Goal: Task Accomplishment & Management: Manage account settings

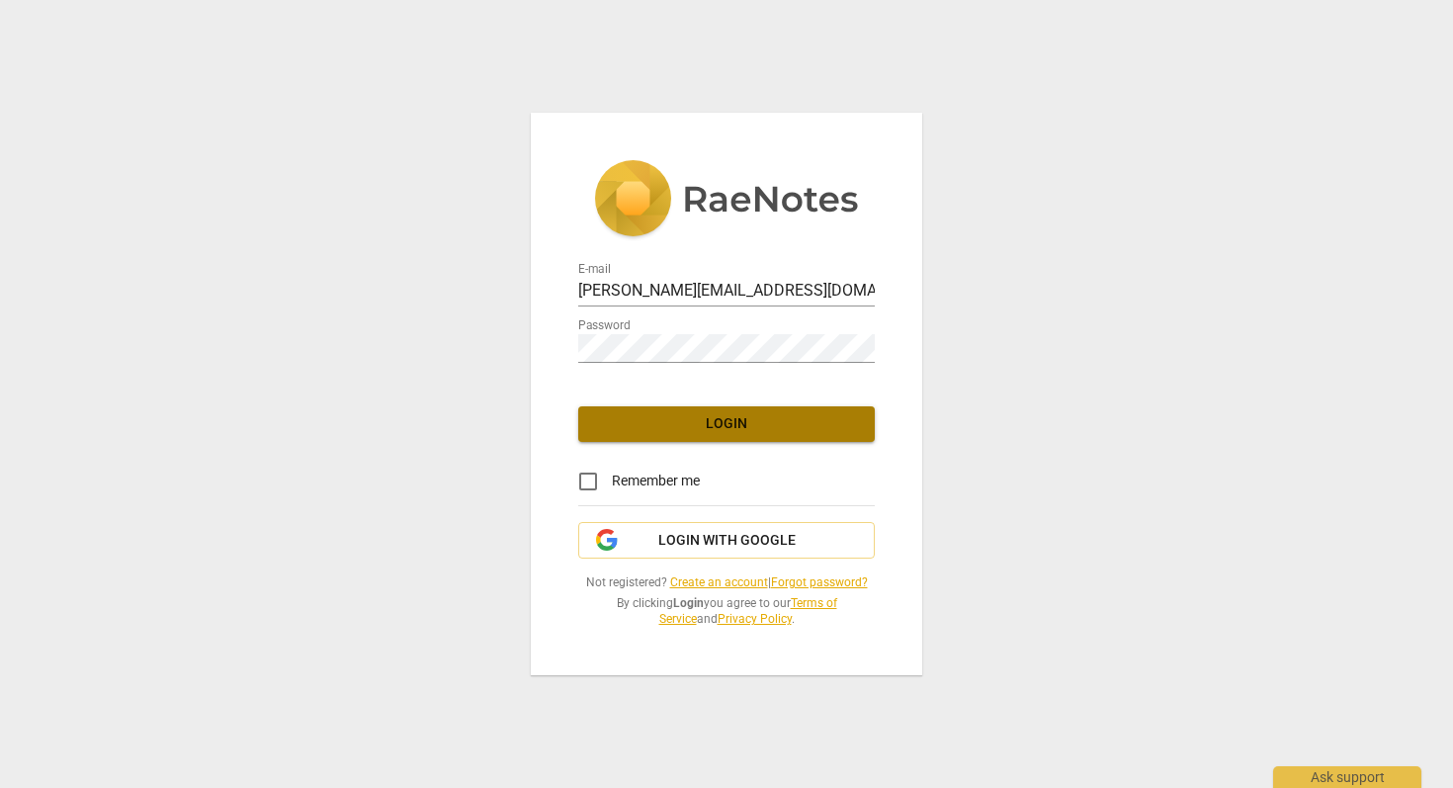
click at [718, 415] on span "Login" at bounding box center [726, 424] width 265 height 20
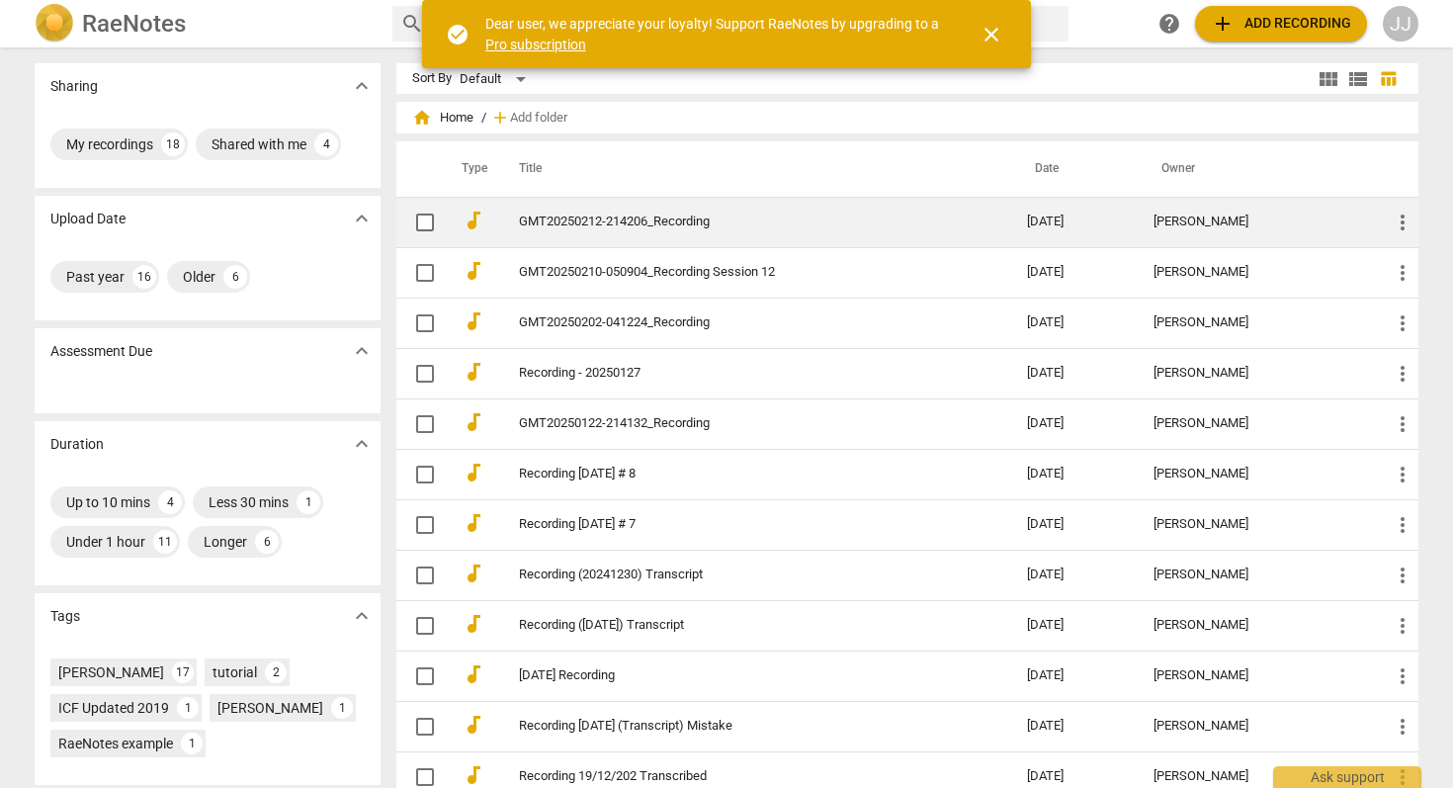
click at [546, 227] on link "GMT20250212-214206_Recording" at bounding box center [737, 221] width 437 height 15
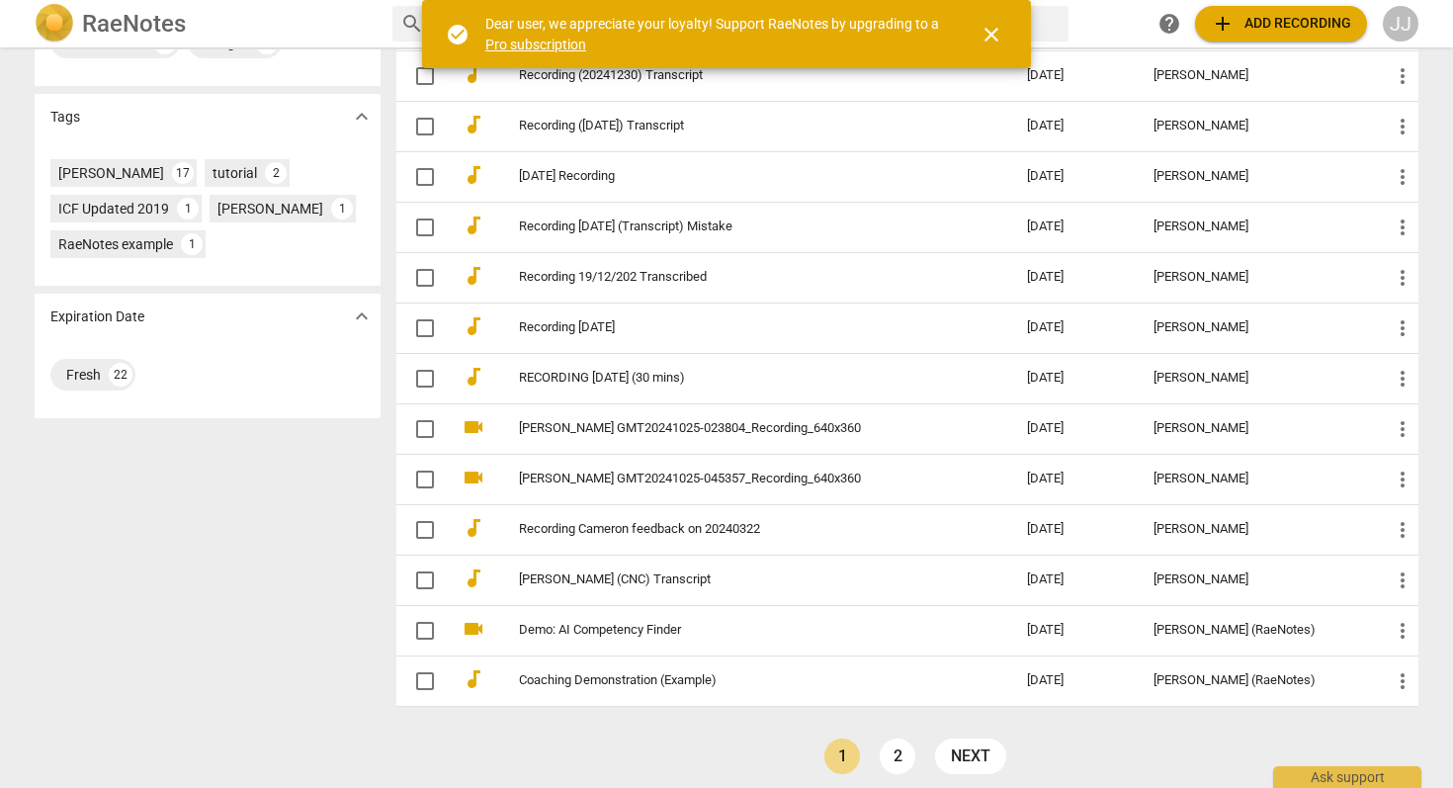
scroll to position [500, 0]
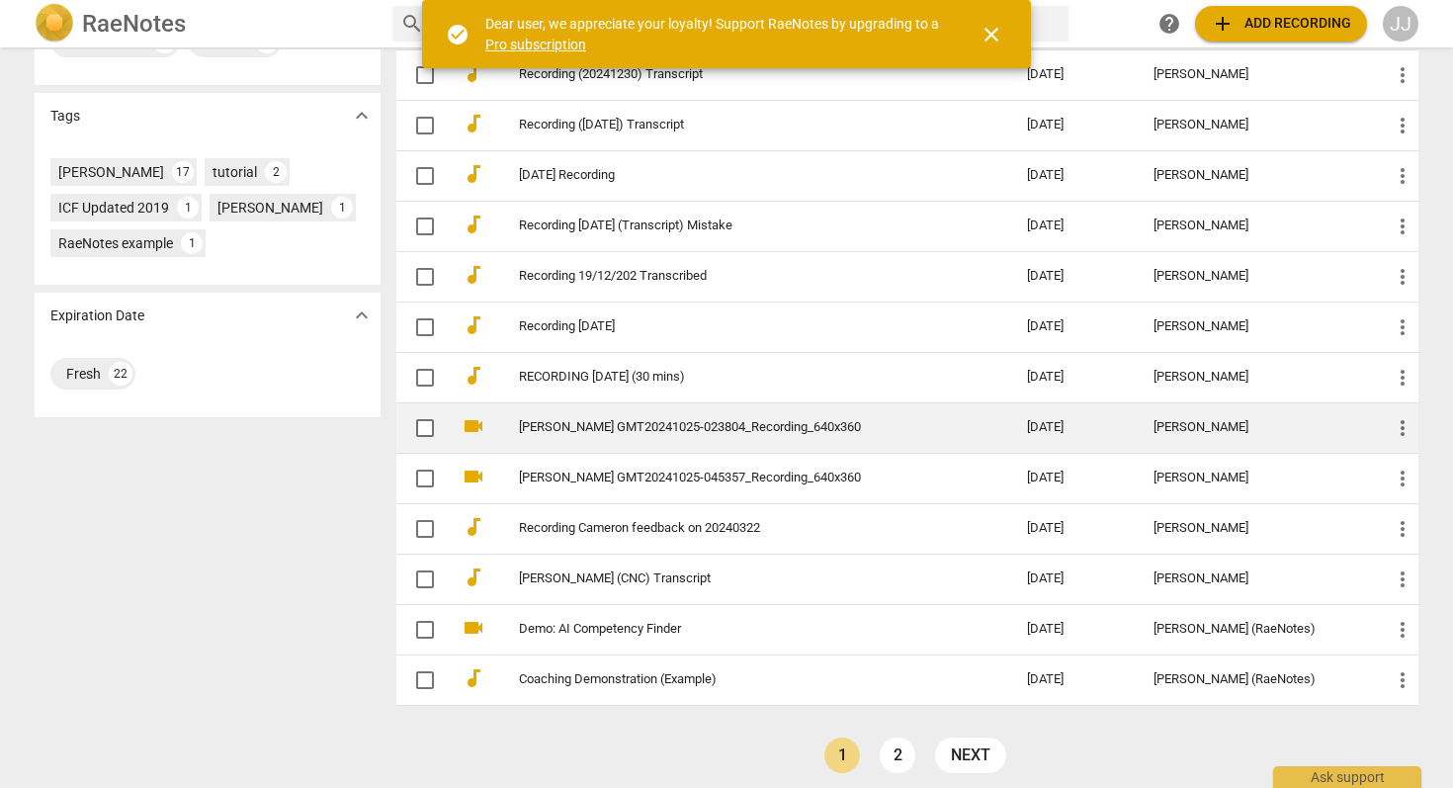
click at [641, 414] on td "[PERSON_NAME] GMT20241025-023804_Recording_640x360" at bounding box center [753, 427] width 516 height 50
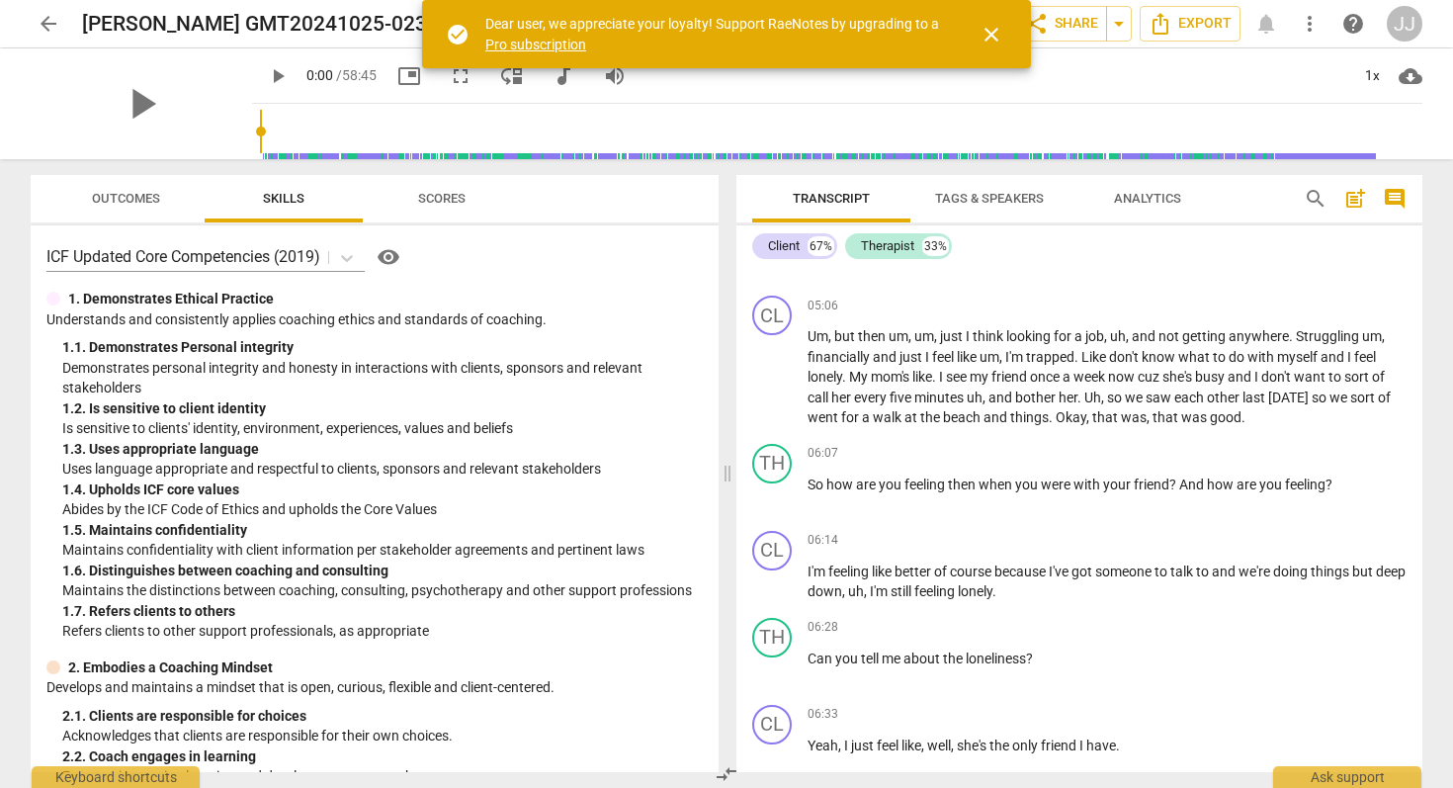
scroll to position [3768, 0]
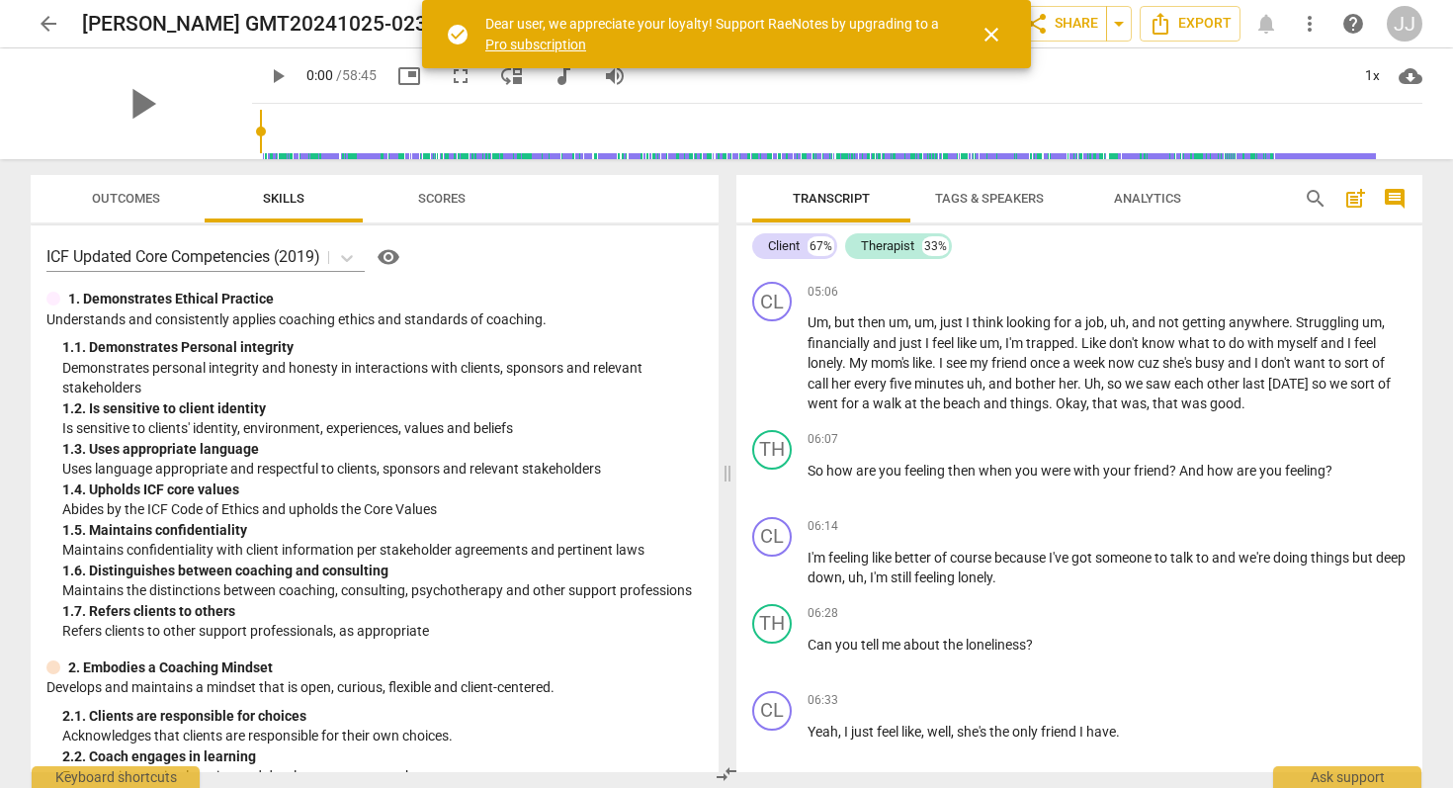
click at [1270, 89] on div "play_arrow 0:00 / 58:45 picture_in_picture fullscreen move_down audiotrack volu…" at bounding box center [837, 75] width 1170 height 55
click at [988, 28] on span "close" at bounding box center [992, 35] width 24 height 24
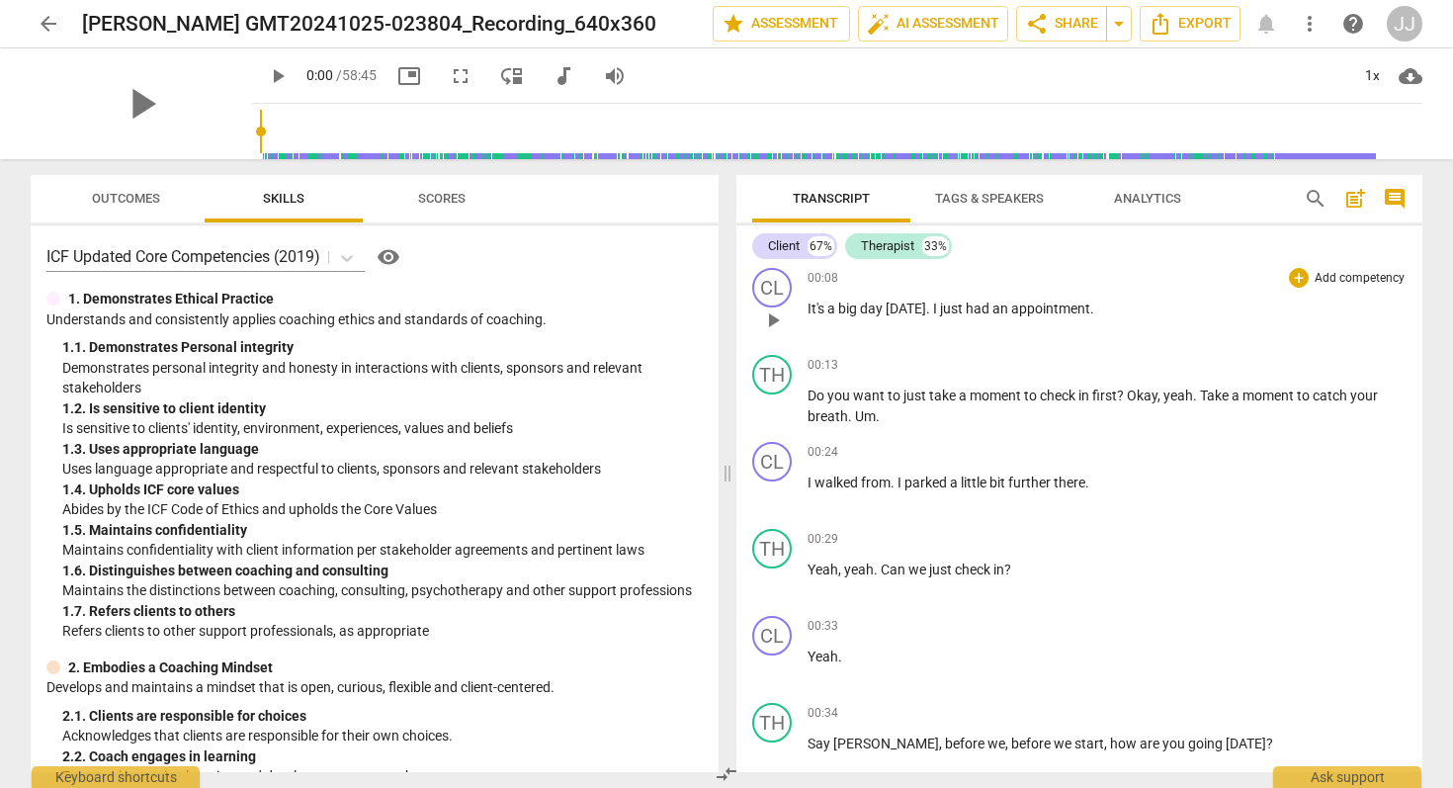
scroll to position [0, 0]
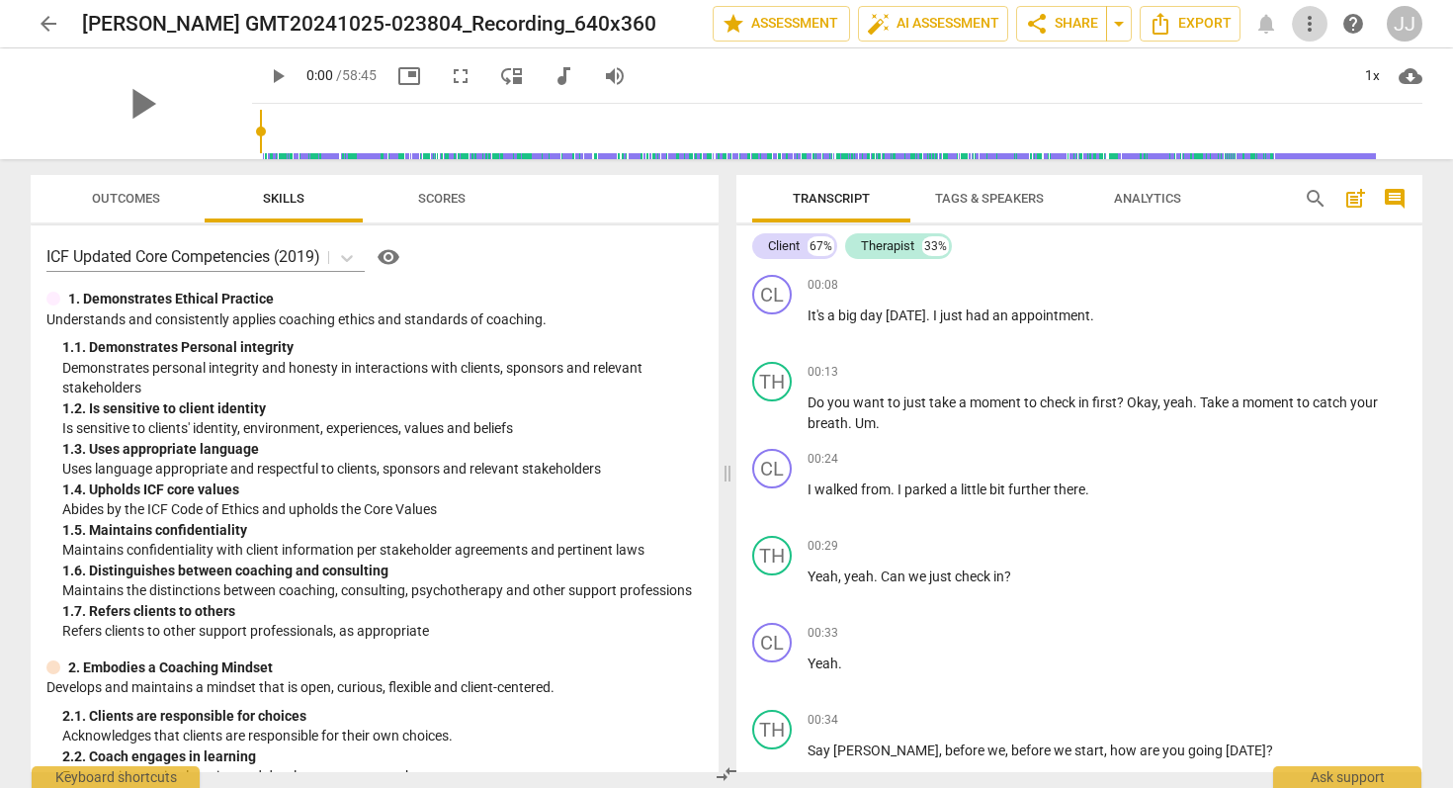
click at [1312, 23] on span "more_vert" at bounding box center [1310, 24] width 24 height 24
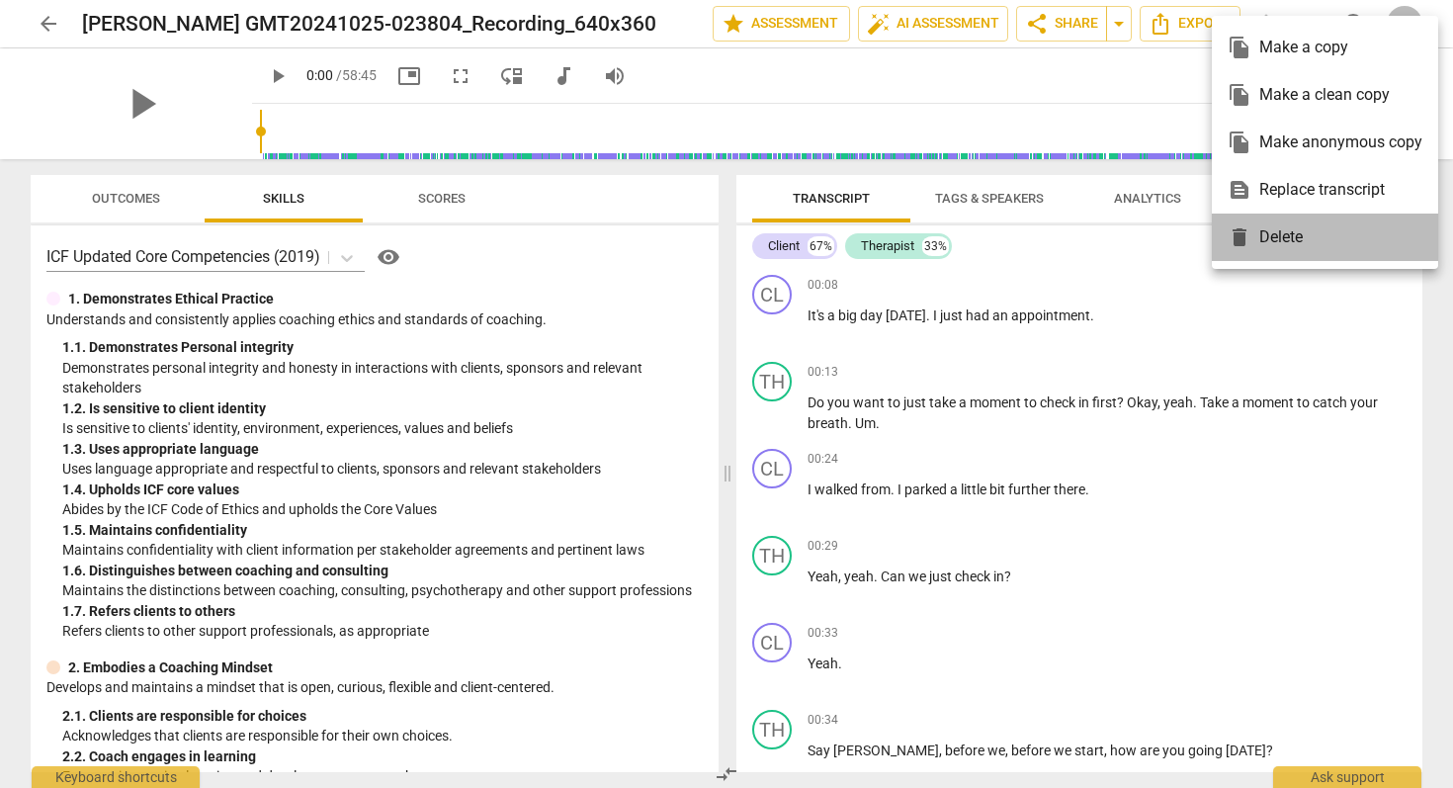
click at [1271, 243] on div "delete Delete" at bounding box center [1325, 237] width 195 height 47
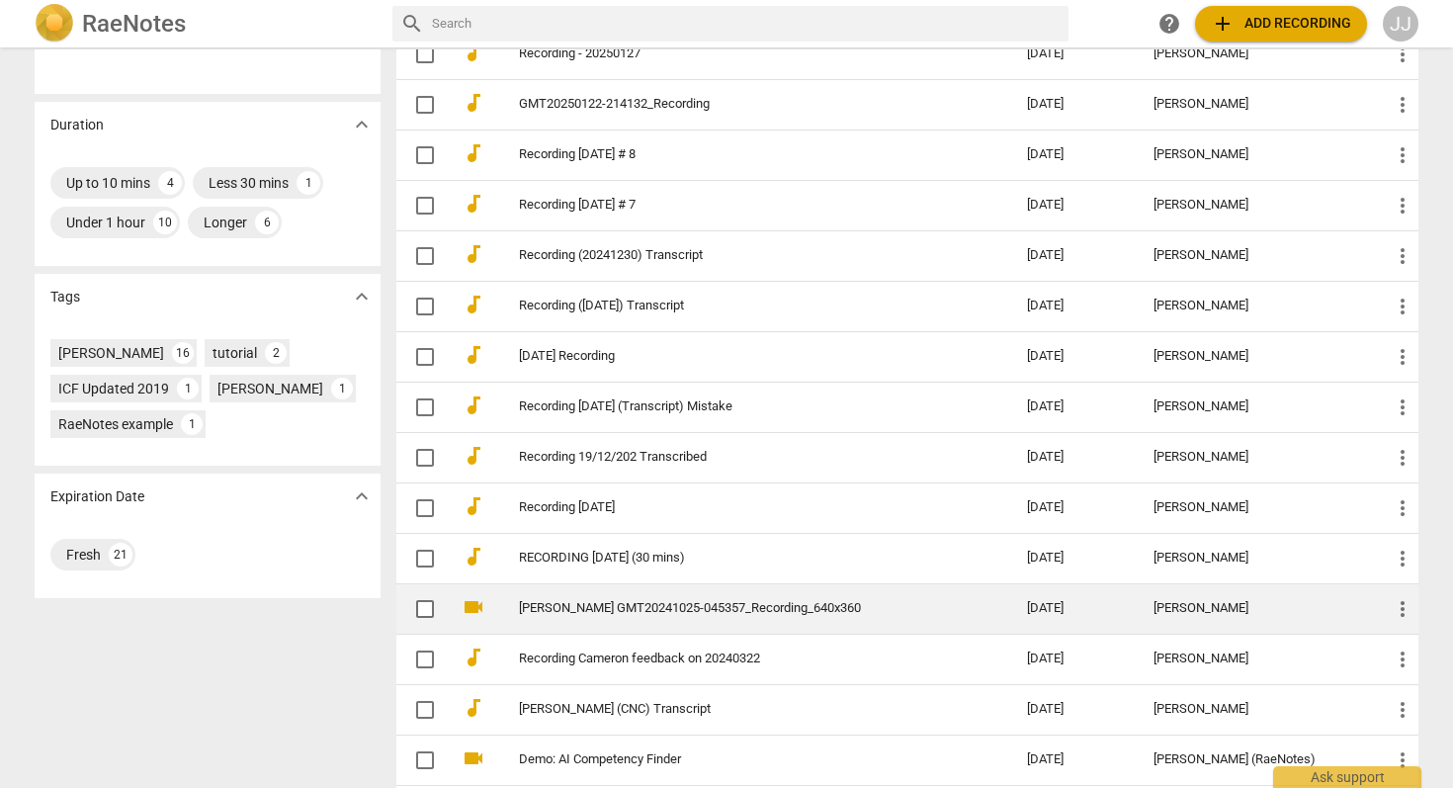
scroll to position [317, 0]
click at [628, 607] on link "[PERSON_NAME] GMT20241025-045357_Recording_640x360" at bounding box center [737, 610] width 437 height 15
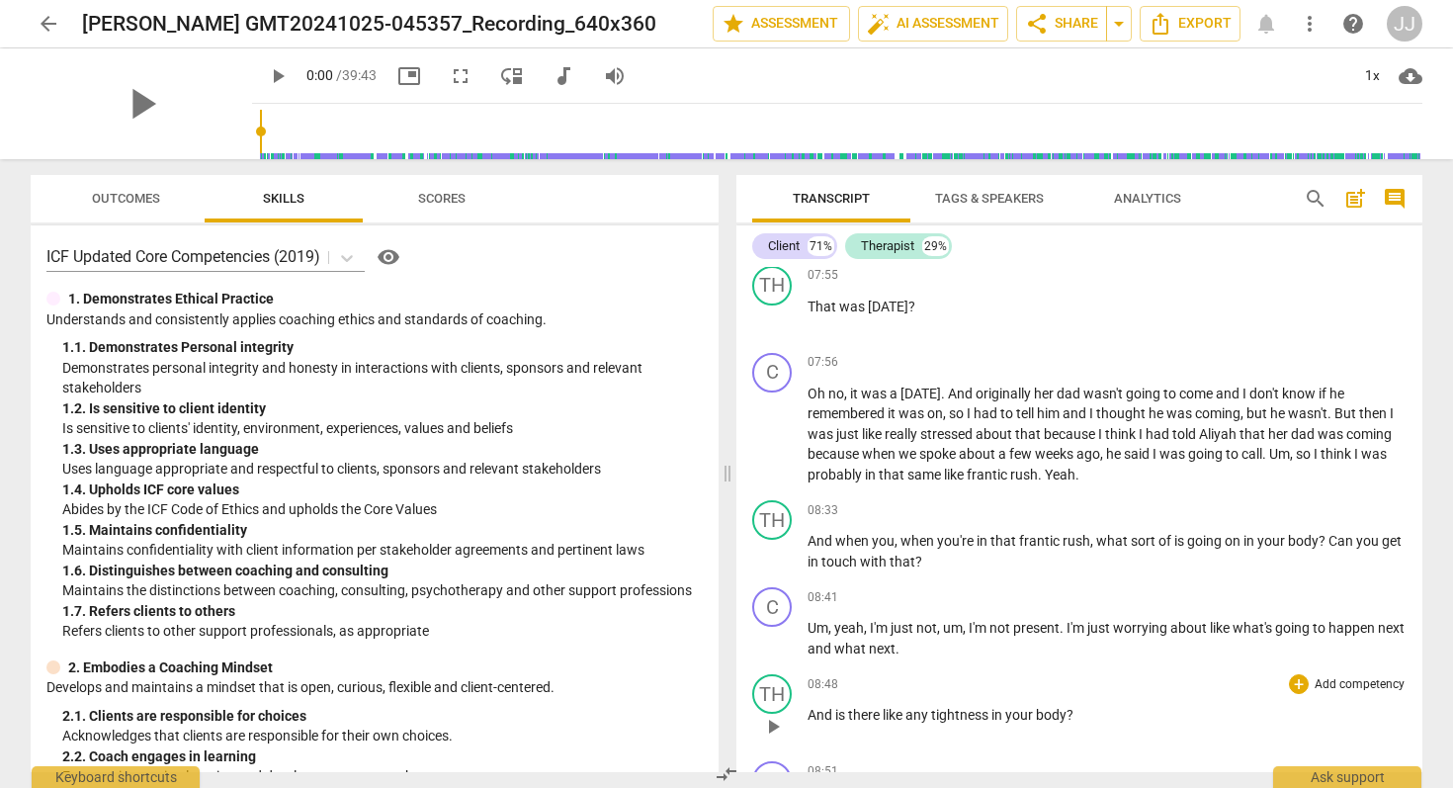
scroll to position [6011, 0]
click at [137, 88] on span "play_arrow" at bounding box center [141, 103] width 51 height 51
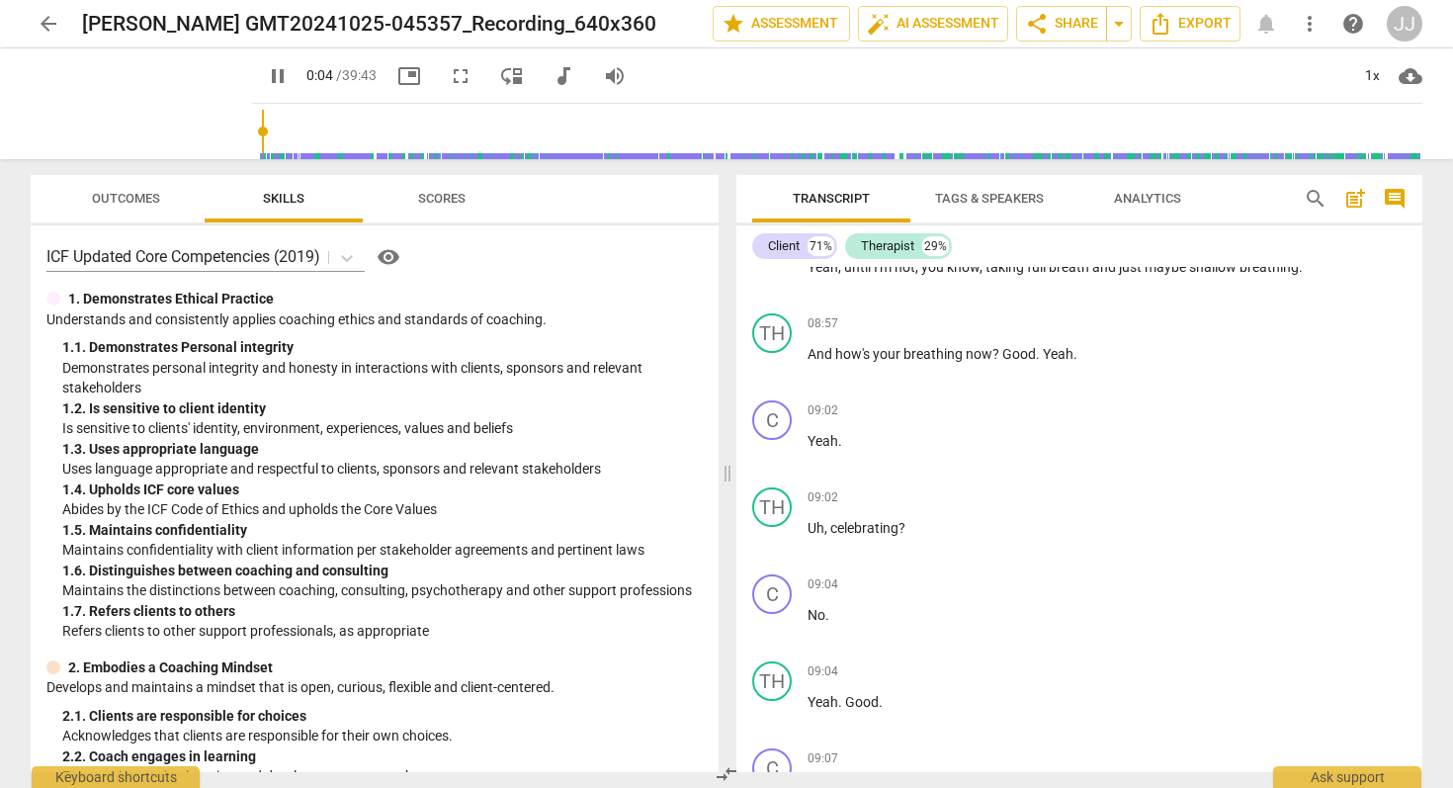
scroll to position [6599, 0]
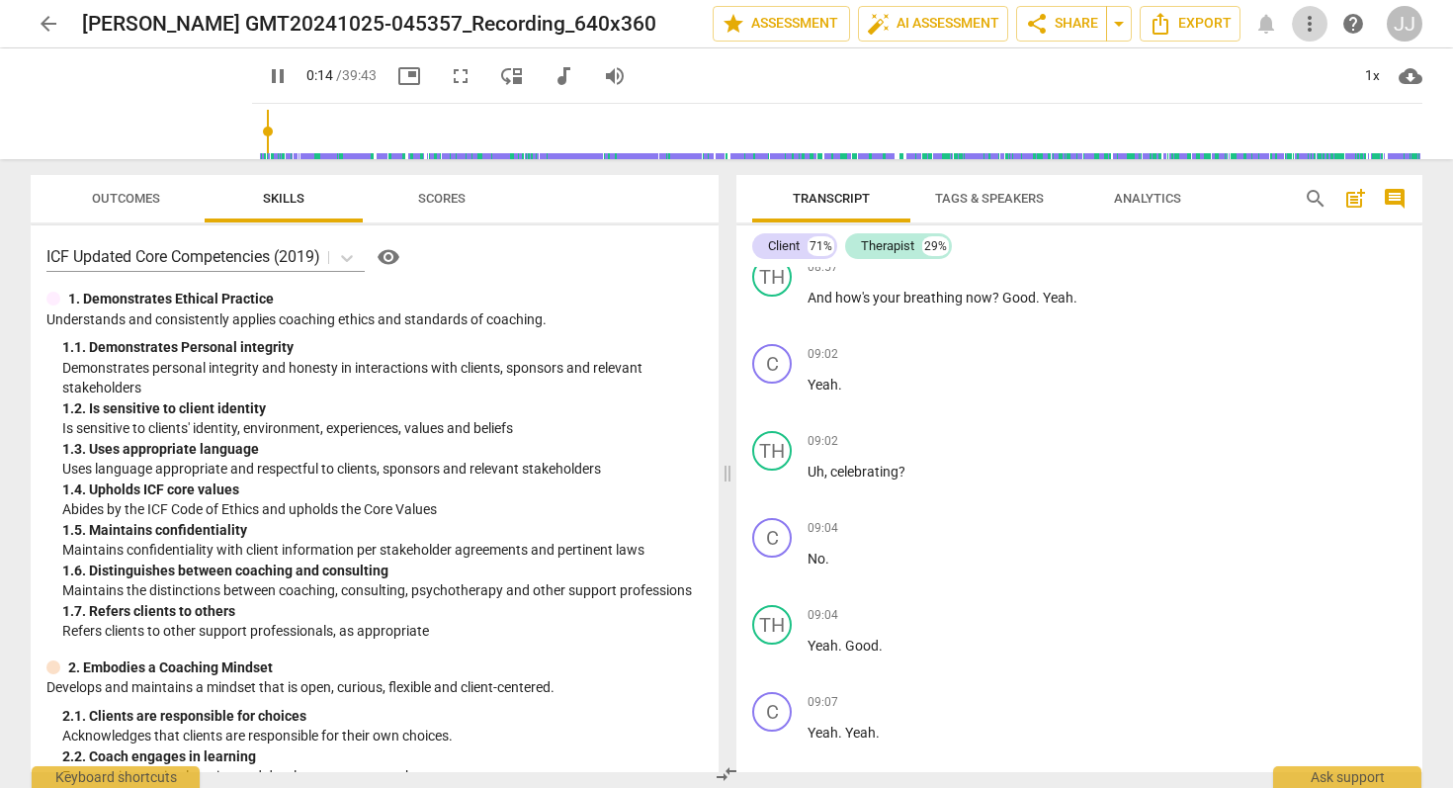
click at [1309, 22] on span "more_vert" at bounding box center [1310, 24] width 24 height 24
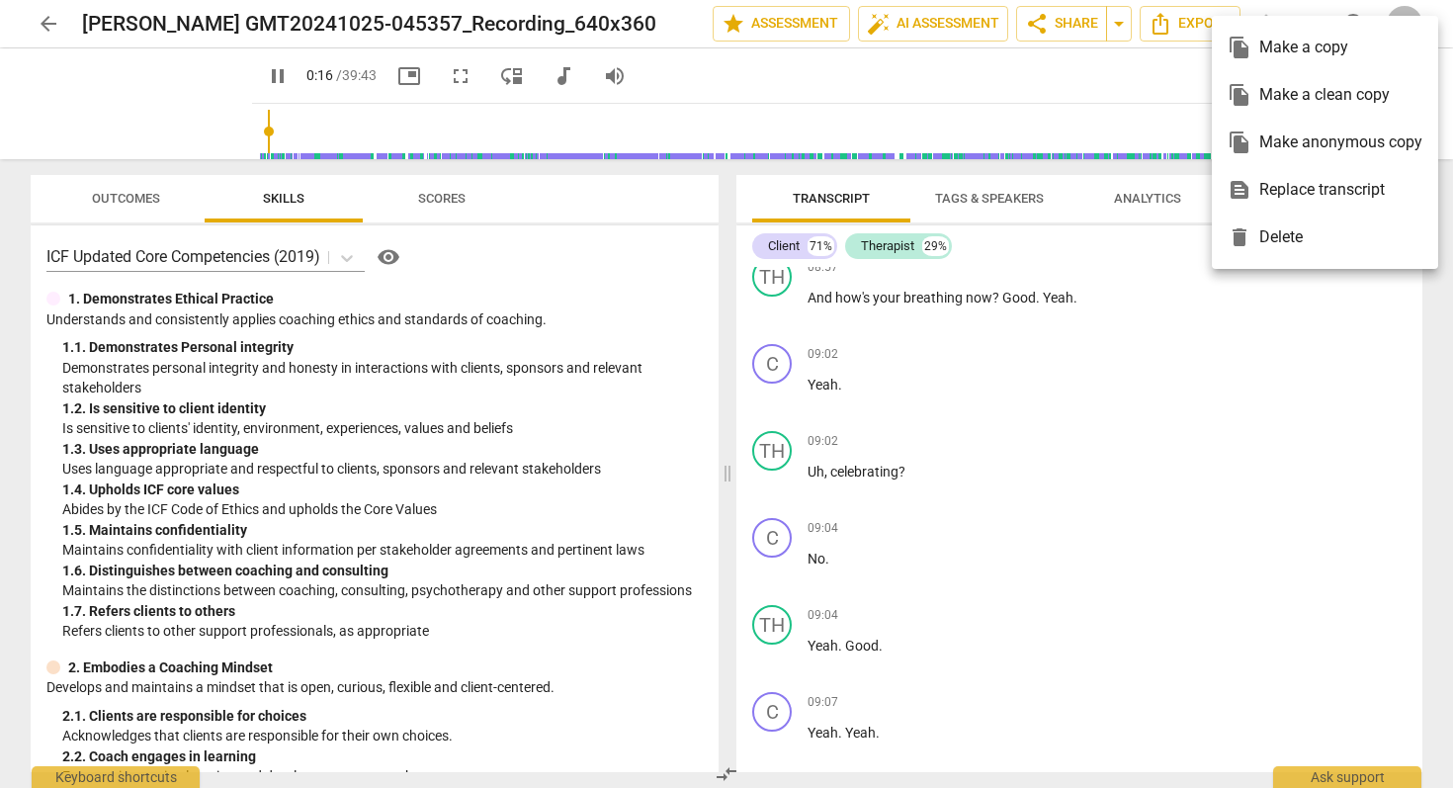
click at [1287, 228] on div "delete Delete" at bounding box center [1325, 237] width 195 height 47
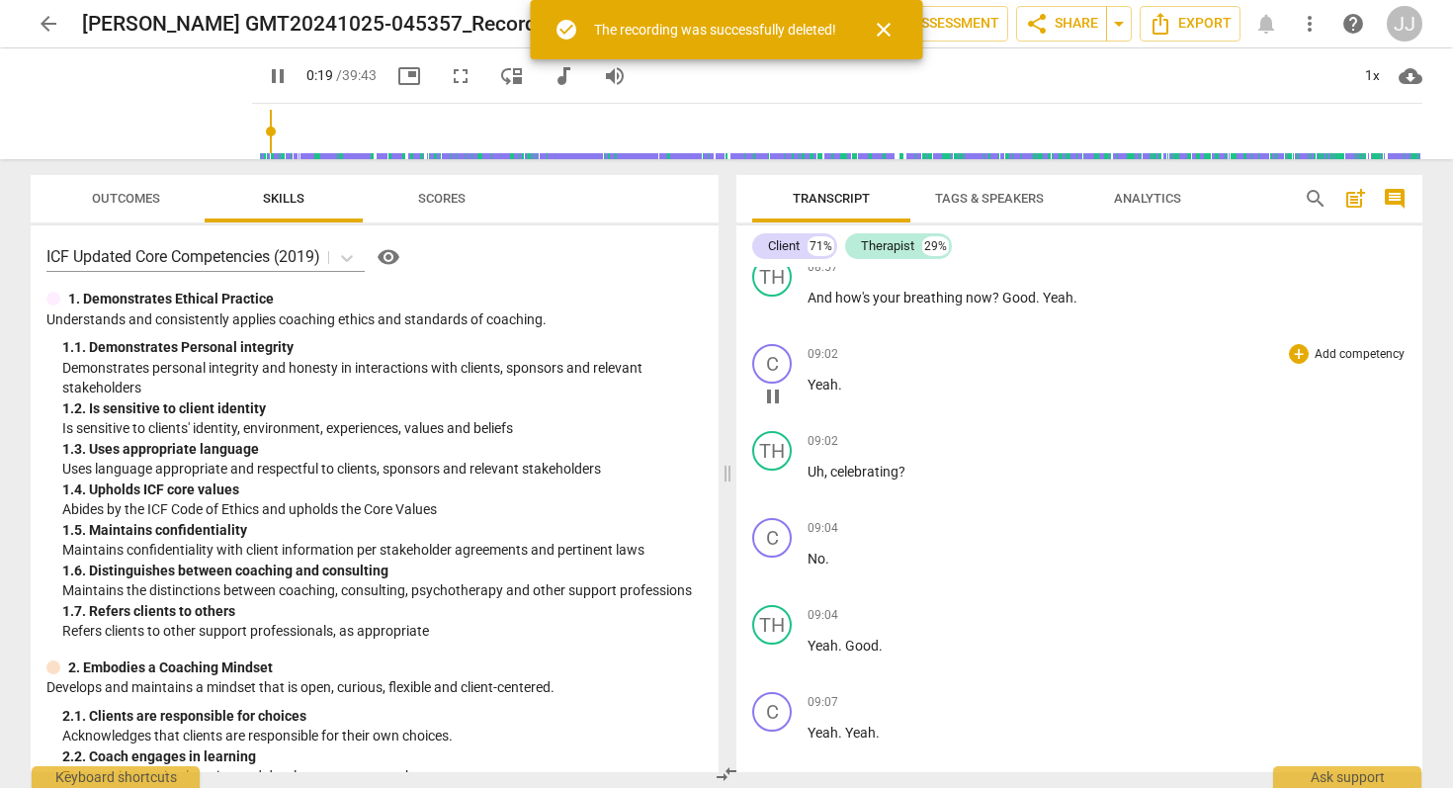
type input "20"
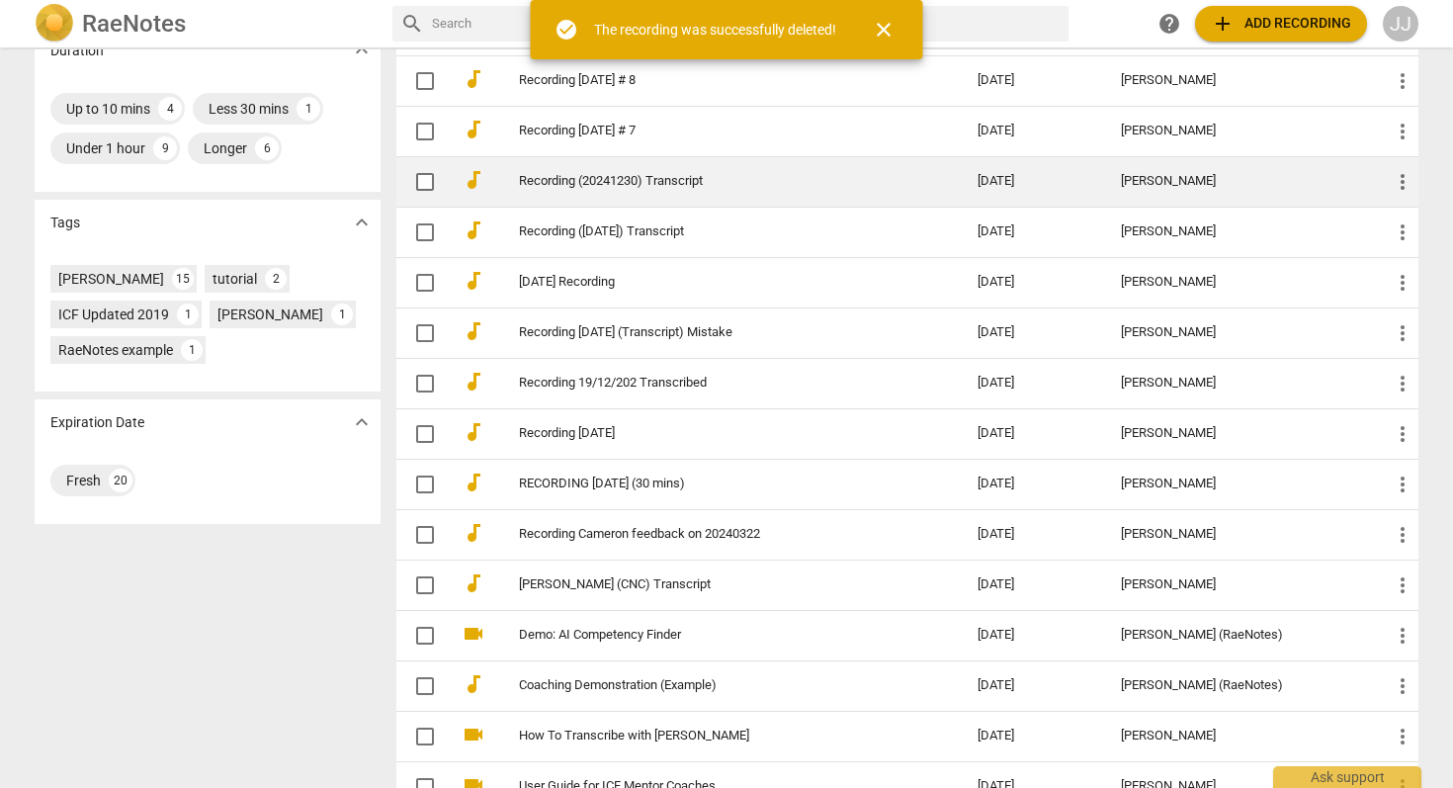
scroll to position [433, 0]
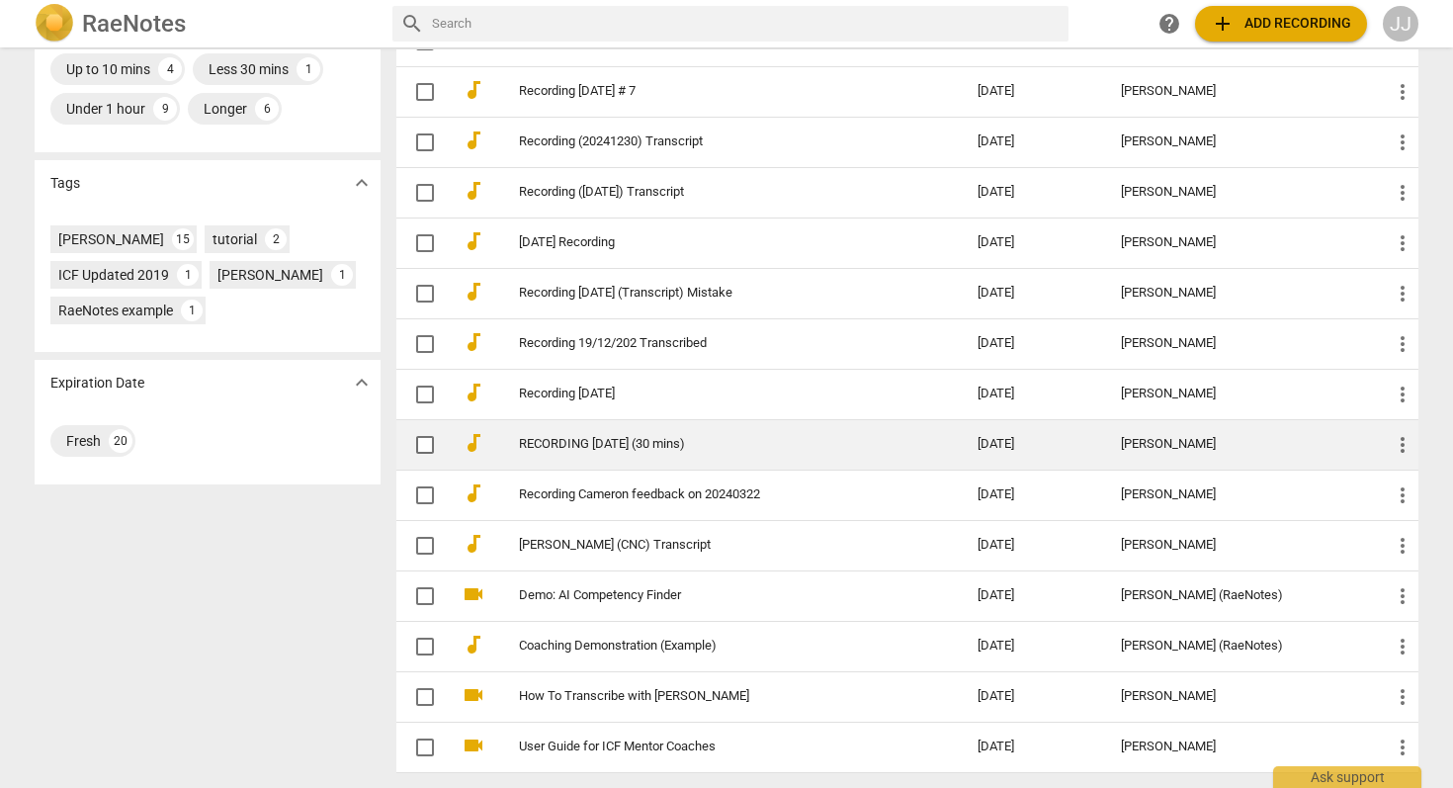
click at [566, 440] on link "RECORDING [DATE] (30 mins)" at bounding box center [712, 444] width 387 height 15
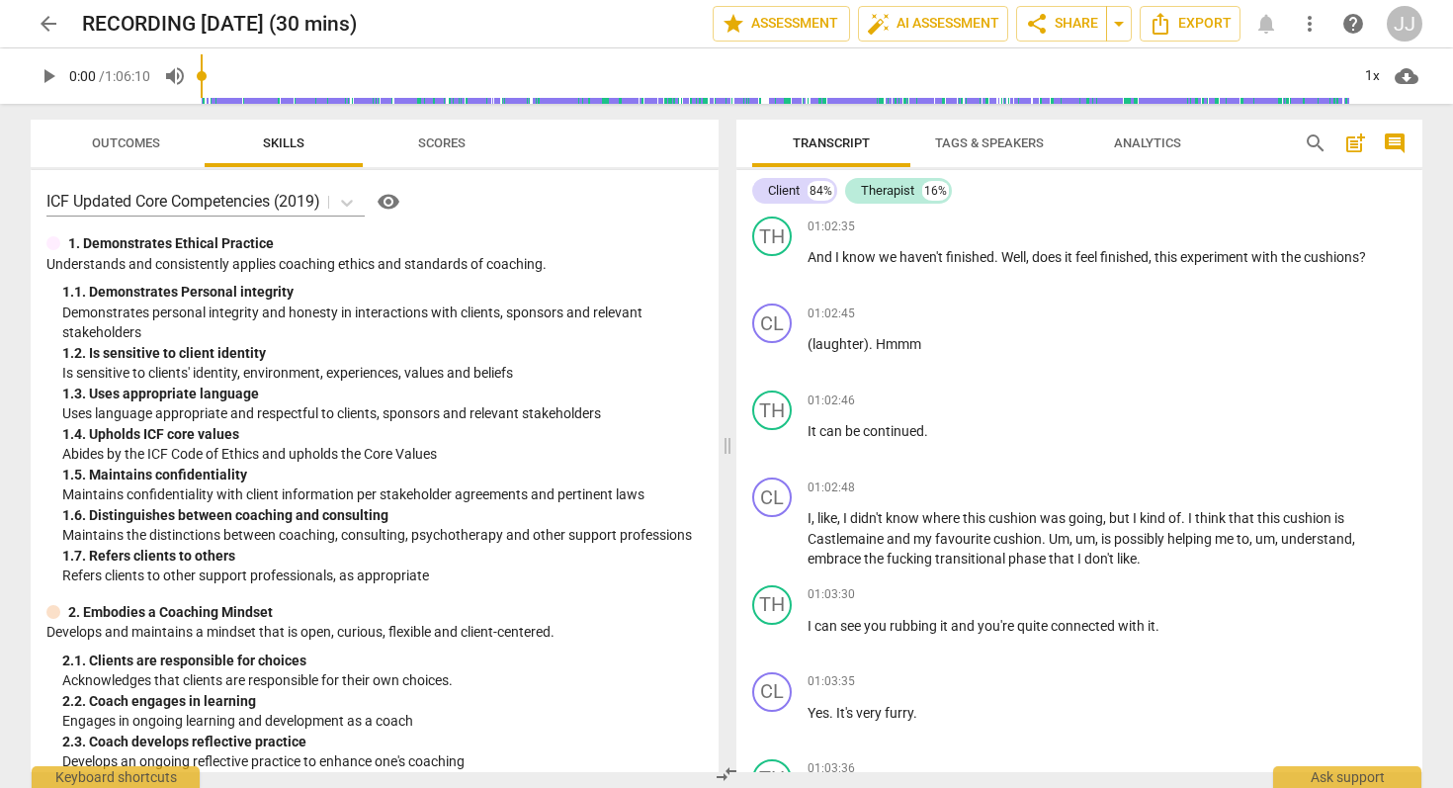
scroll to position [28080, 0]
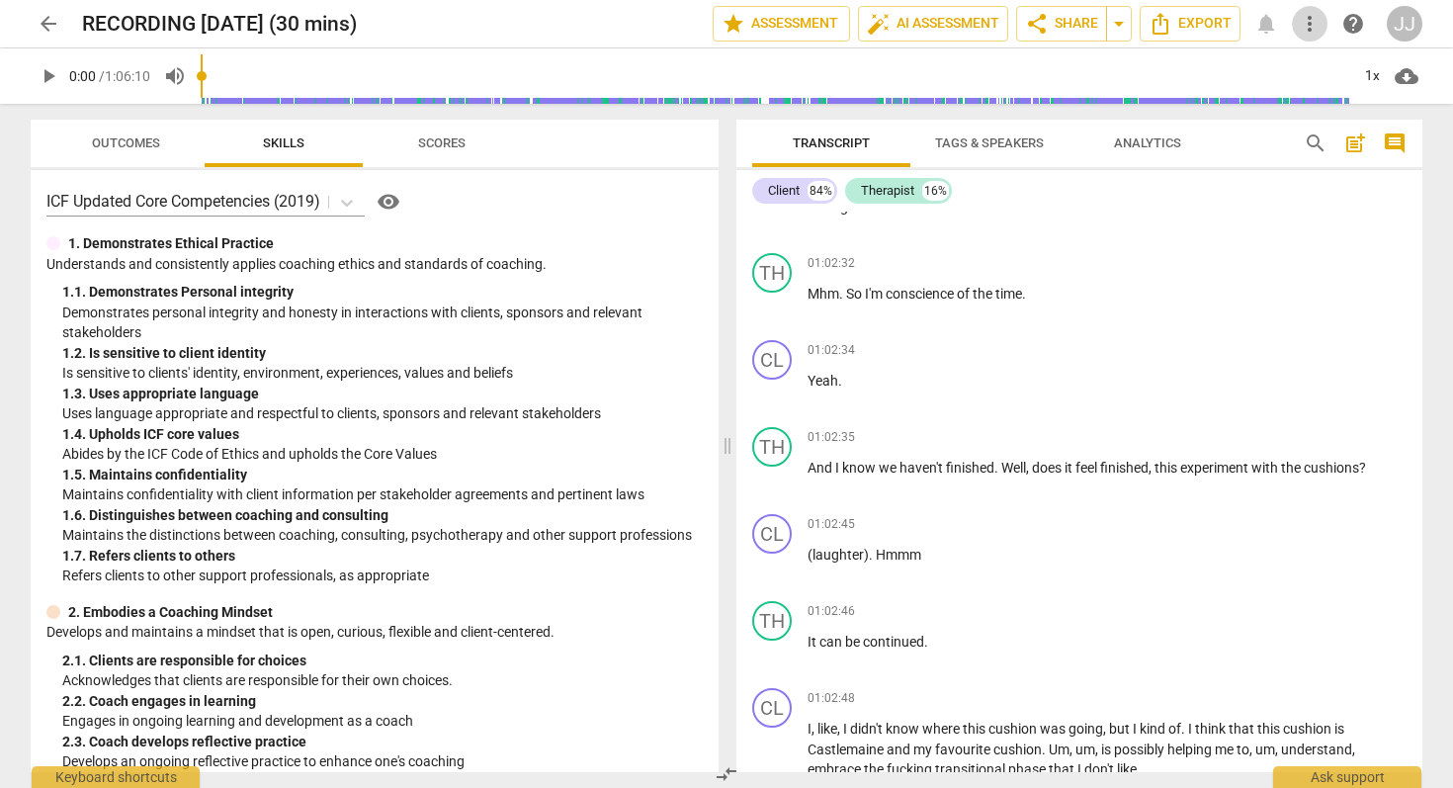
click at [1312, 24] on span "more_vert" at bounding box center [1310, 24] width 24 height 24
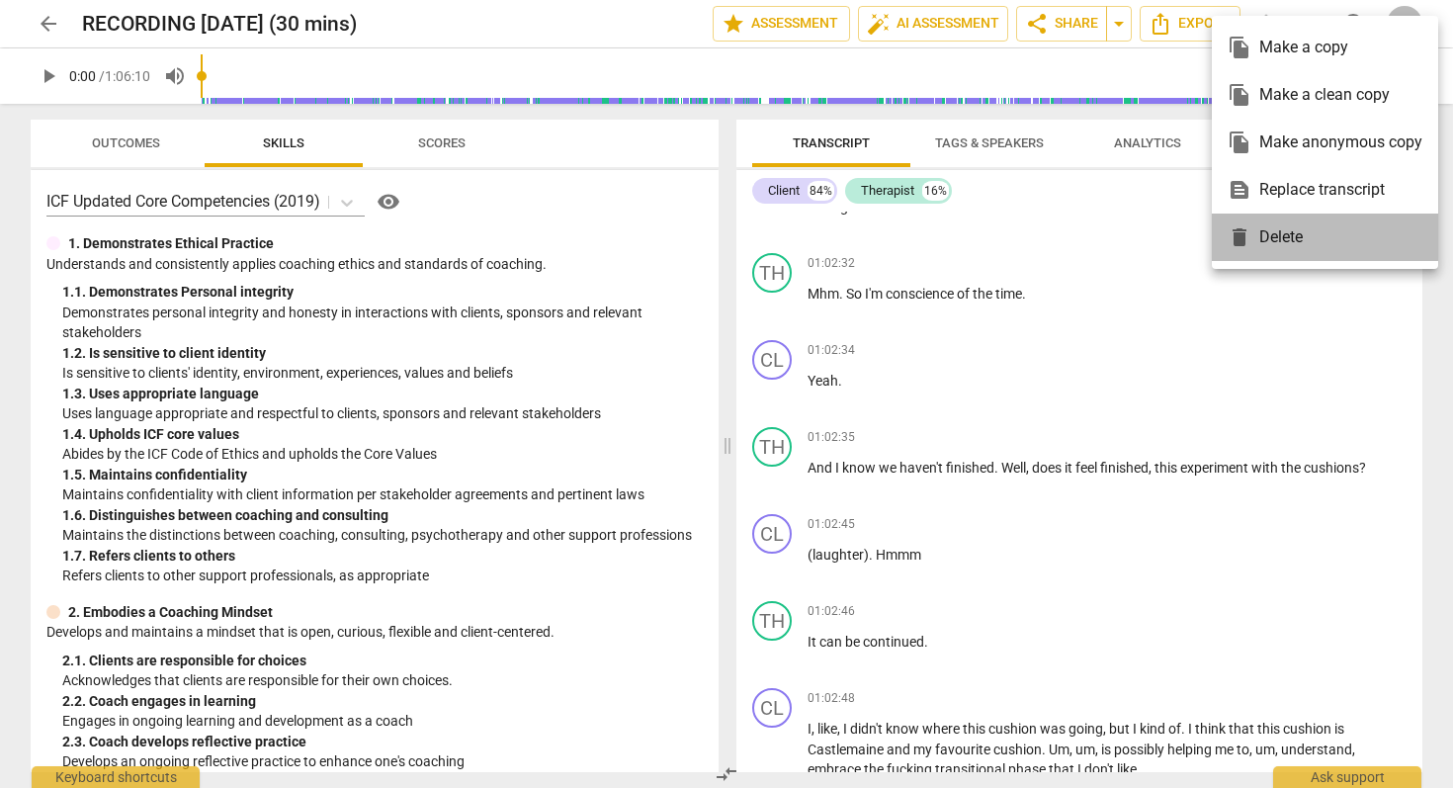
click at [1283, 235] on div "delete Delete" at bounding box center [1325, 237] width 195 height 47
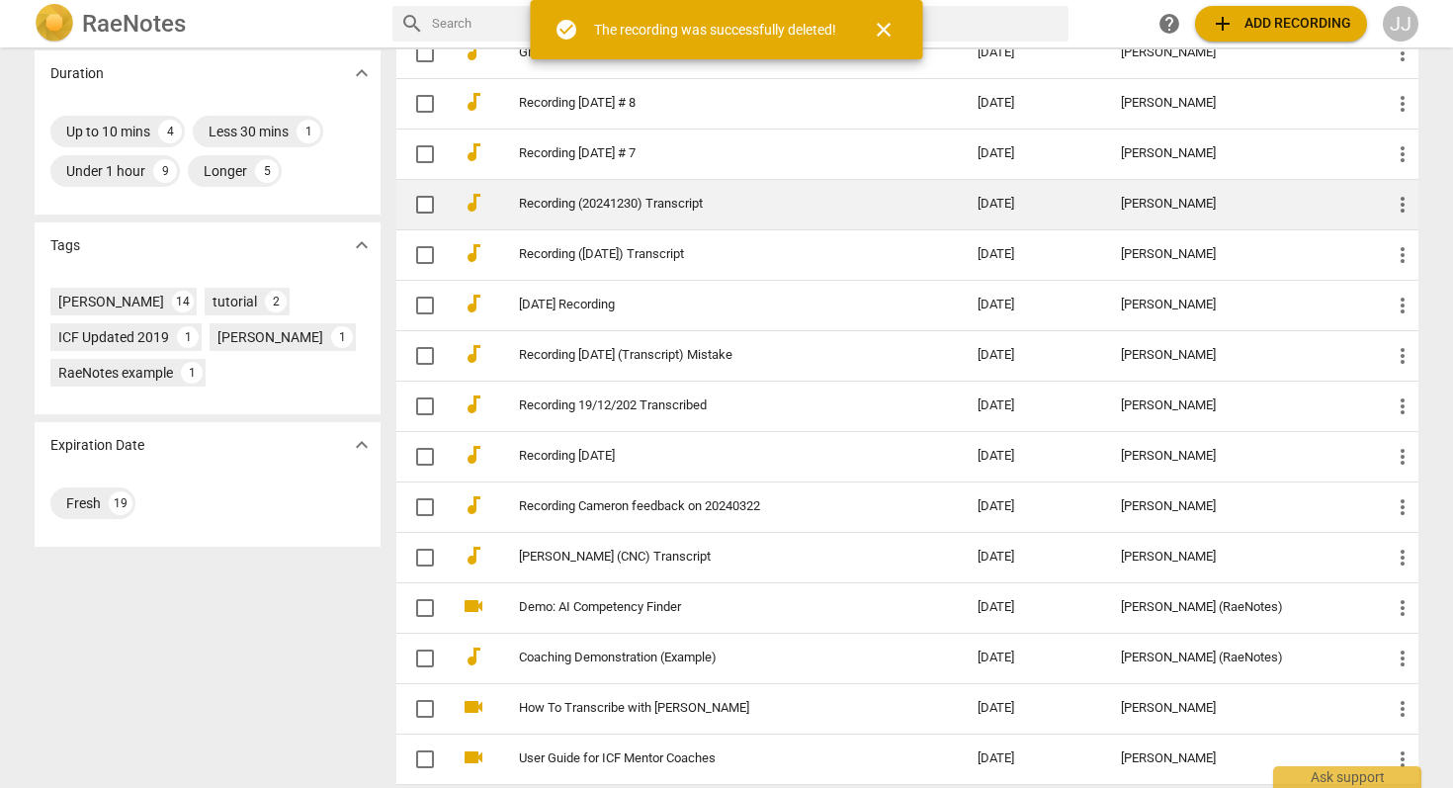
scroll to position [383, 0]
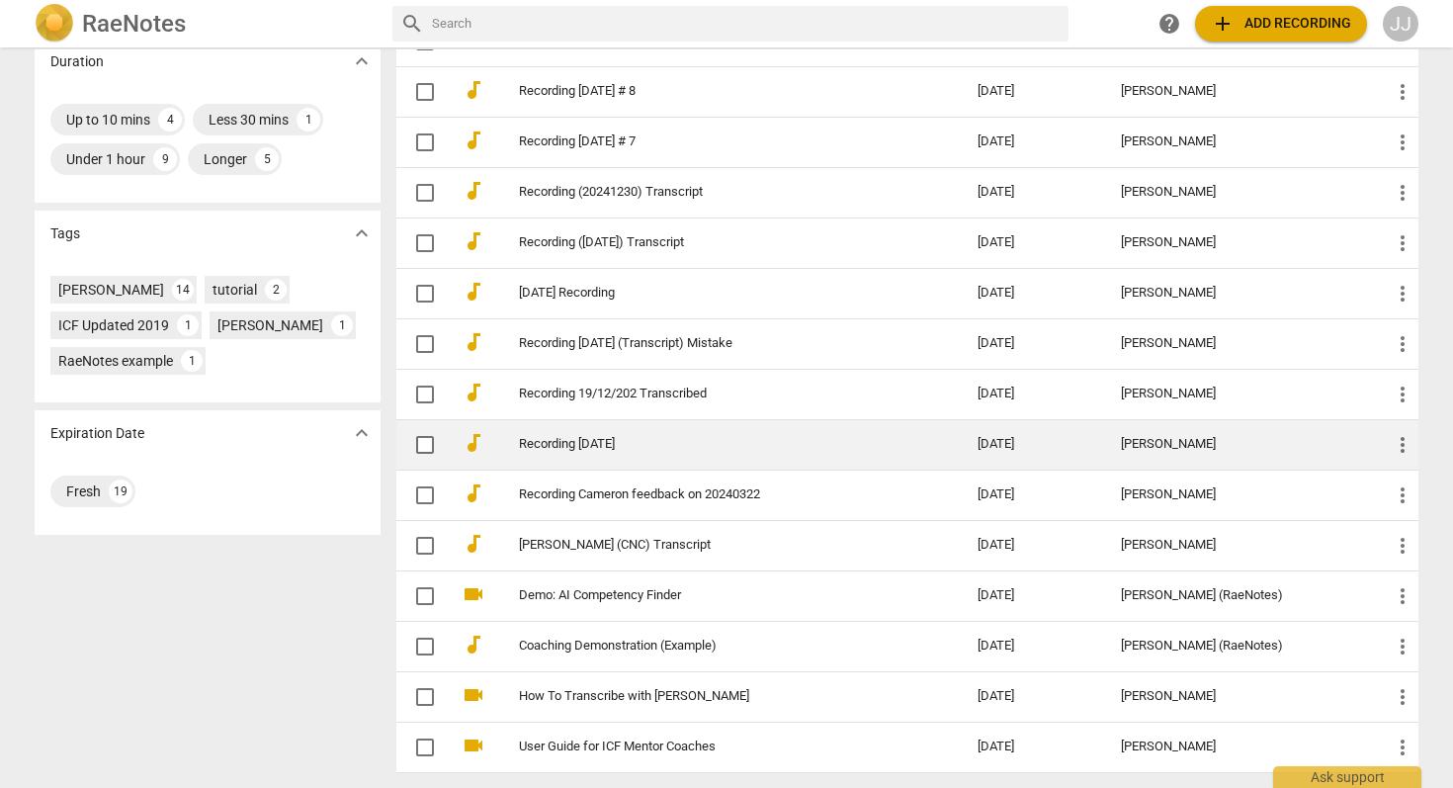
click at [584, 437] on link "Recording [DATE]" at bounding box center [712, 444] width 387 height 15
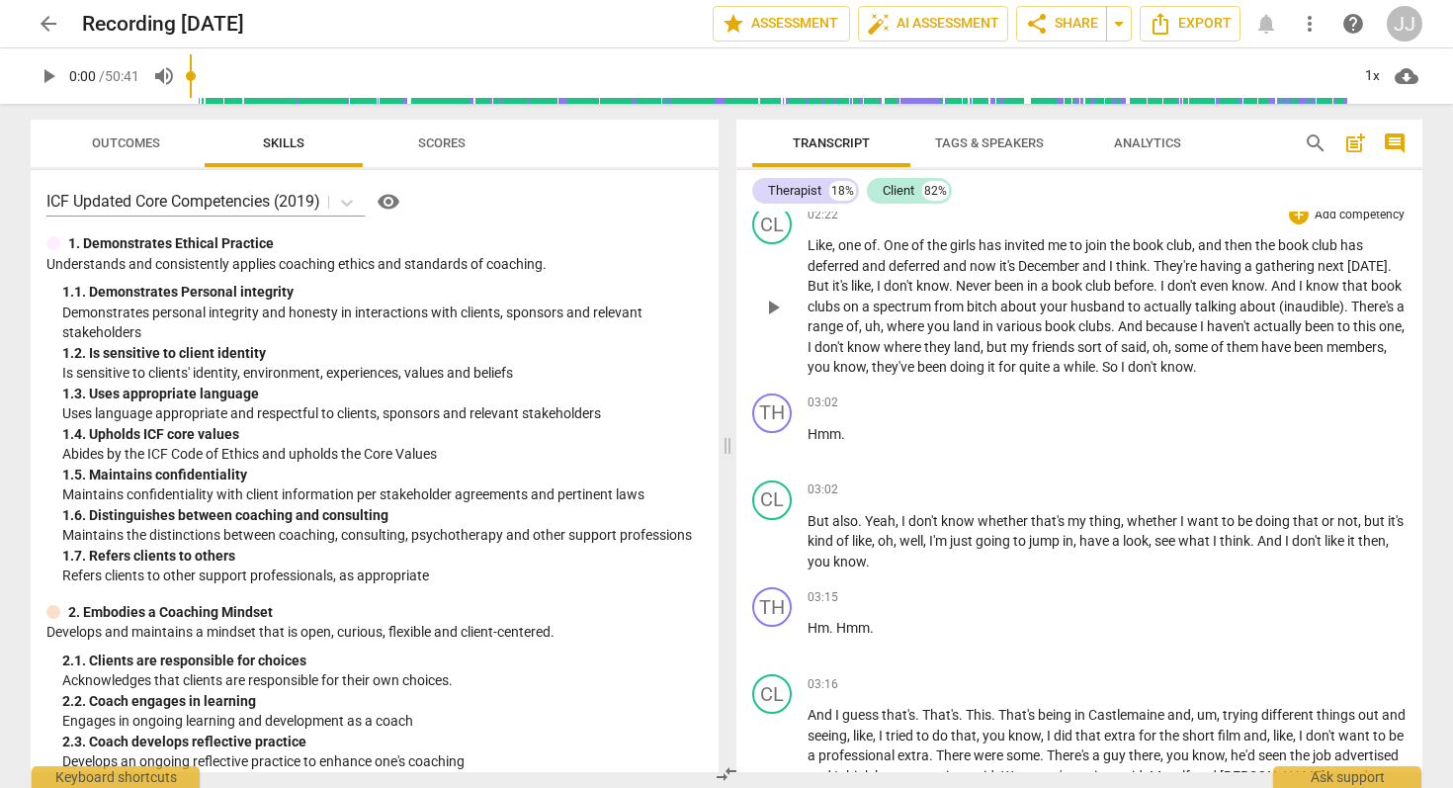
scroll to position [706, 0]
click at [1313, 14] on span "more_vert" at bounding box center [1310, 24] width 24 height 24
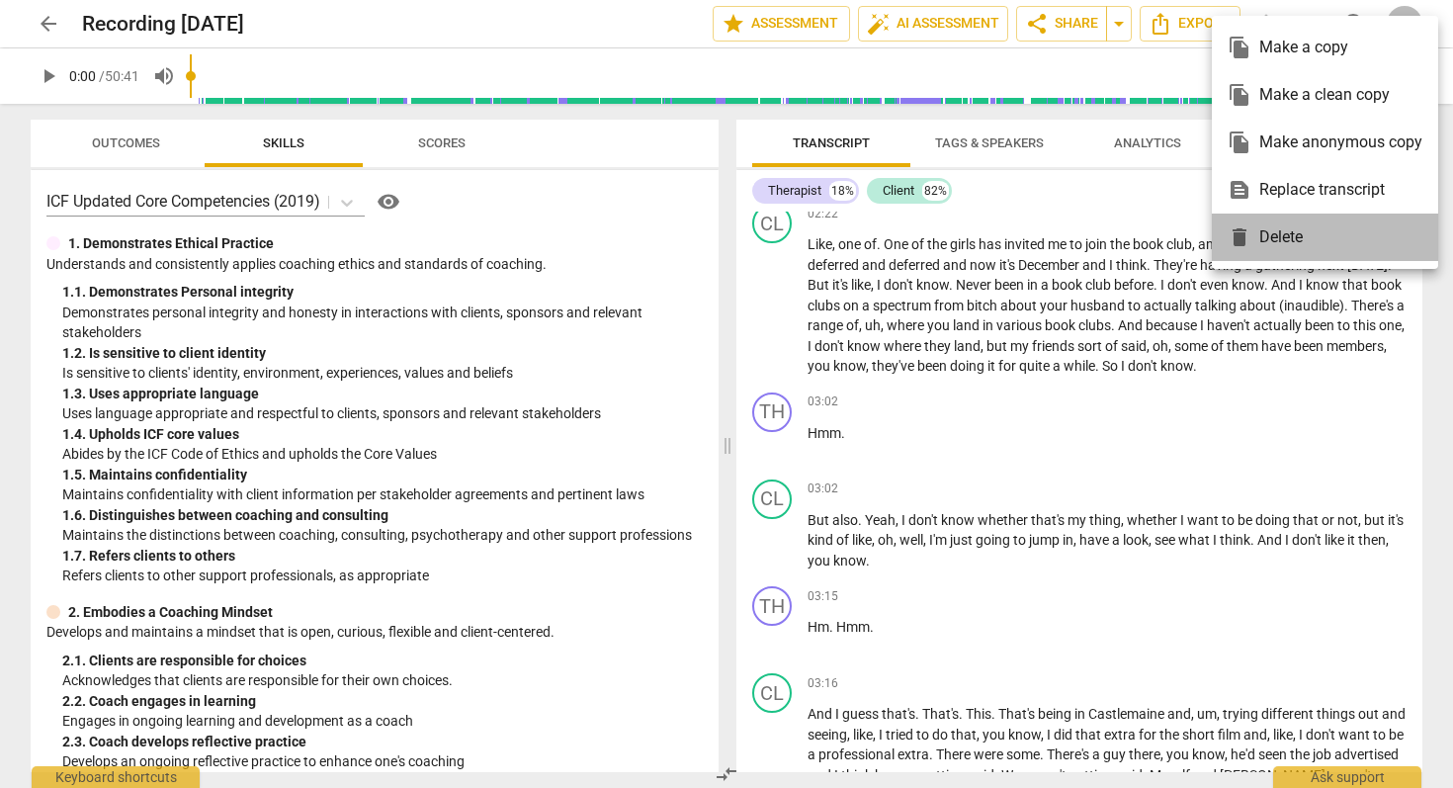
click at [1286, 237] on div "delete Delete" at bounding box center [1325, 237] width 195 height 47
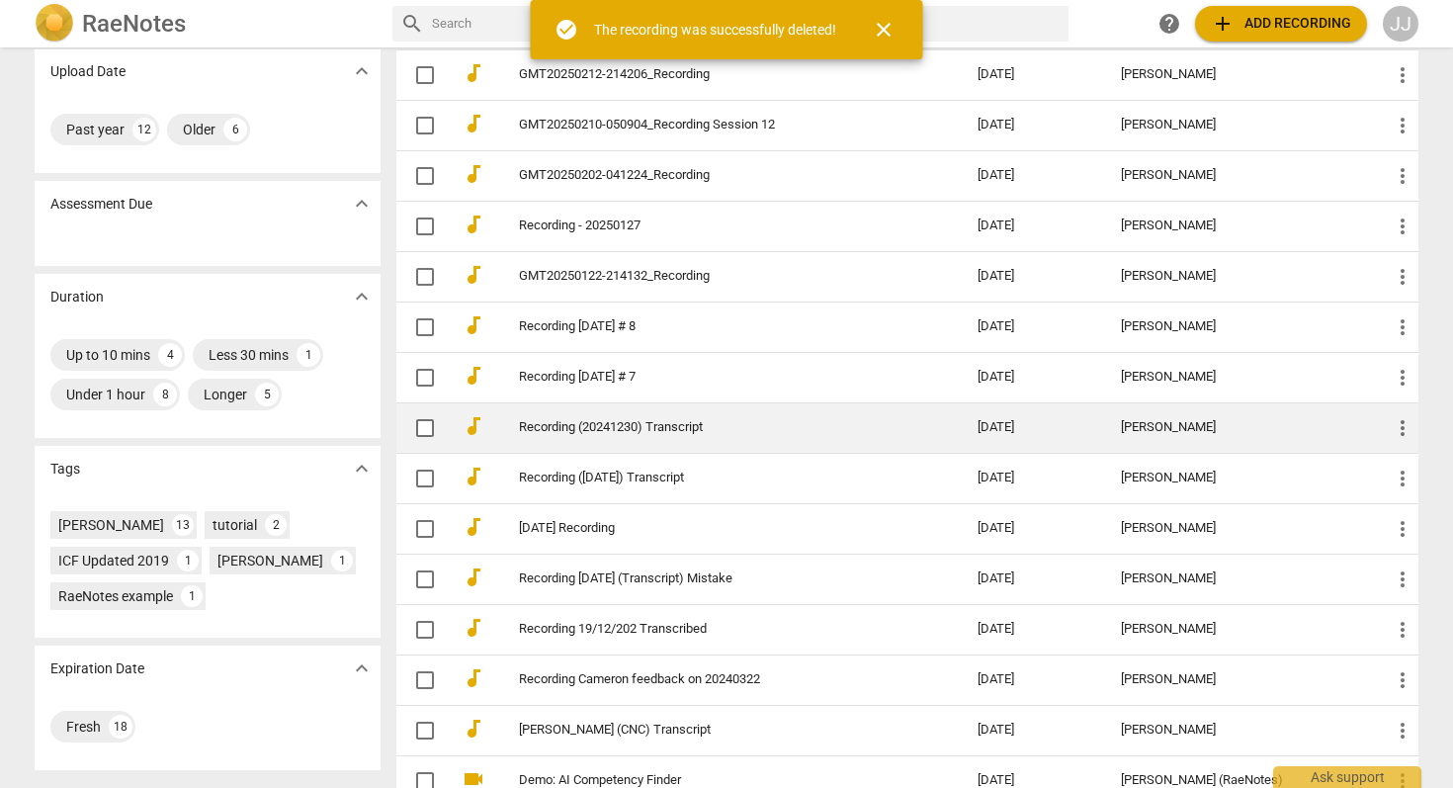
scroll to position [332, 0]
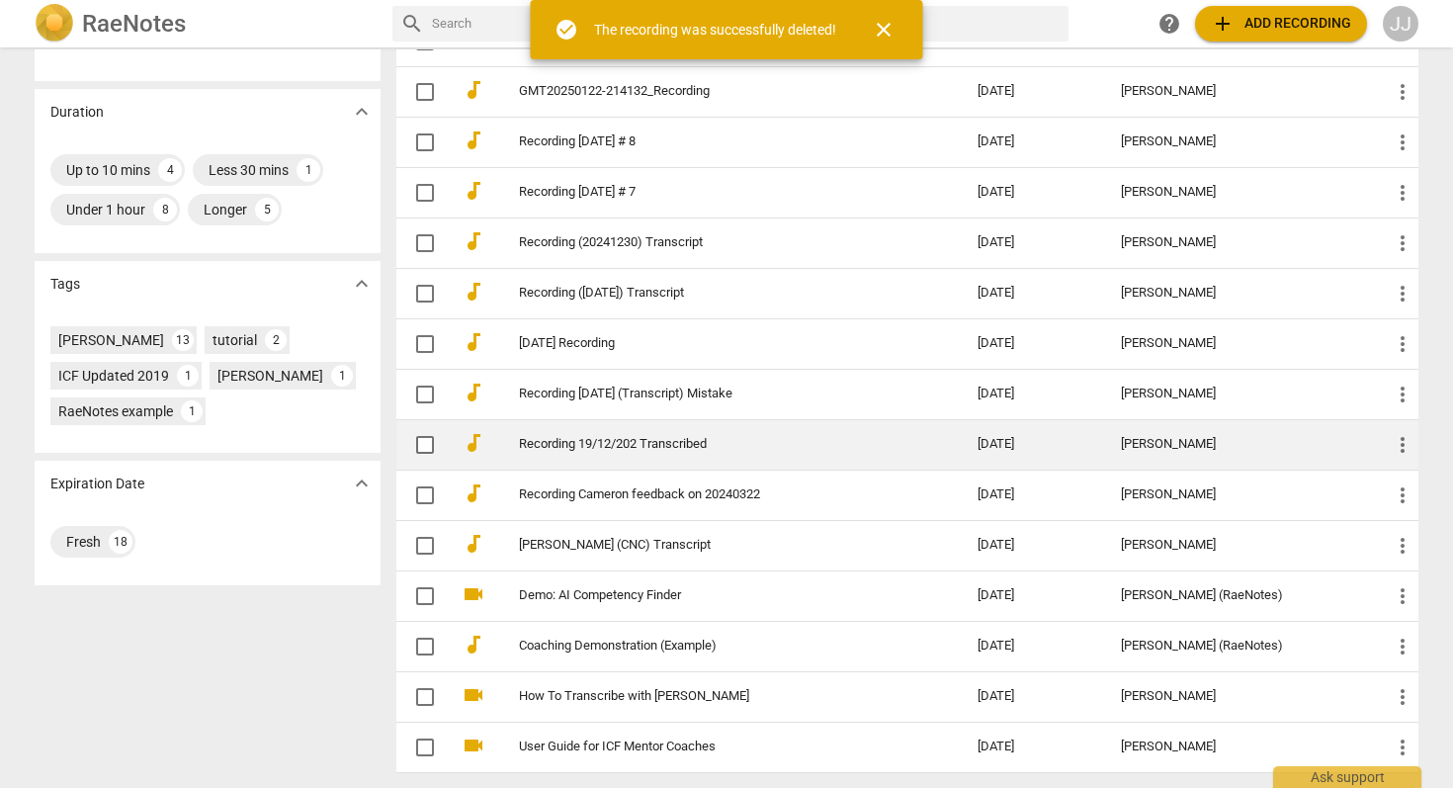
click at [592, 433] on td "Recording 19/12/202 Transcribed" at bounding box center [728, 444] width 467 height 50
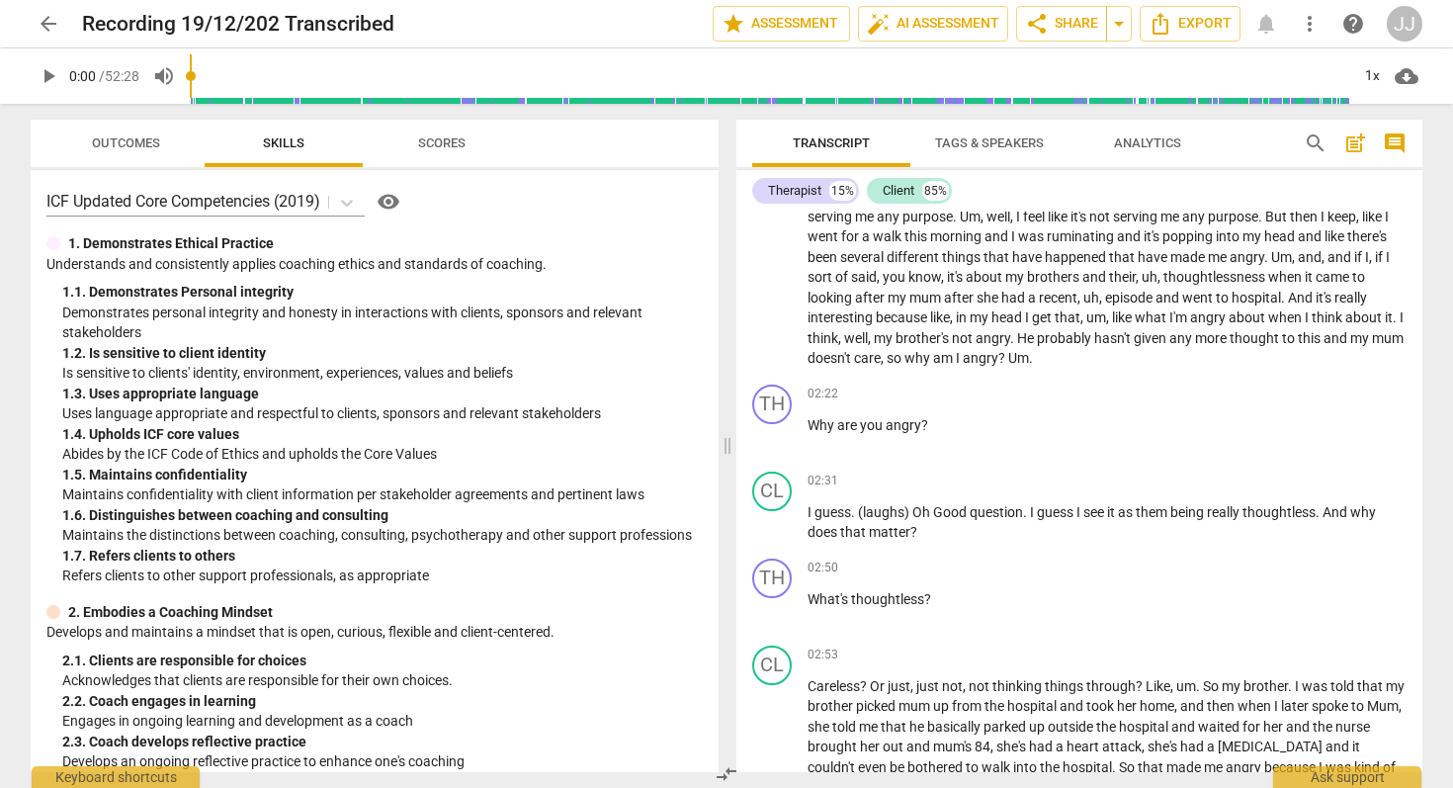
scroll to position [493, 0]
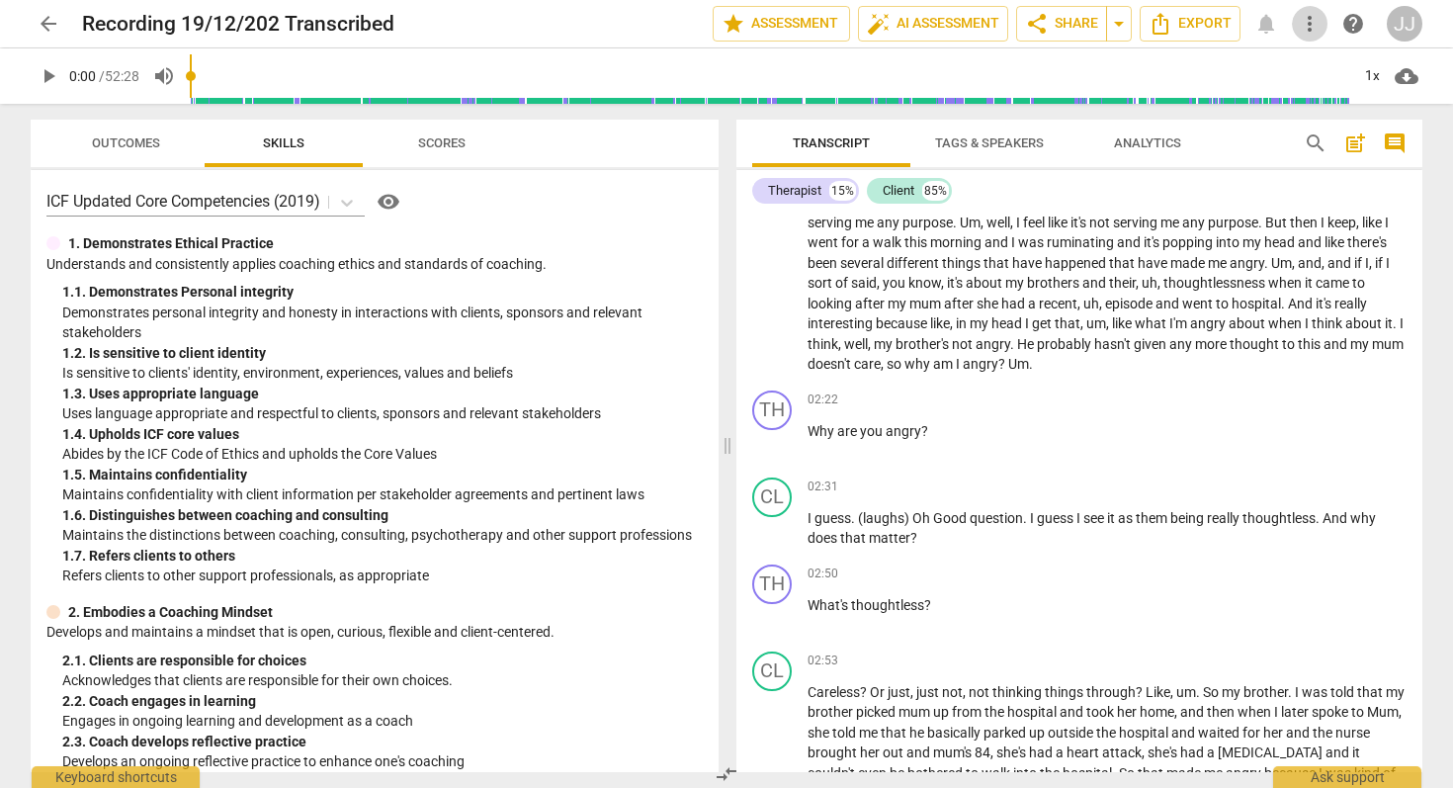
click at [1312, 23] on span "more_vert" at bounding box center [1310, 24] width 24 height 24
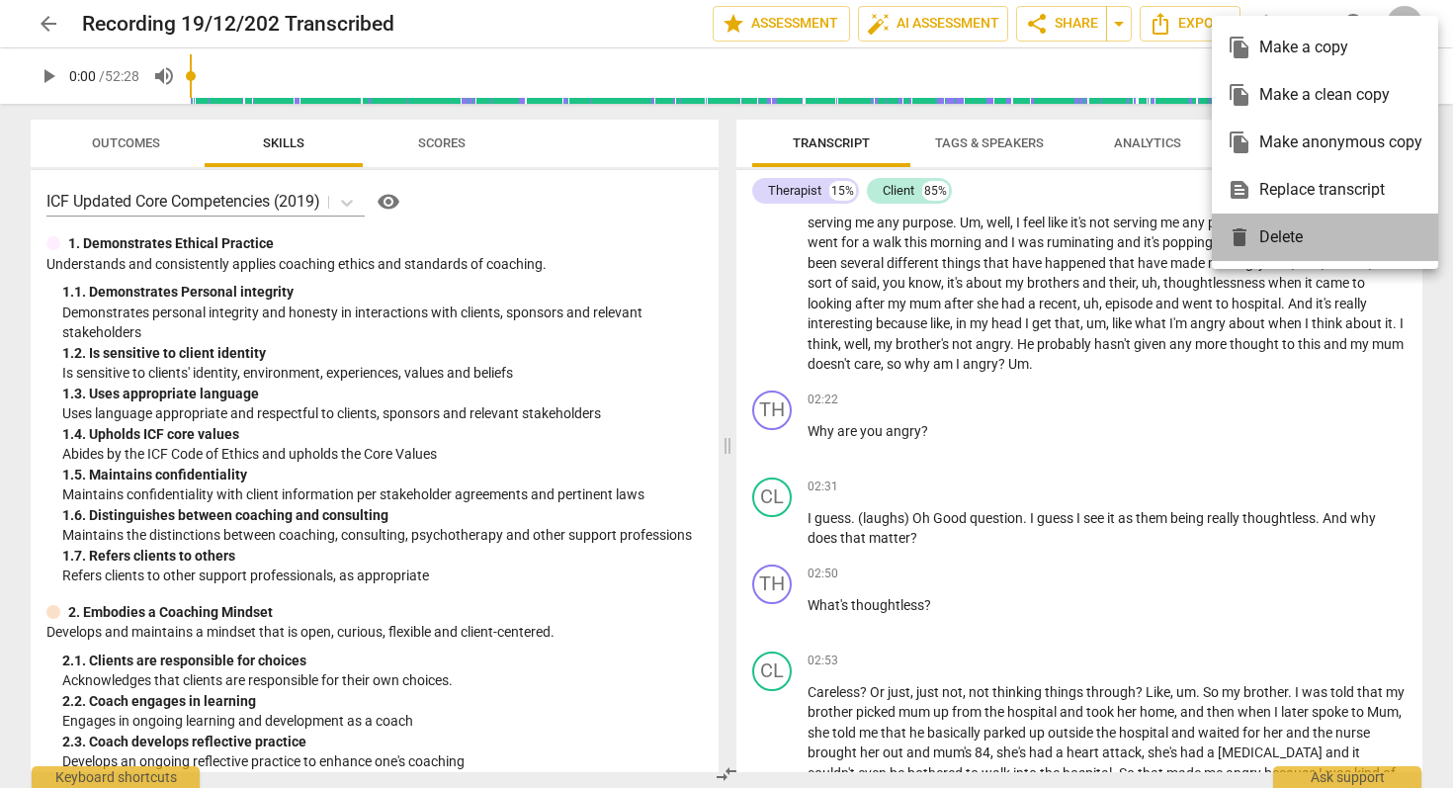
click at [1279, 247] on div "delete Delete" at bounding box center [1325, 237] width 195 height 47
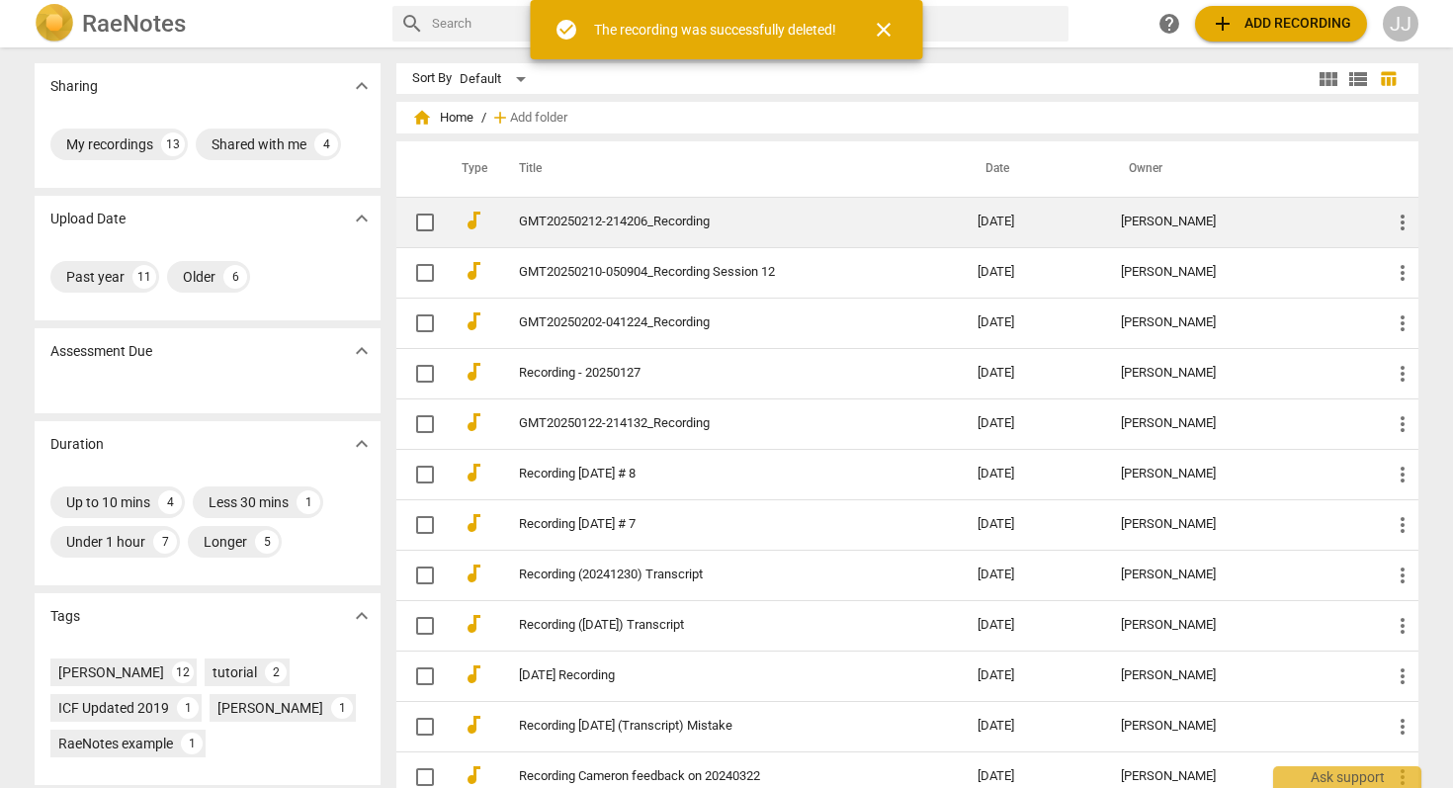
click at [561, 213] on td "GMT20250212-214206_Recording" at bounding box center [728, 222] width 467 height 50
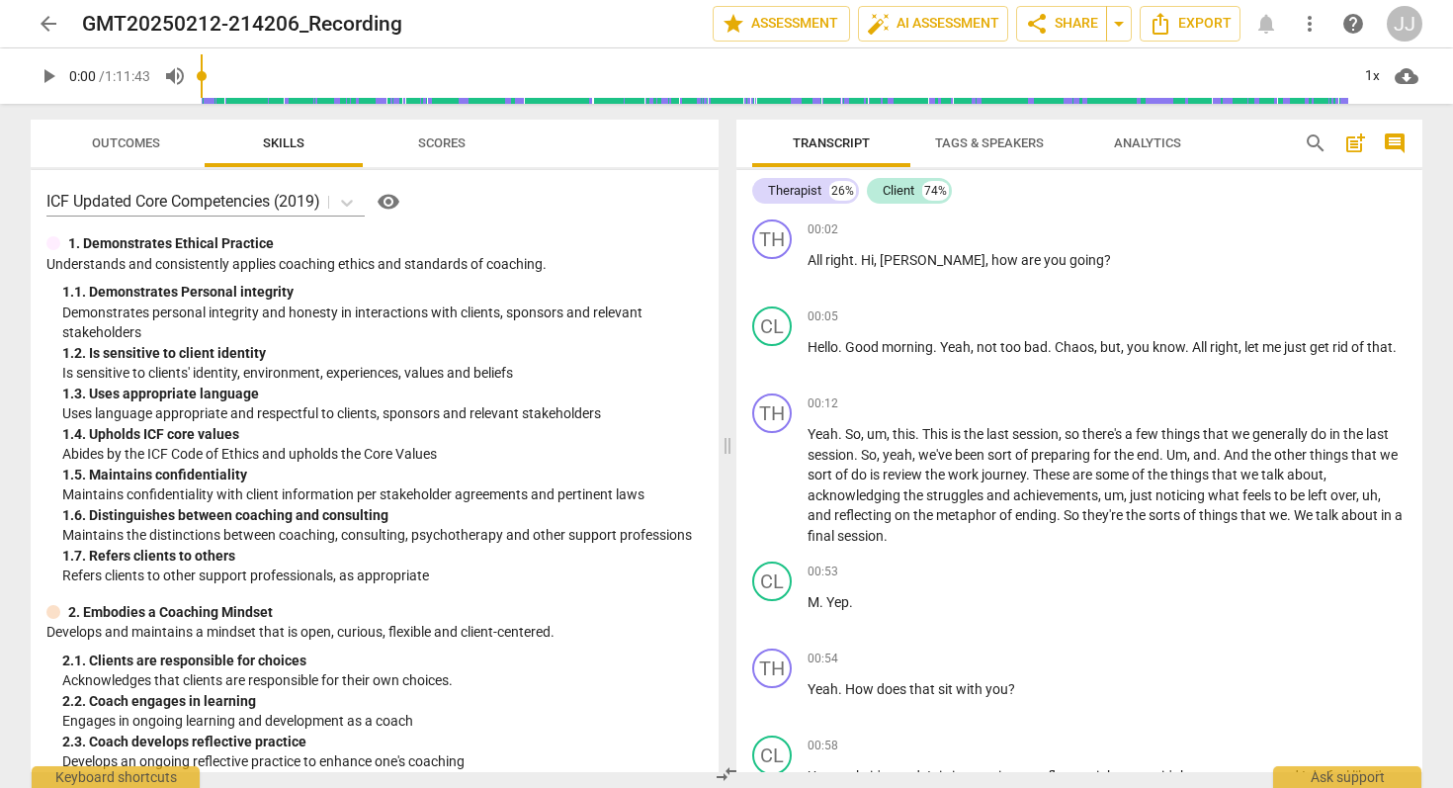
click at [1310, 16] on span "more_vert" at bounding box center [1310, 24] width 24 height 24
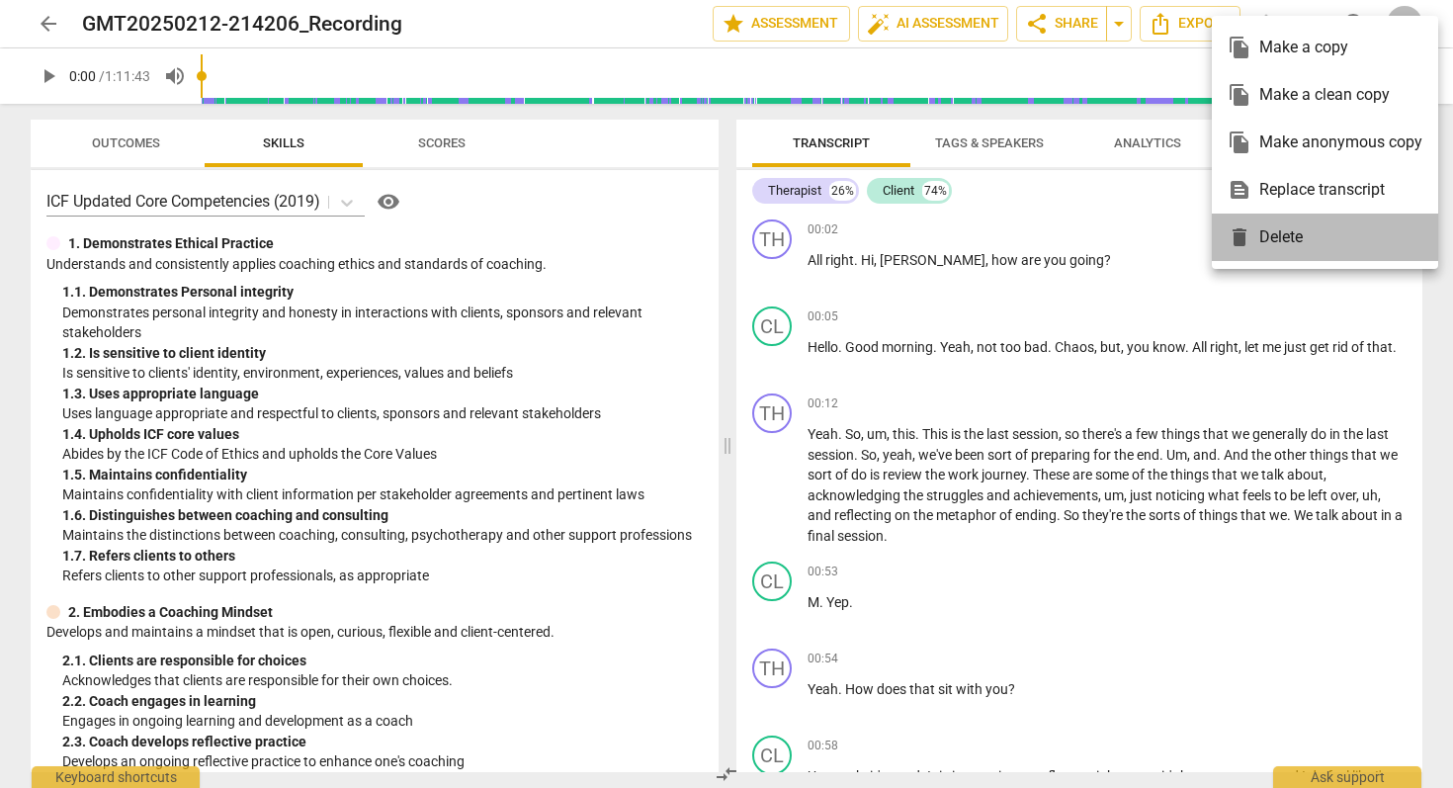
click at [1284, 241] on div "delete Delete" at bounding box center [1325, 237] width 195 height 47
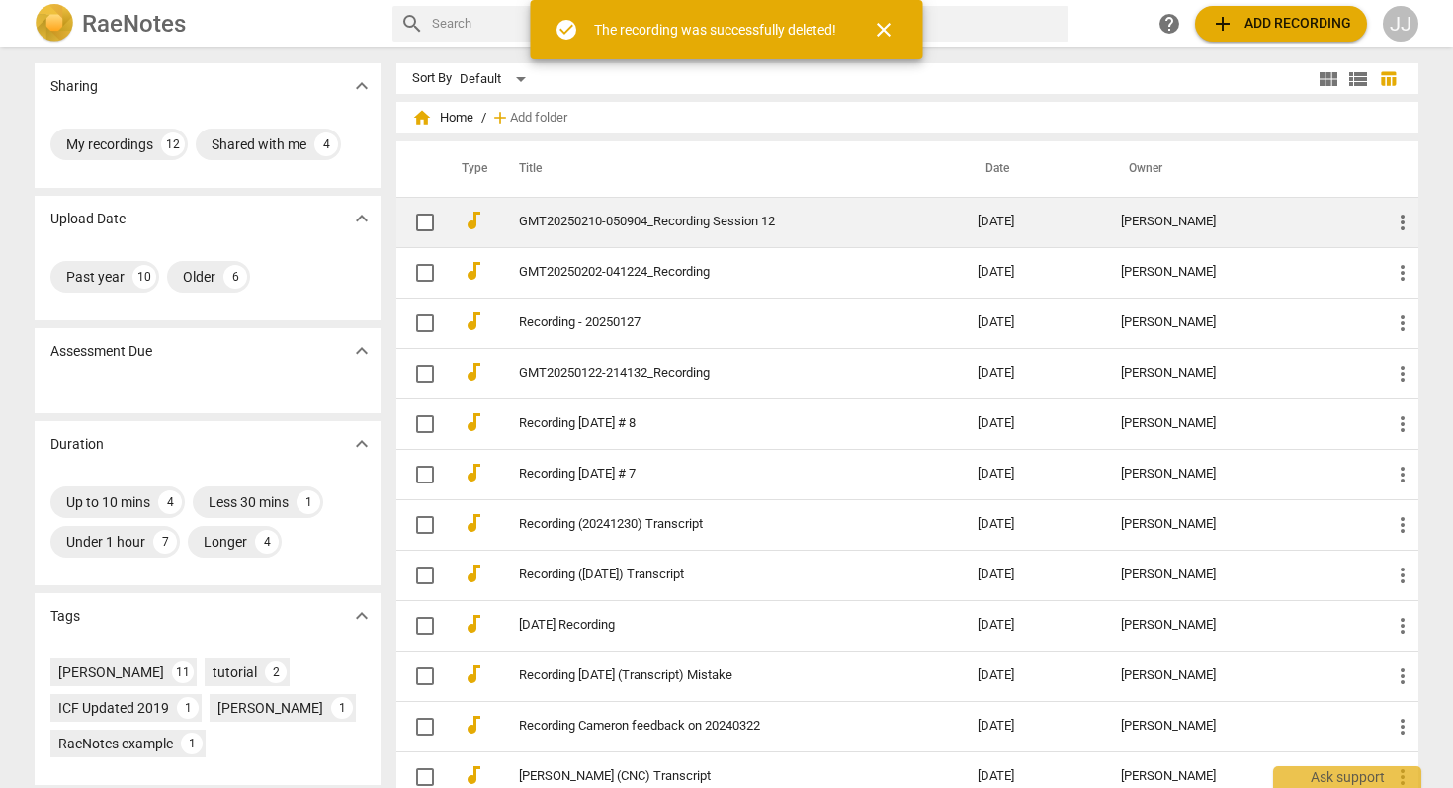
click at [700, 206] on td "GMT20250210-050904_Recording Session 12" at bounding box center [728, 222] width 467 height 50
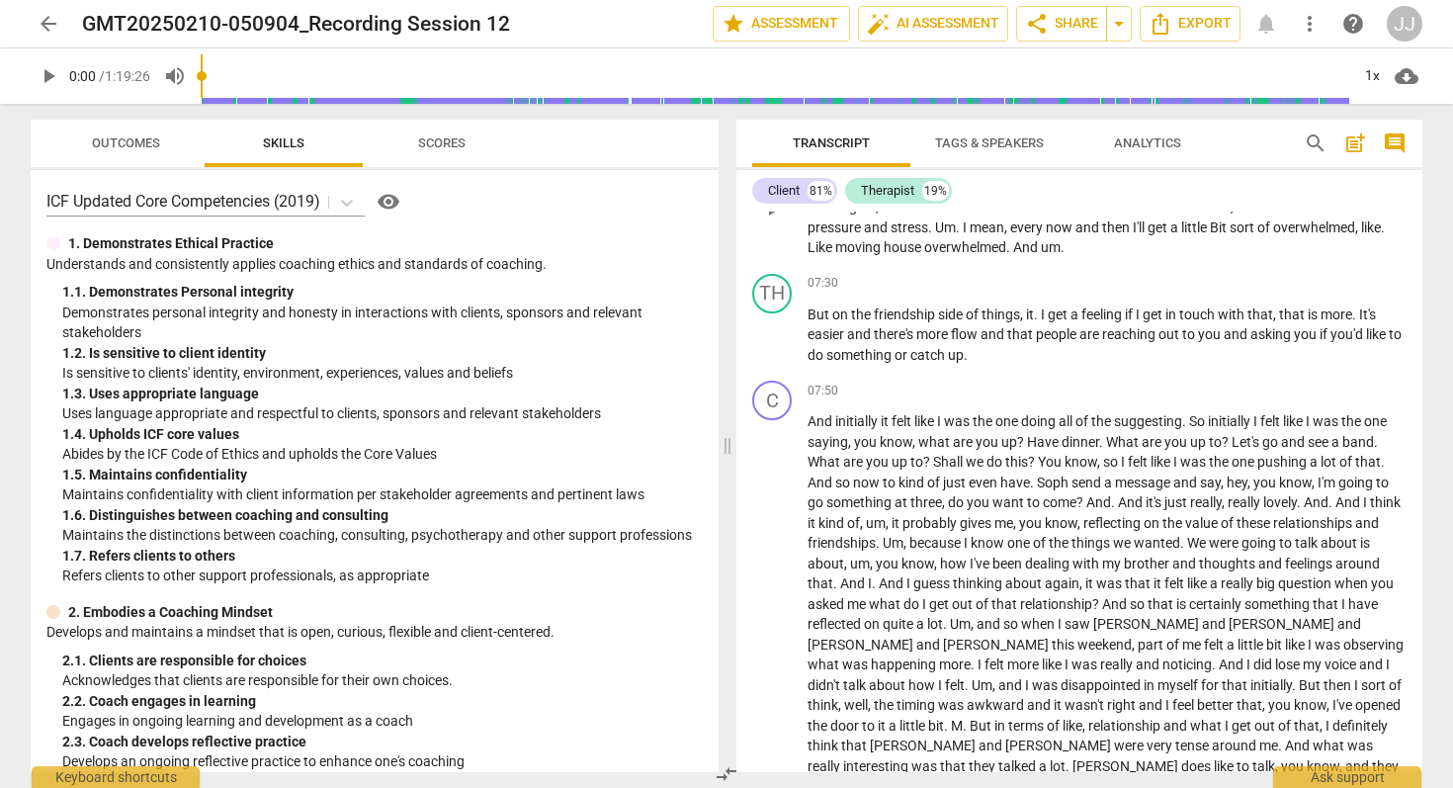
scroll to position [1892, 0]
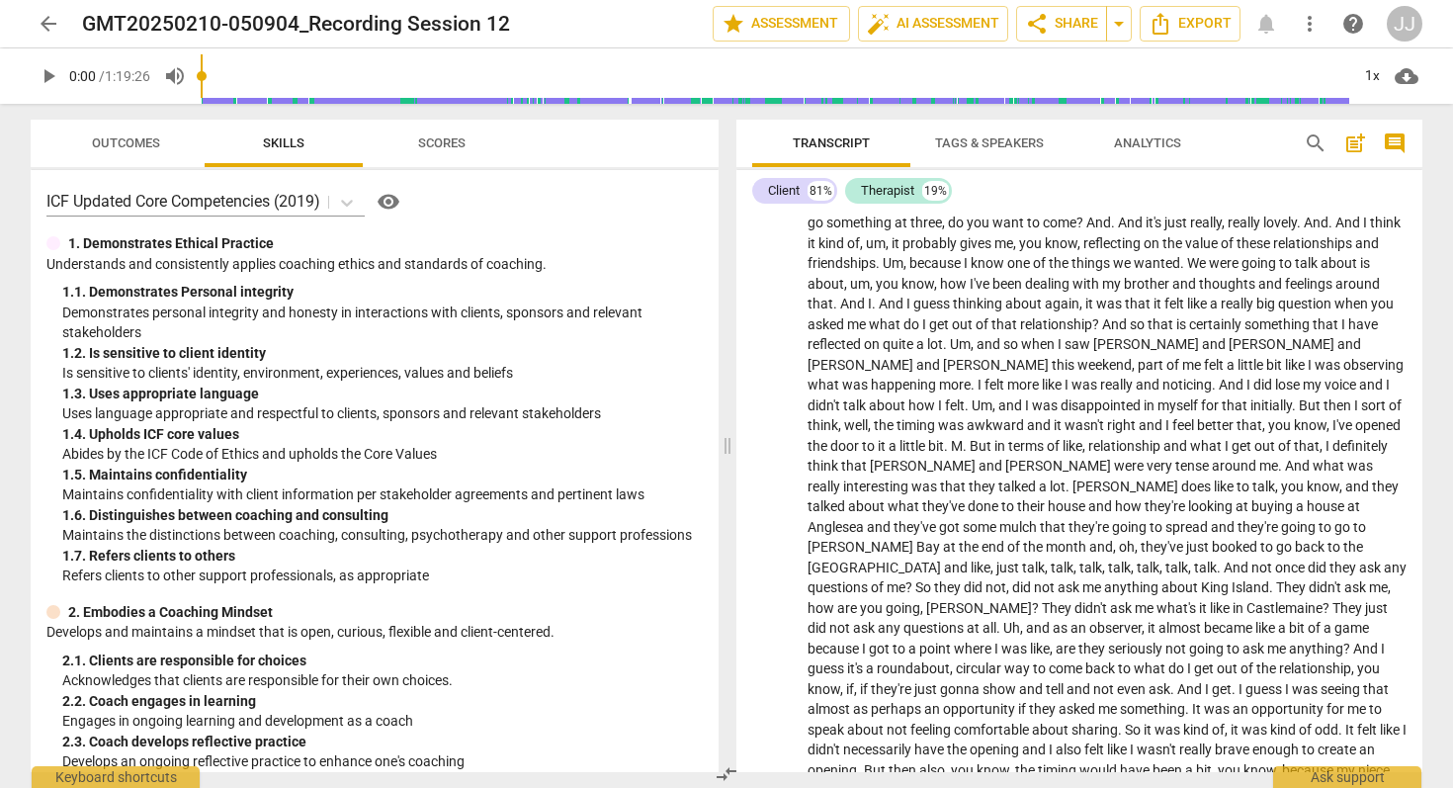
click at [1318, 23] on span "more_vert" at bounding box center [1310, 24] width 24 height 24
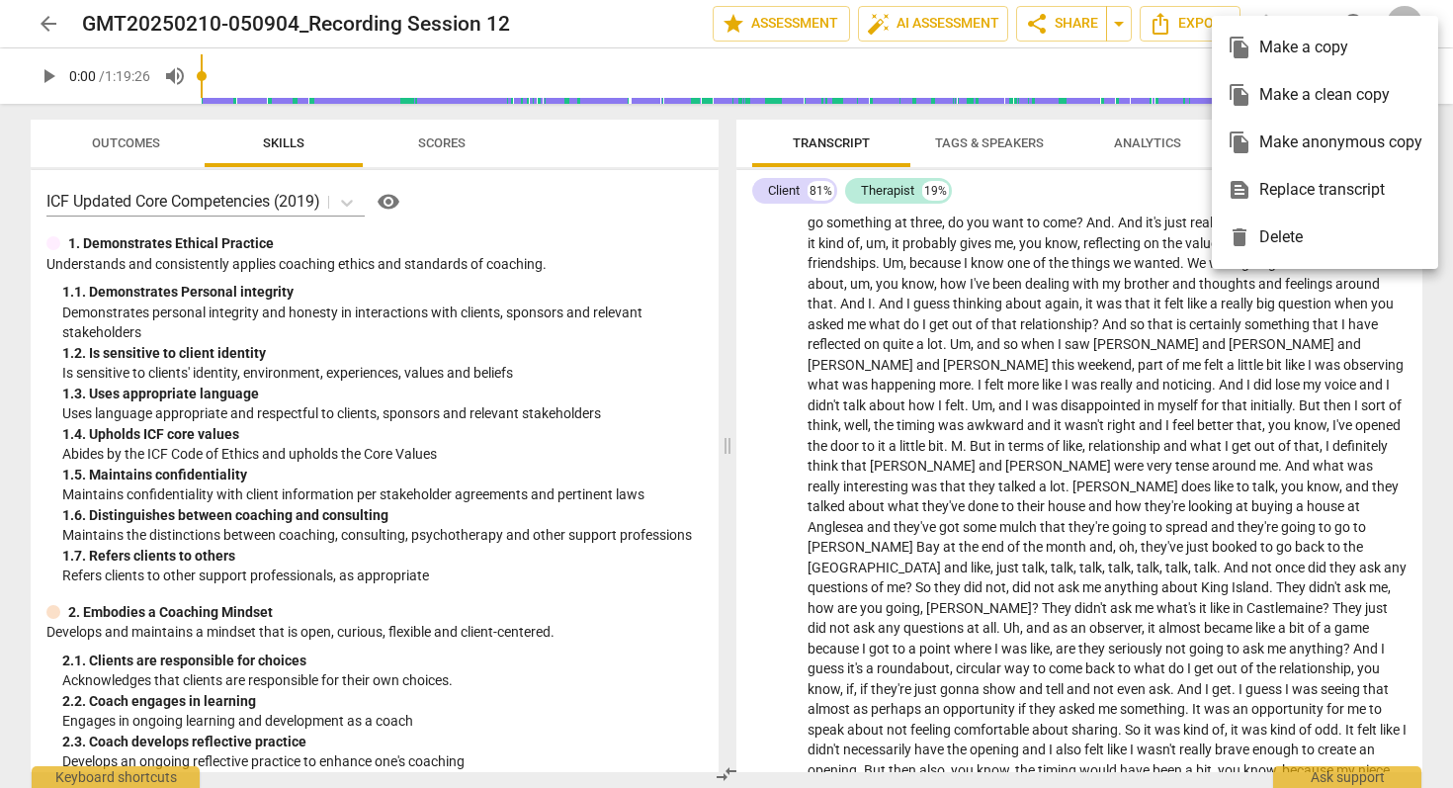
click at [1295, 241] on div "delete Delete" at bounding box center [1325, 237] width 195 height 47
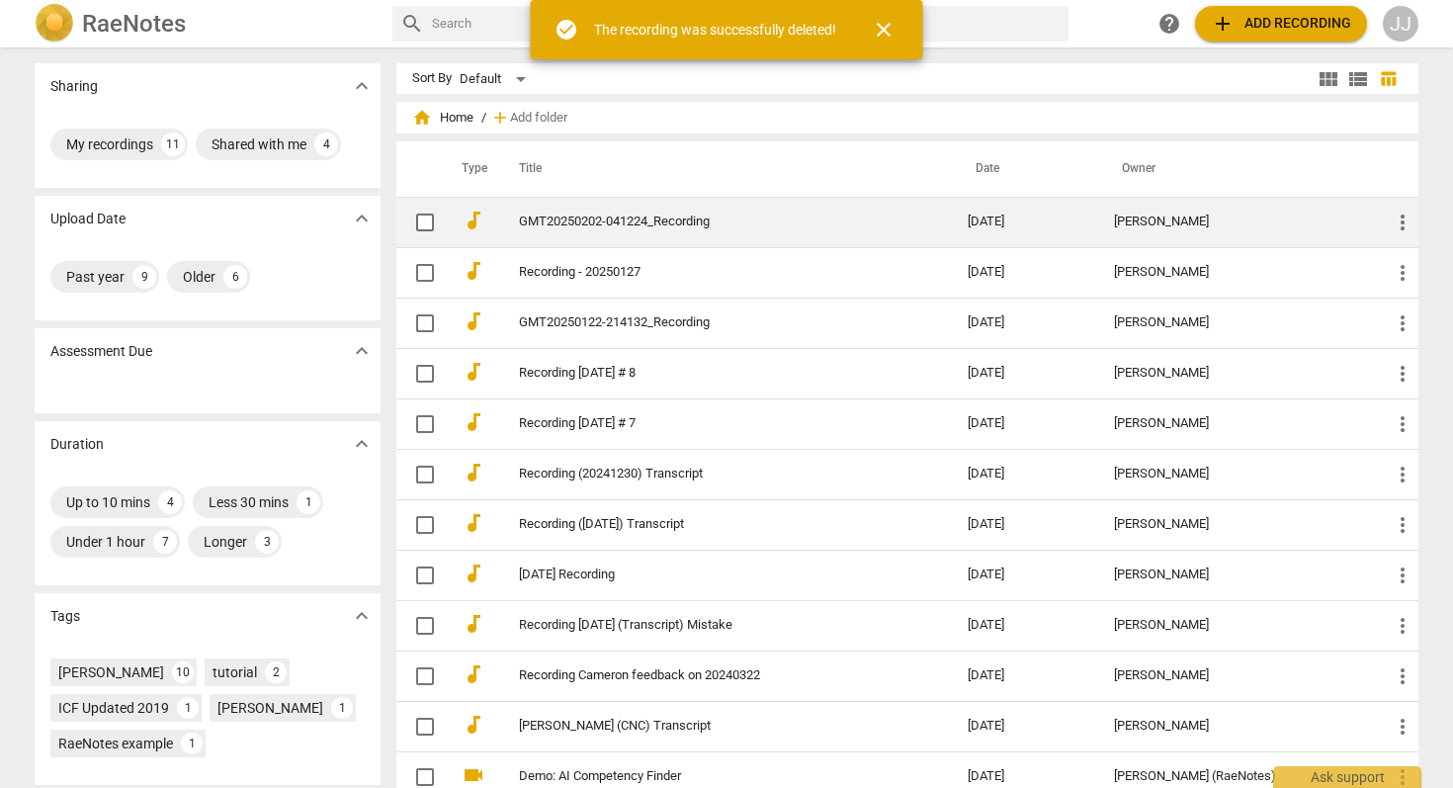
click at [656, 227] on link "GMT20250202-041224_Recording" at bounding box center [708, 221] width 378 height 15
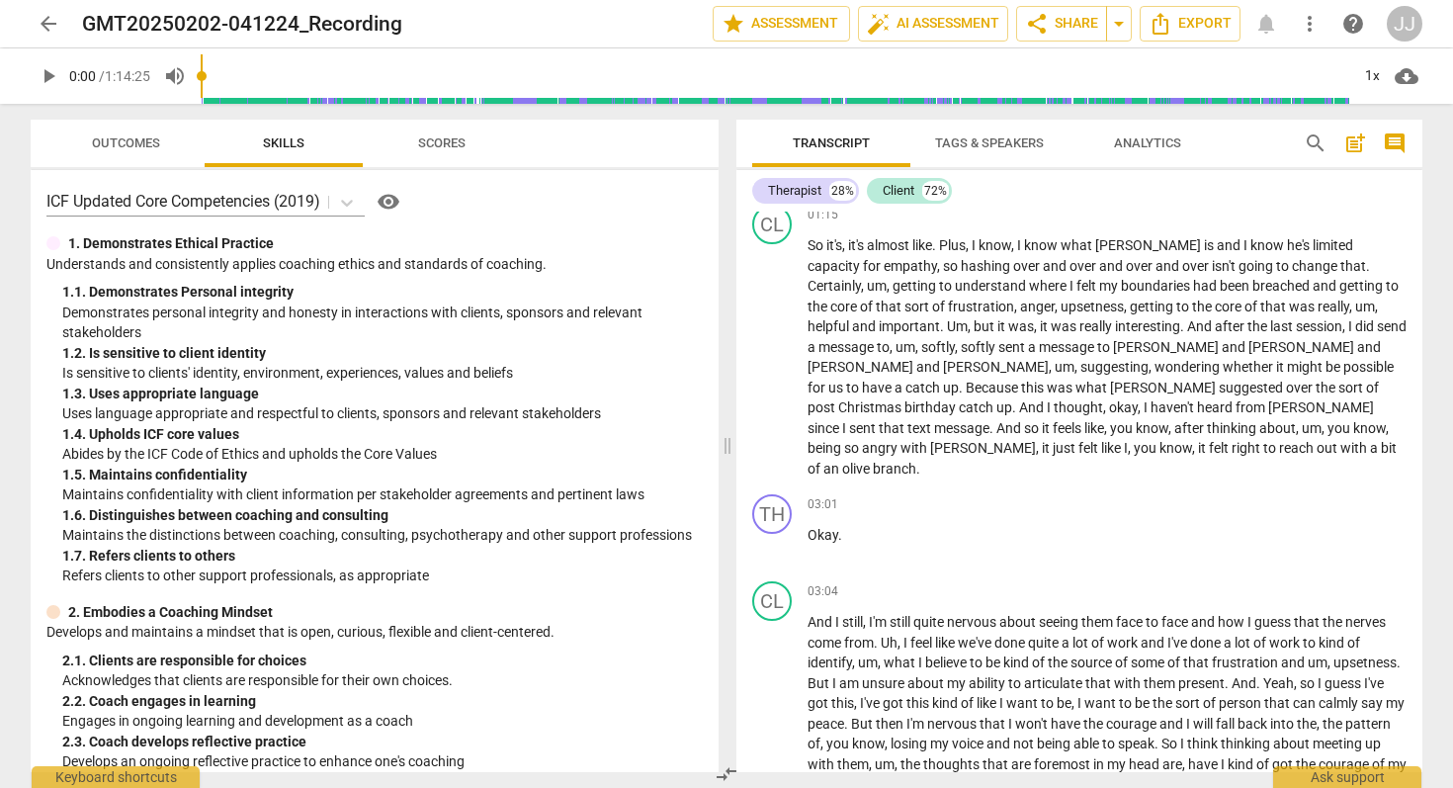
scroll to position [551, 0]
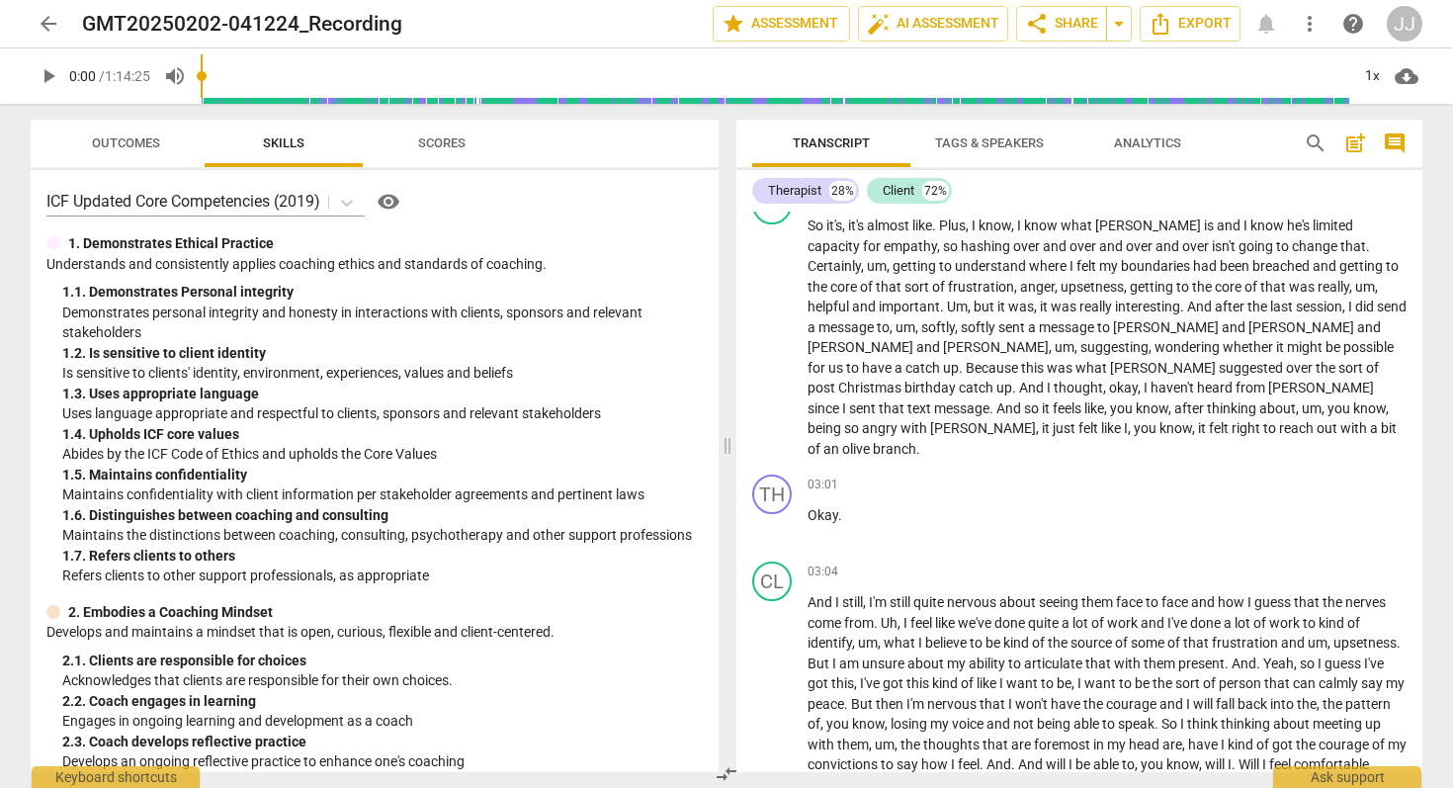
click at [1315, 19] on span "more_vert" at bounding box center [1310, 24] width 24 height 24
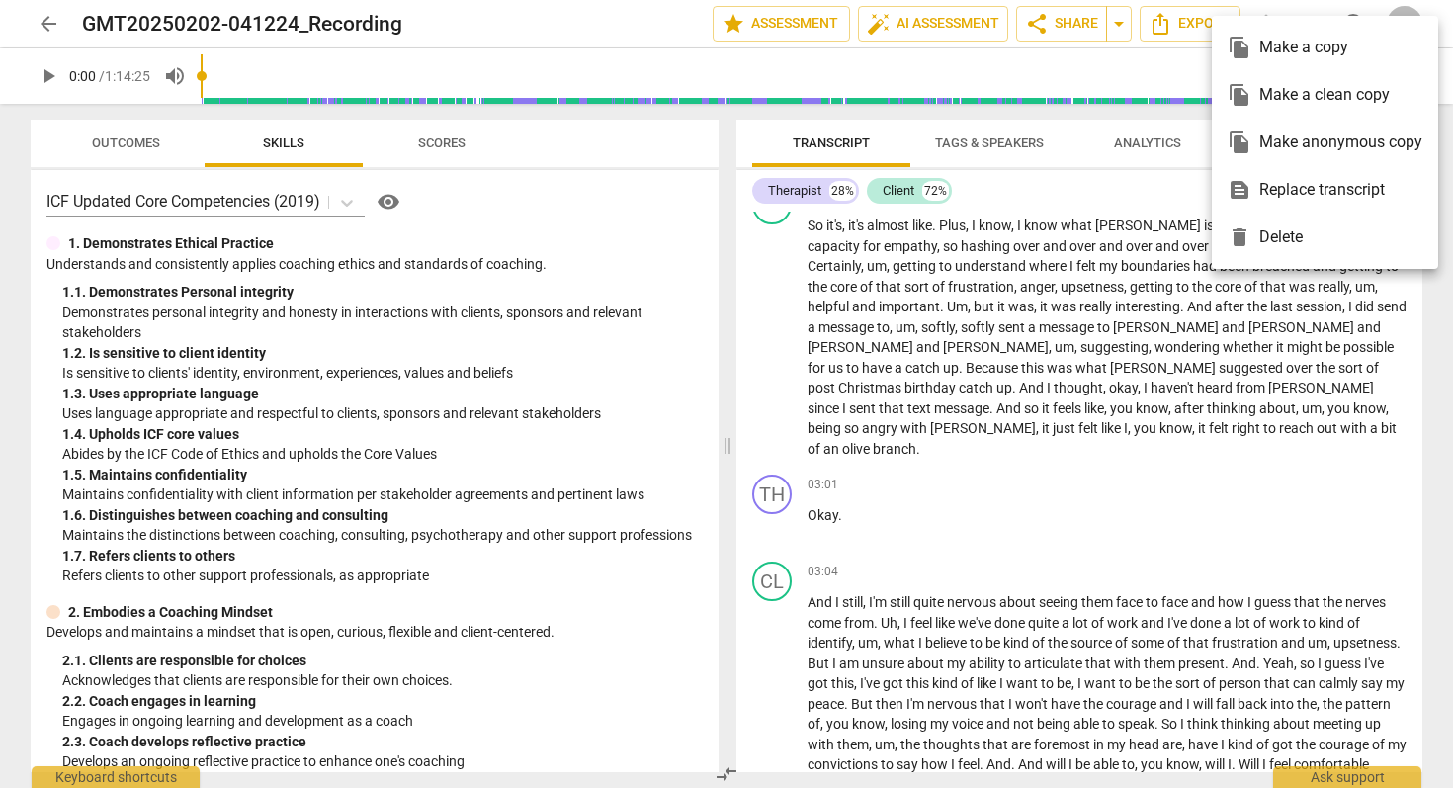
click at [1298, 234] on div "delete Delete" at bounding box center [1325, 237] width 195 height 47
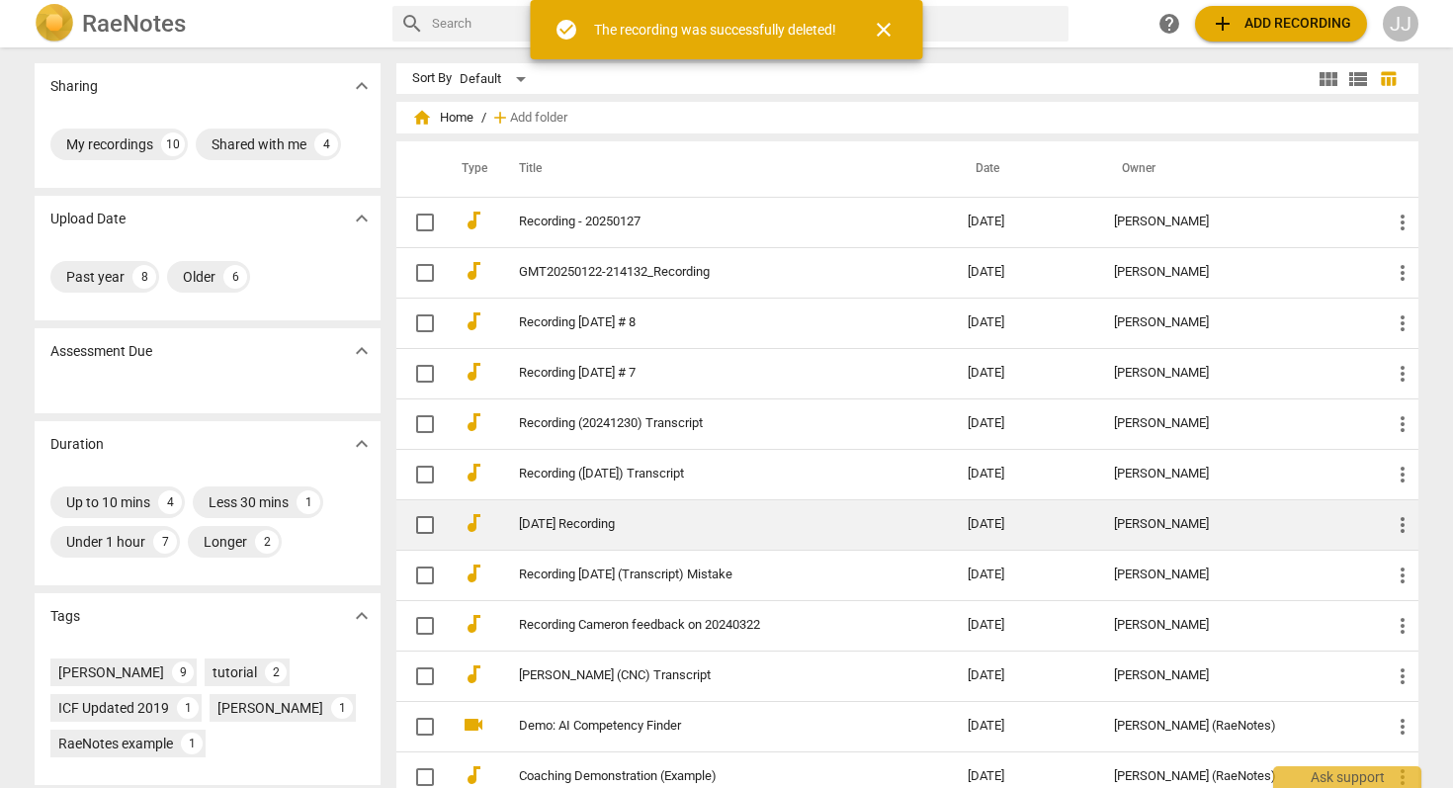
scroll to position [15, 0]
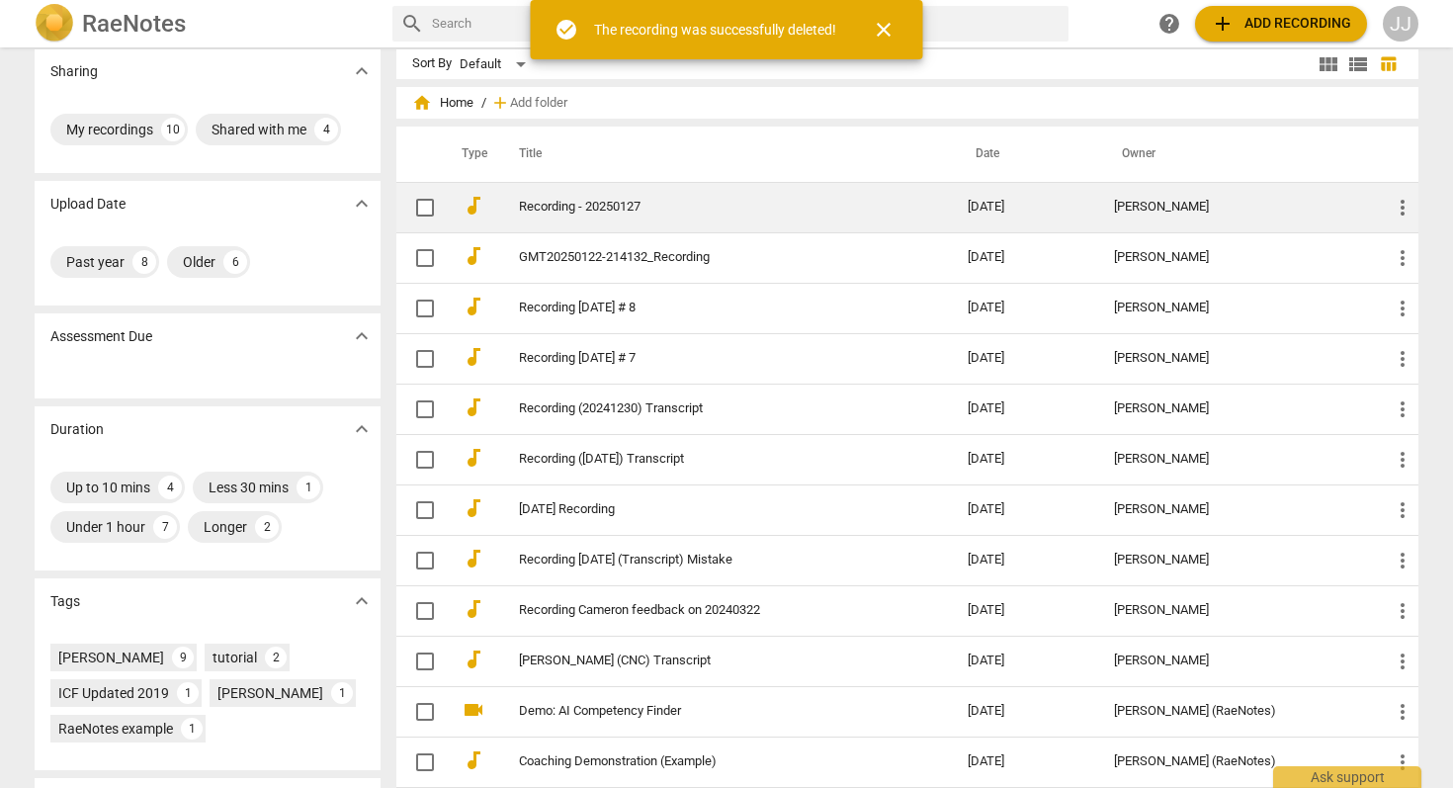
click at [599, 213] on link "Recording - 20250127" at bounding box center [708, 207] width 378 height 15
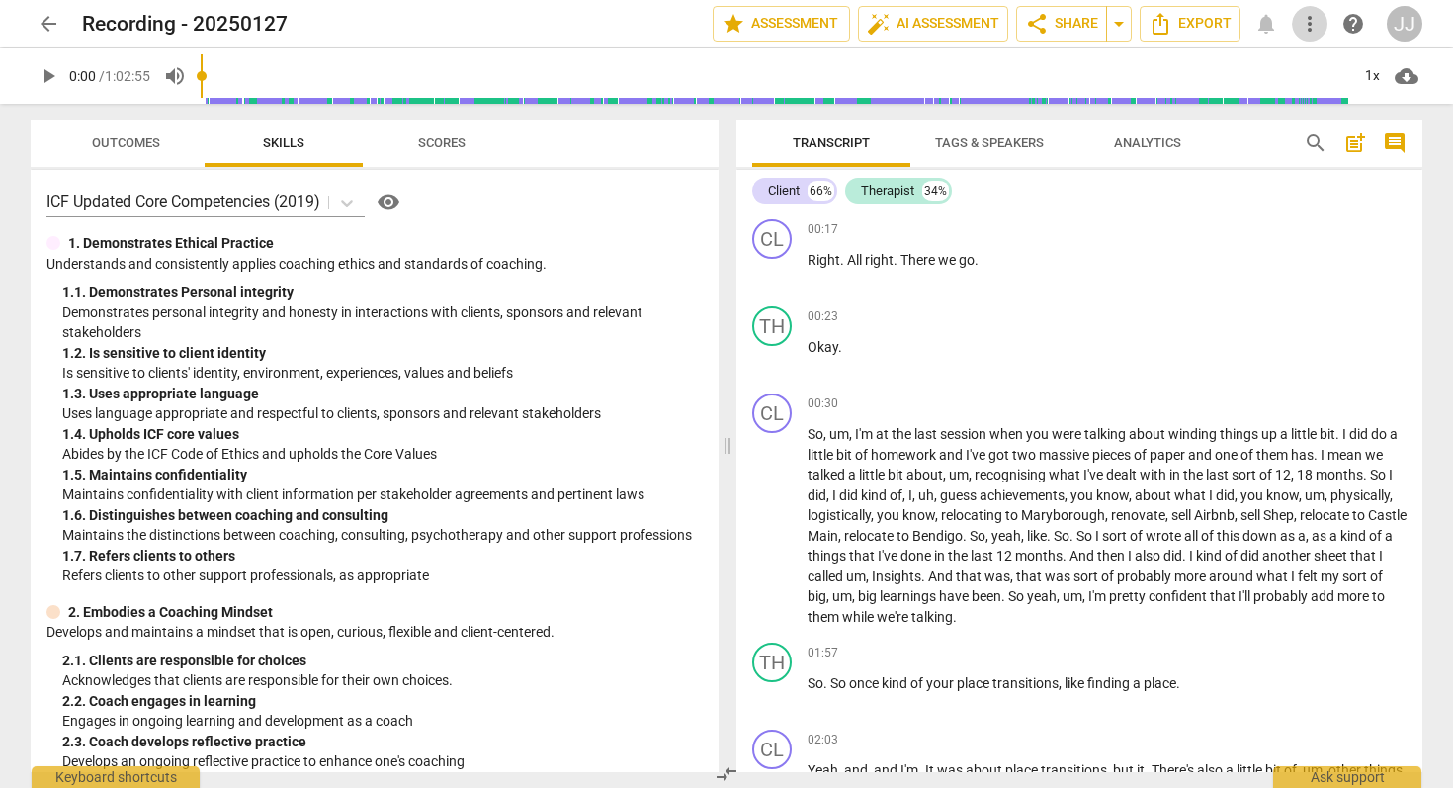
click at [1306, 25] on span "more_vert" at bounding box center [1310, 24] width 24 height 24
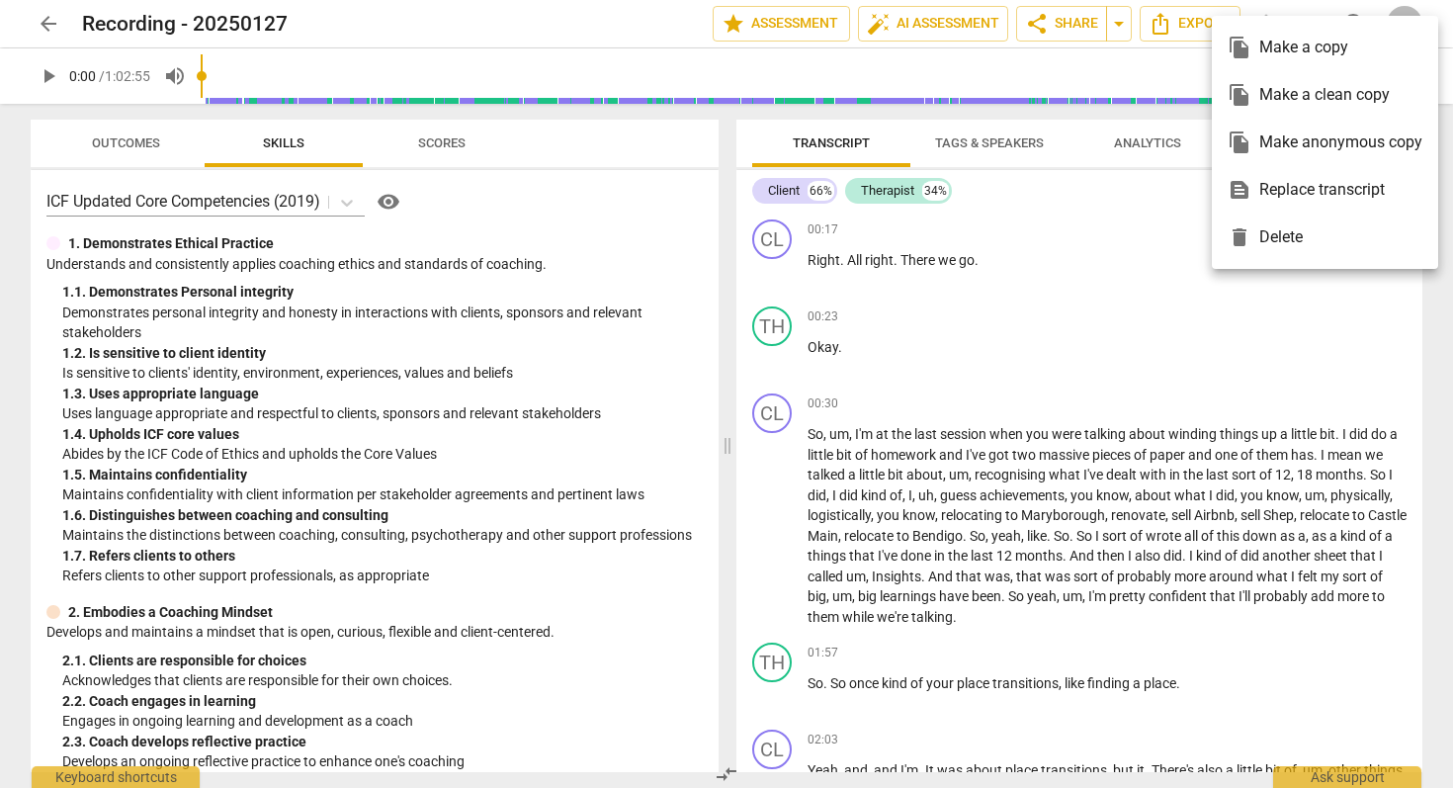
click at [1295, 243] on div "delete Delete" at bounding box center [1325, 237] width 195 height 47
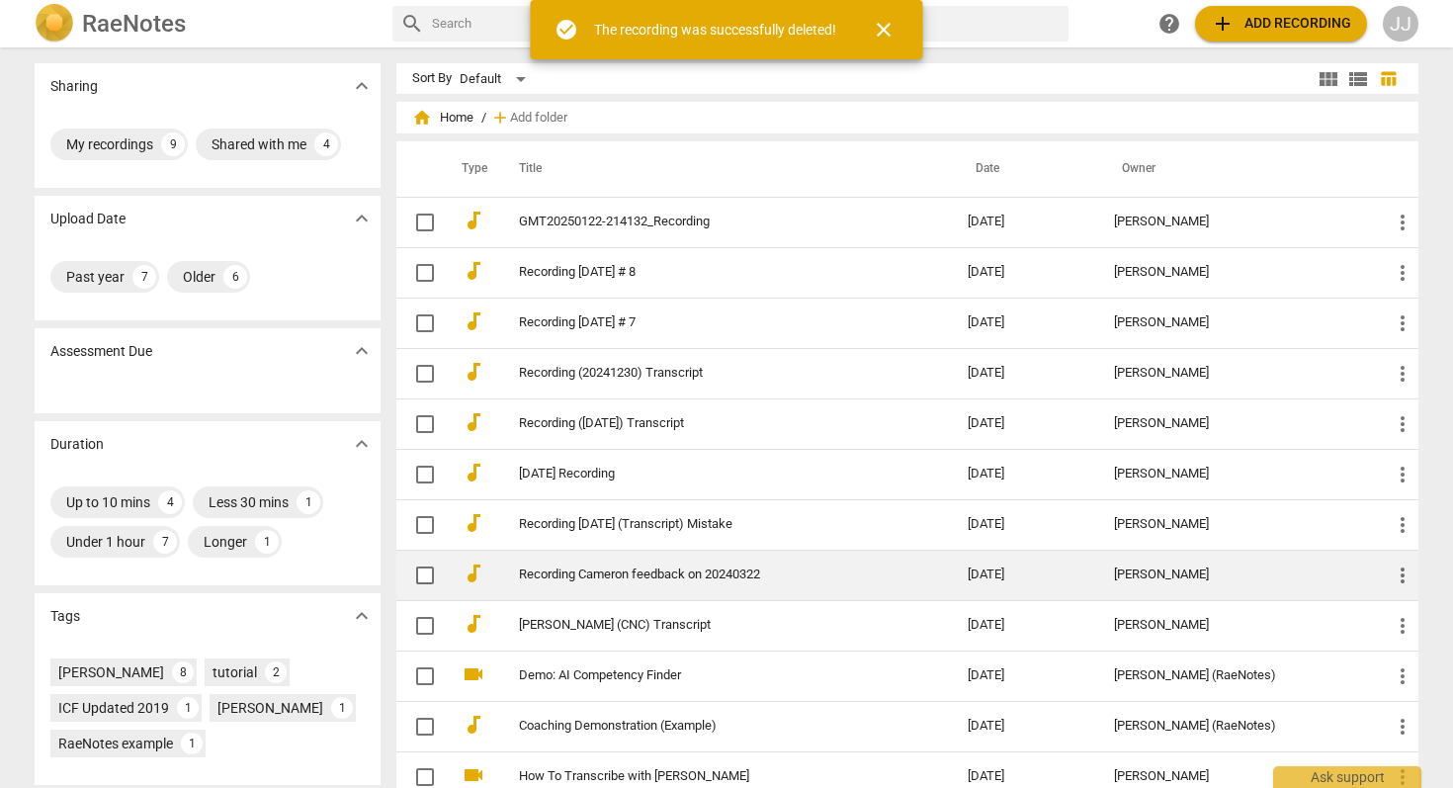
scroll to position [4, 0]
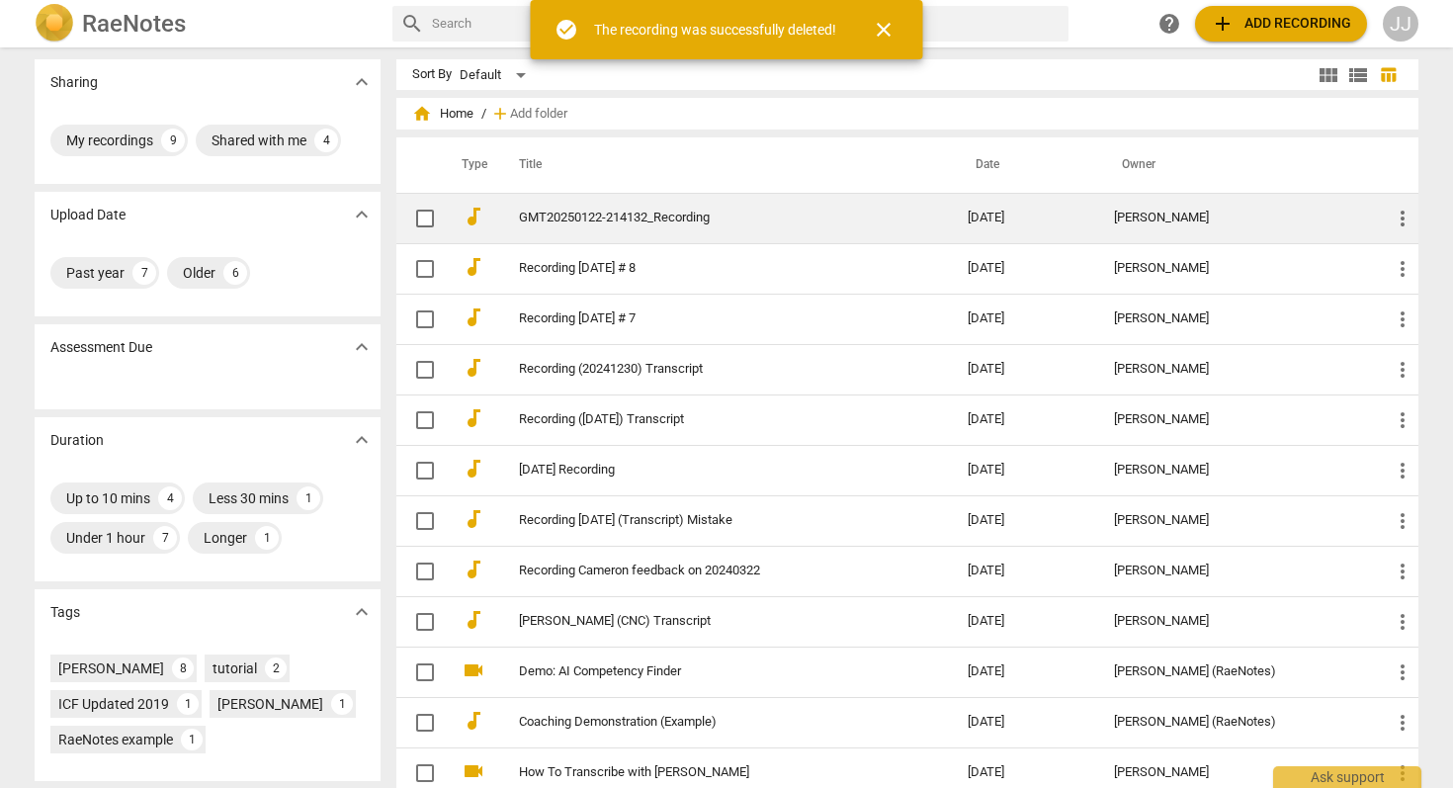
click at [628, 222] on link "GMT20250122-214132_Recording" at bounding box center [708, 218] width 378 height 15
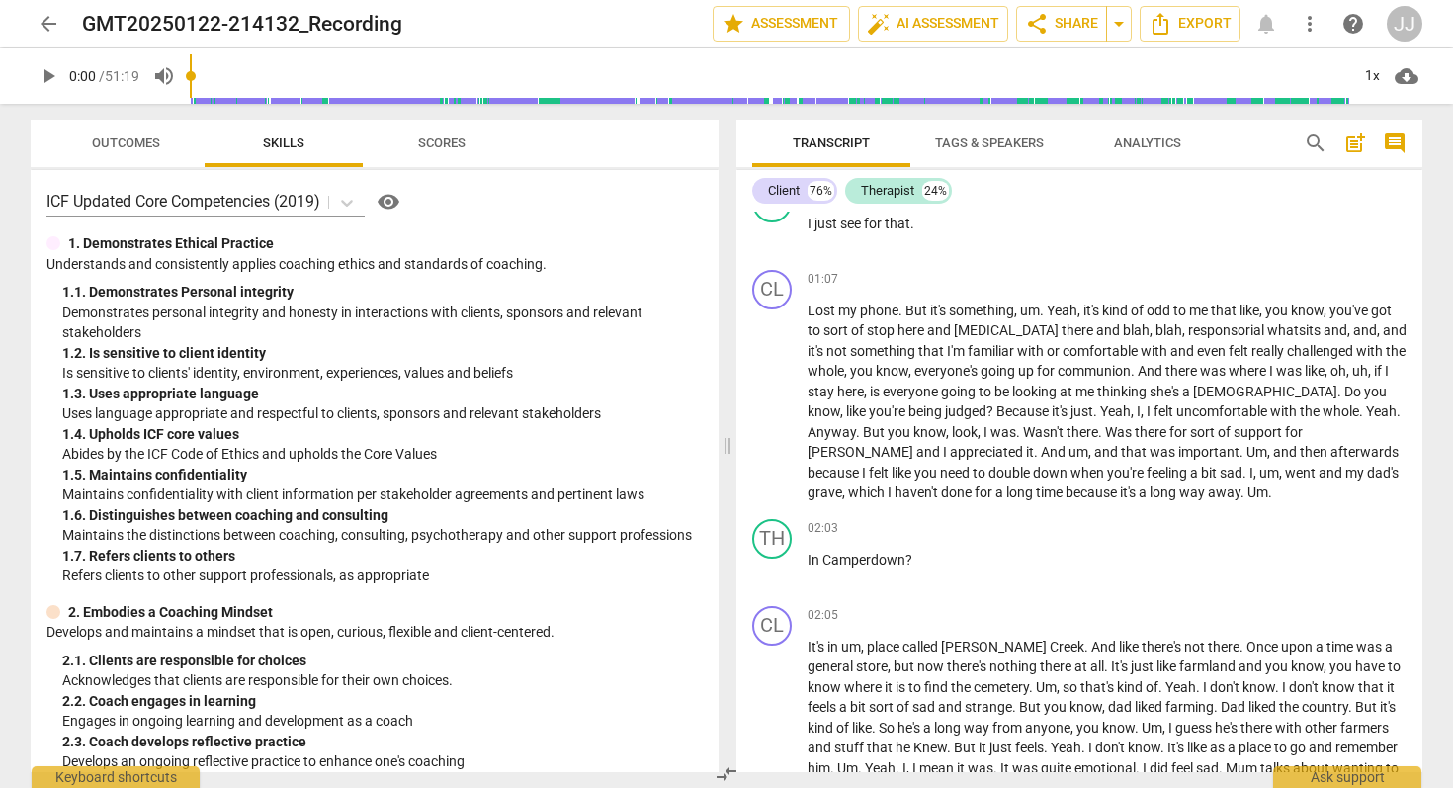
scroll to position [719, 0]
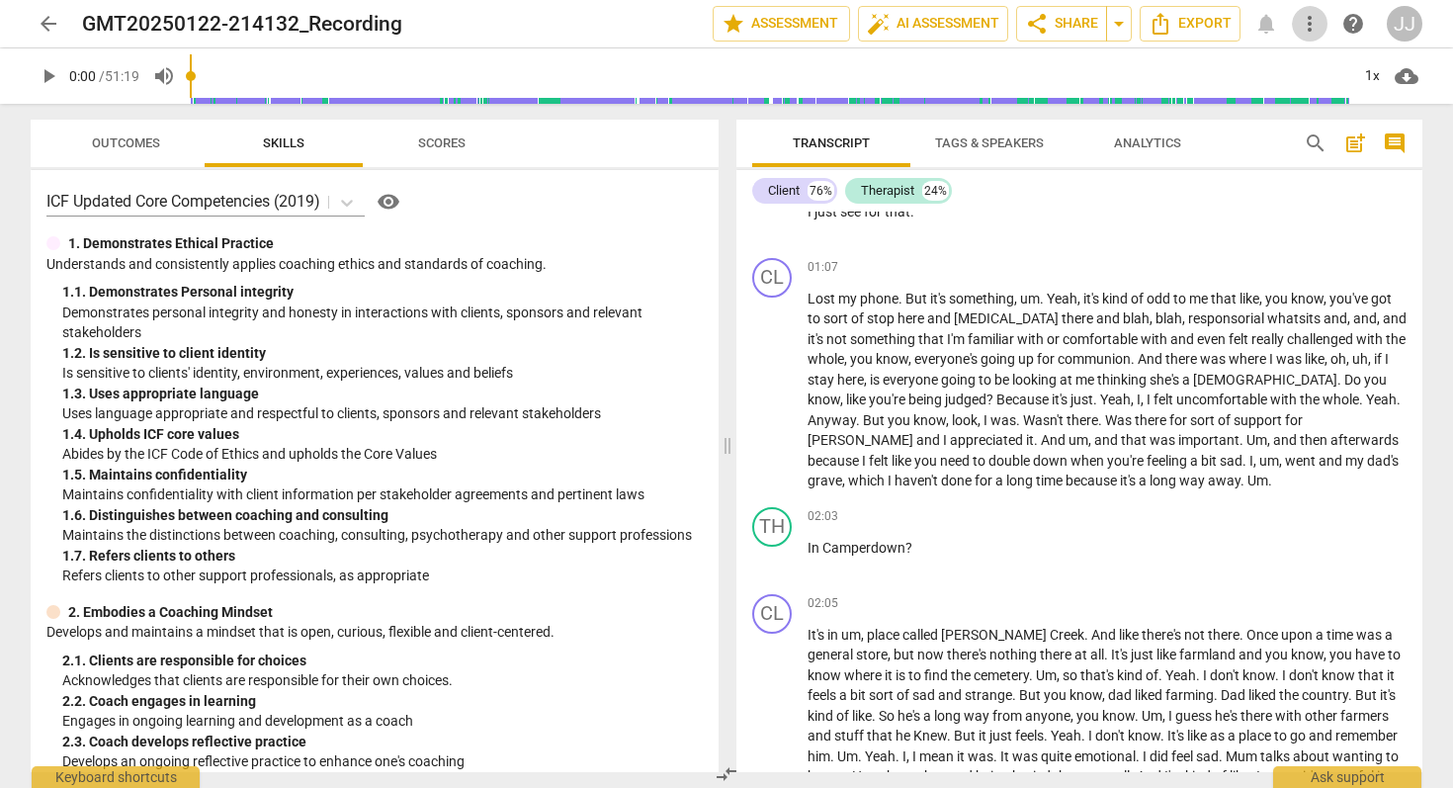
click at [1312, 12] on span "more_vert" at bounding box center [1310, 24] width 24 height 24
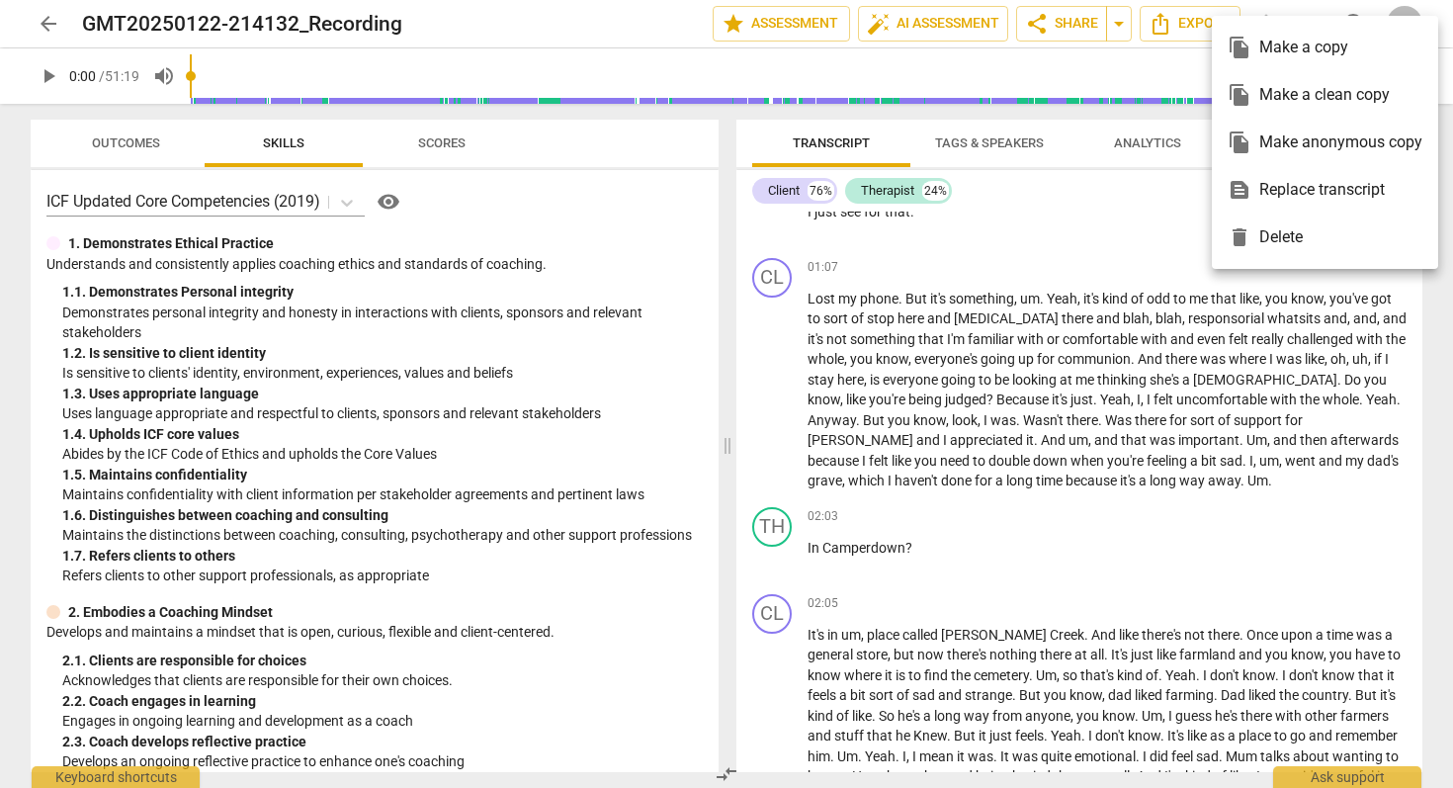
click at [1297, 234] on div "delete Delete" at bounding box center [1325, 237] width 195 height 47
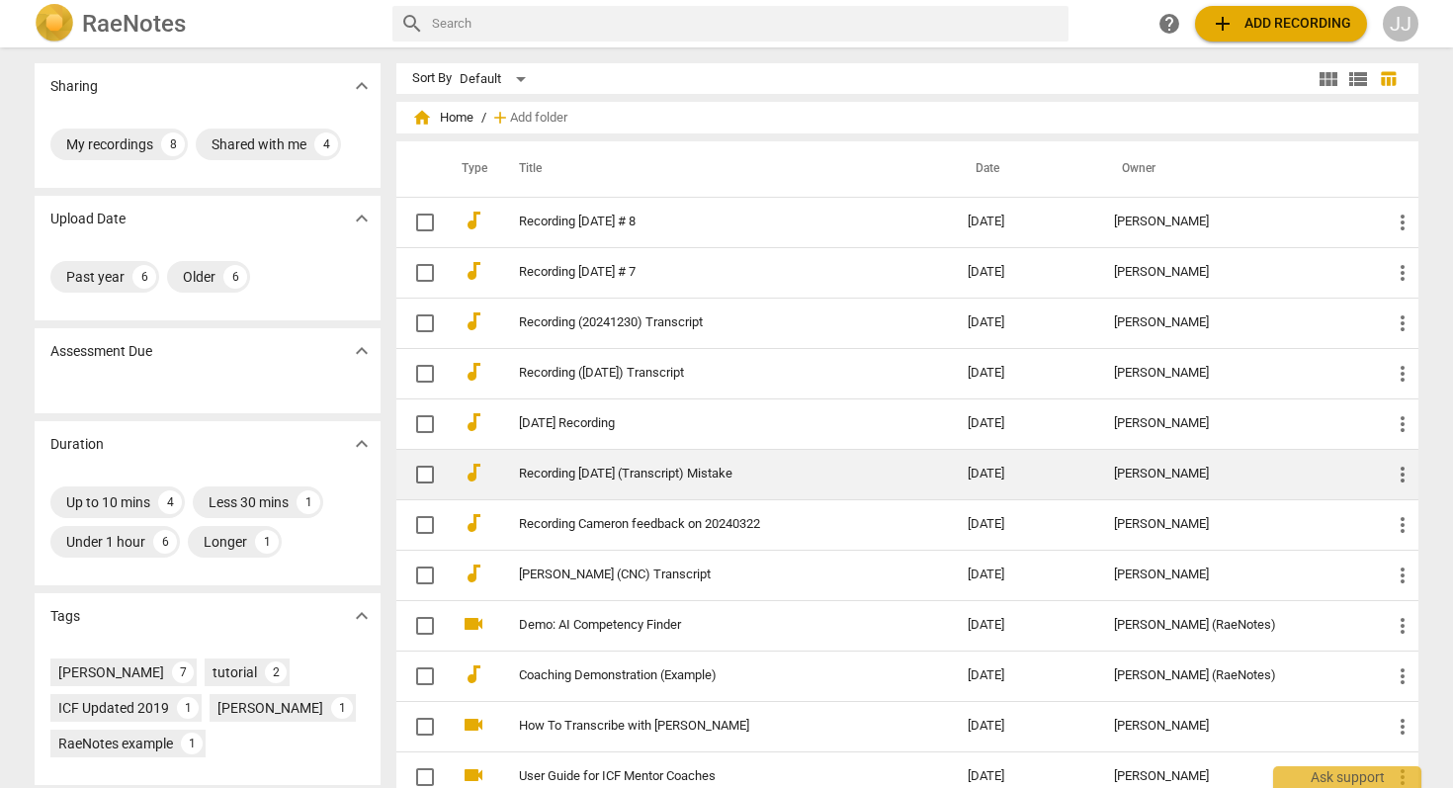
click at [569, 481] on td "Recording [DATE] (Transcript) Mistake" at bounding box center [723, 474] width 457 height 50
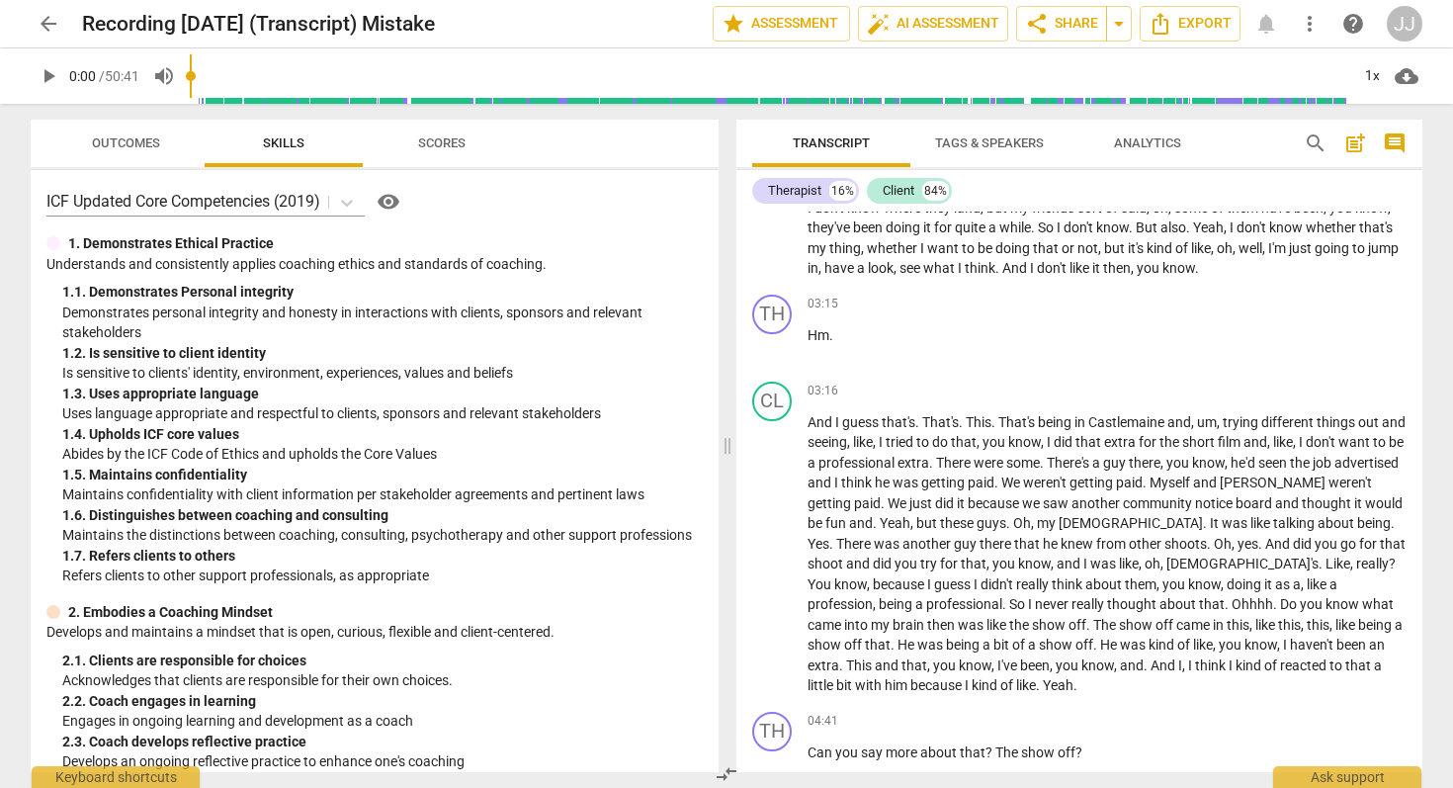
scroll to position [850, 0]
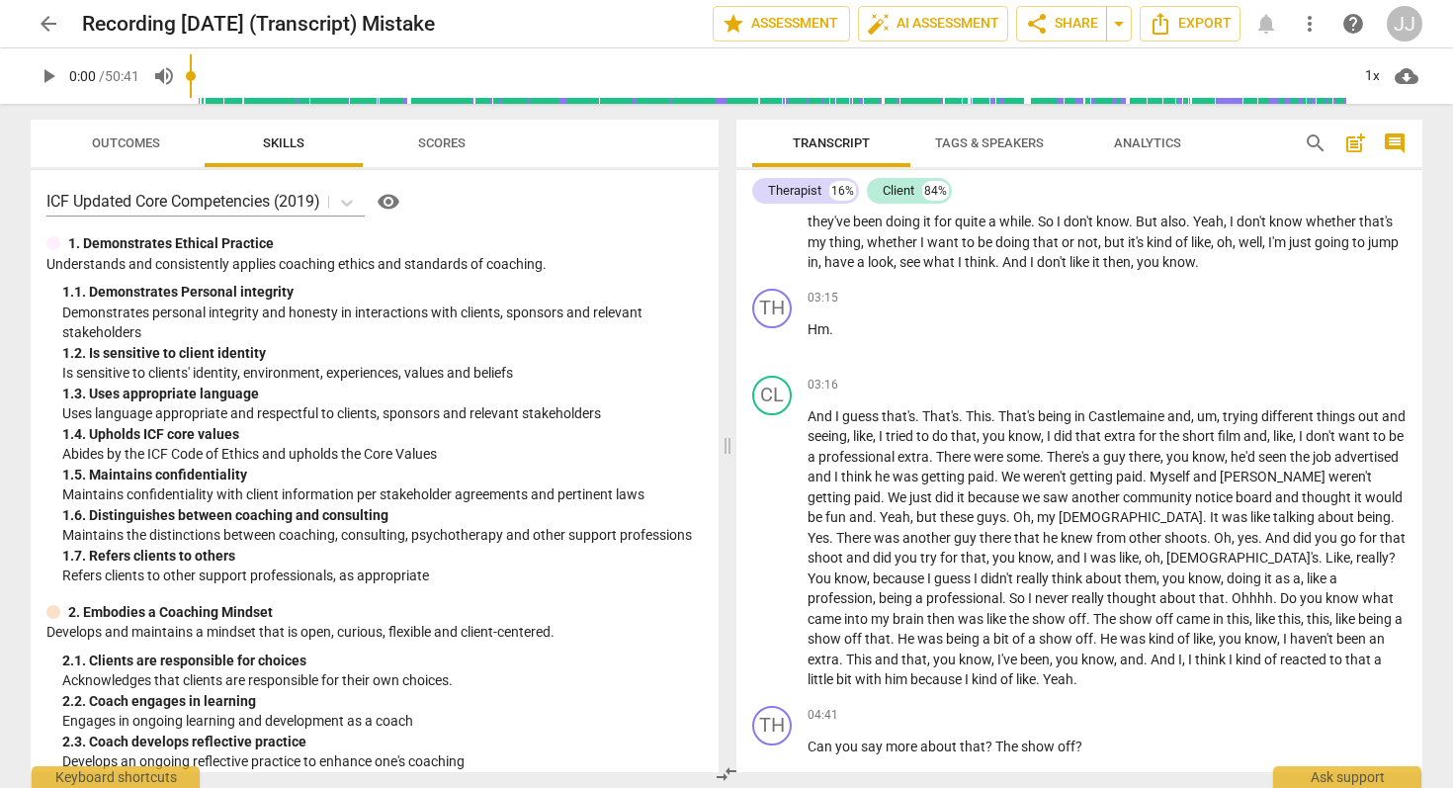
click at [1313, 17] on span "more_vert" at bounding box center [1310, 24] width 24 height 24
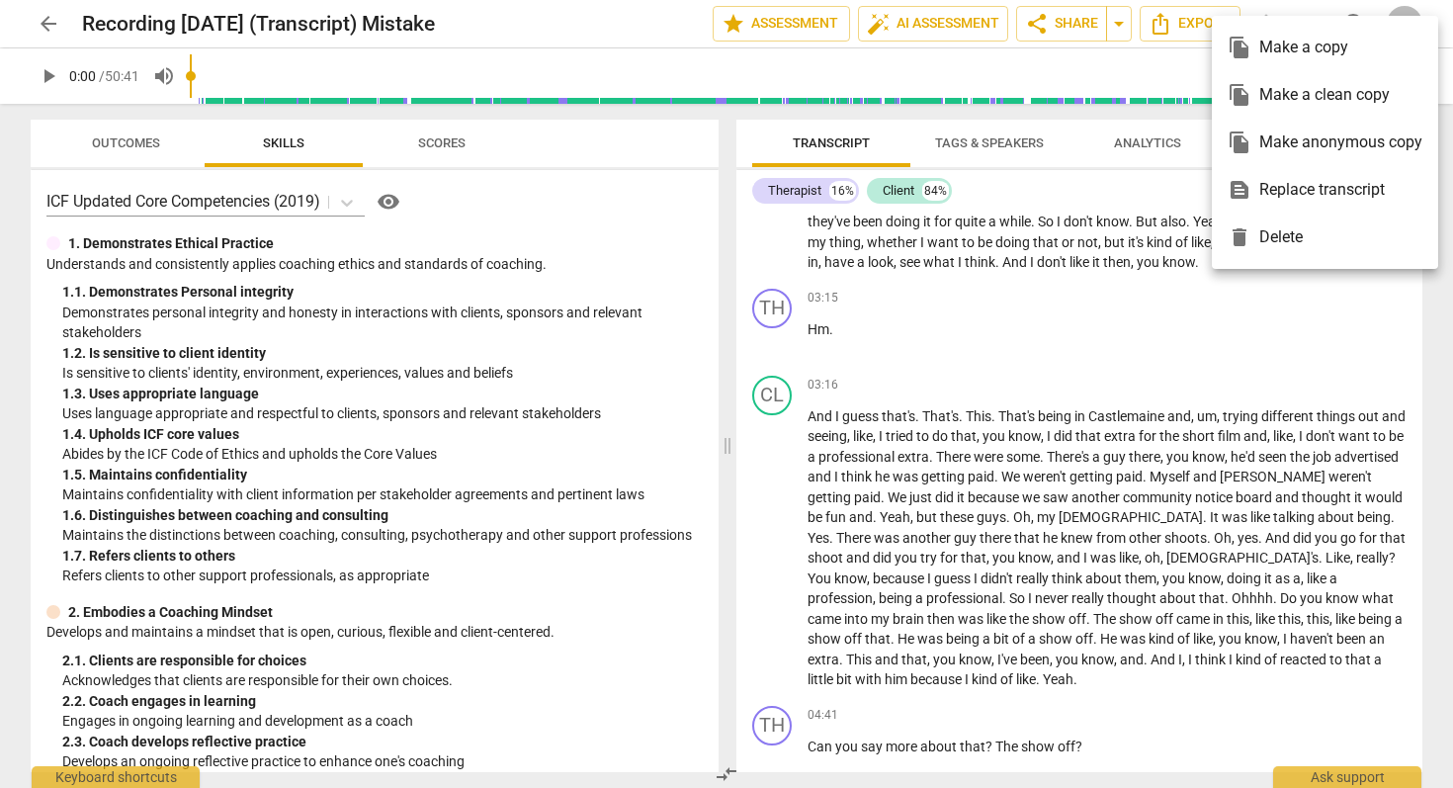
click at [1288, 246] on div "delete Delete" at bounding box center [1325, 237] width 195 height 47
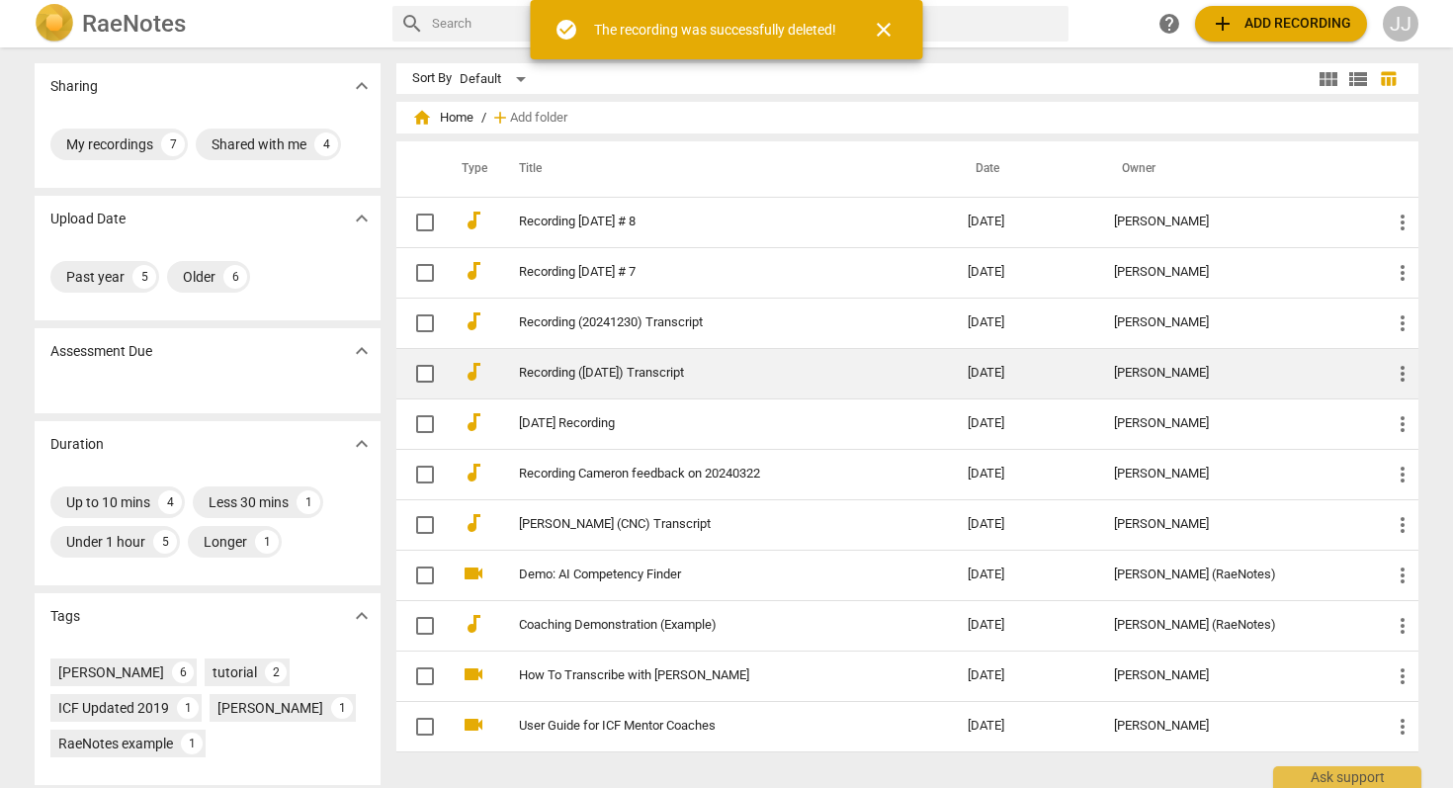
click at [639, 374] on link "Recording ([DATE]) Transcript" at bounding box center [708, 373] width 378 height 15
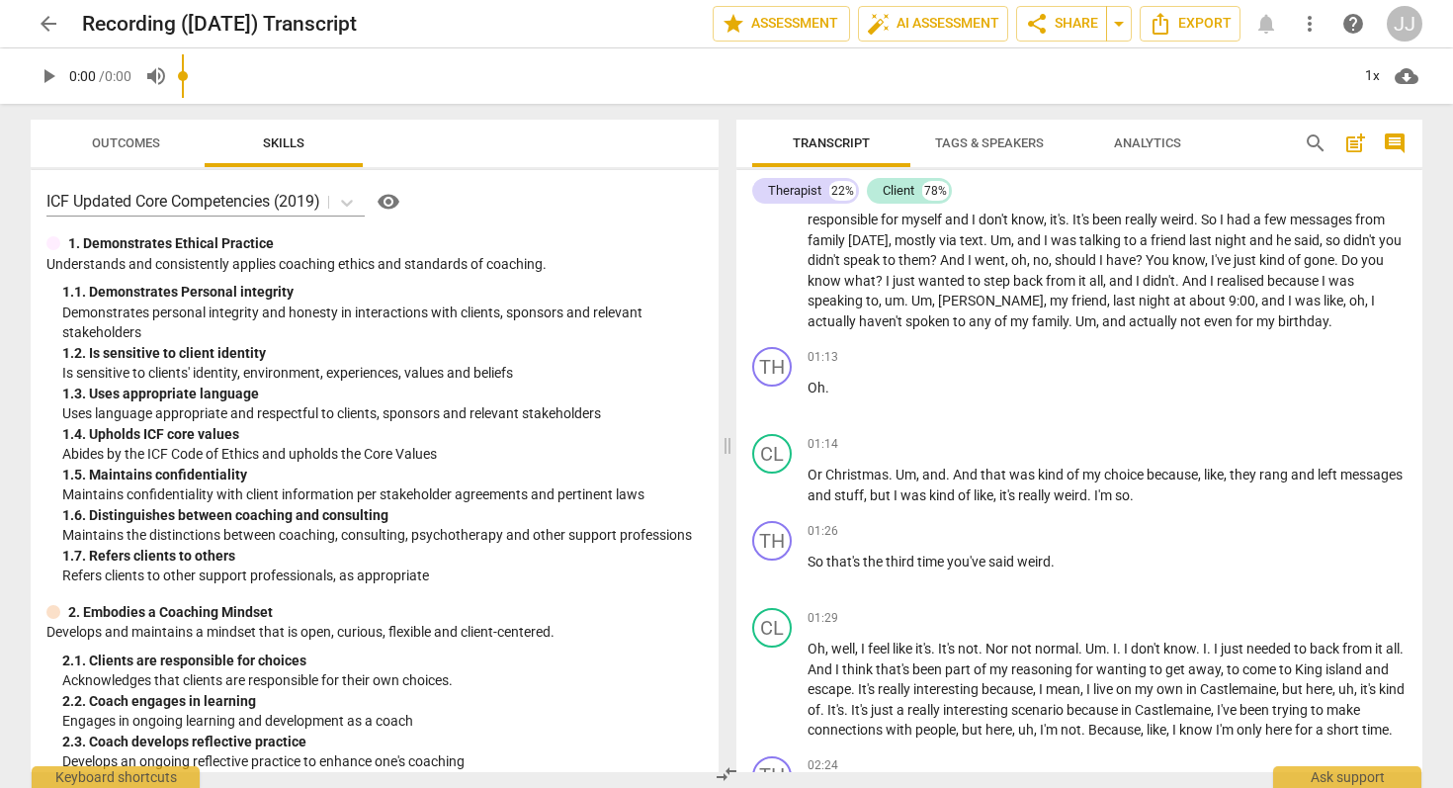
scroll to position [448, 0]
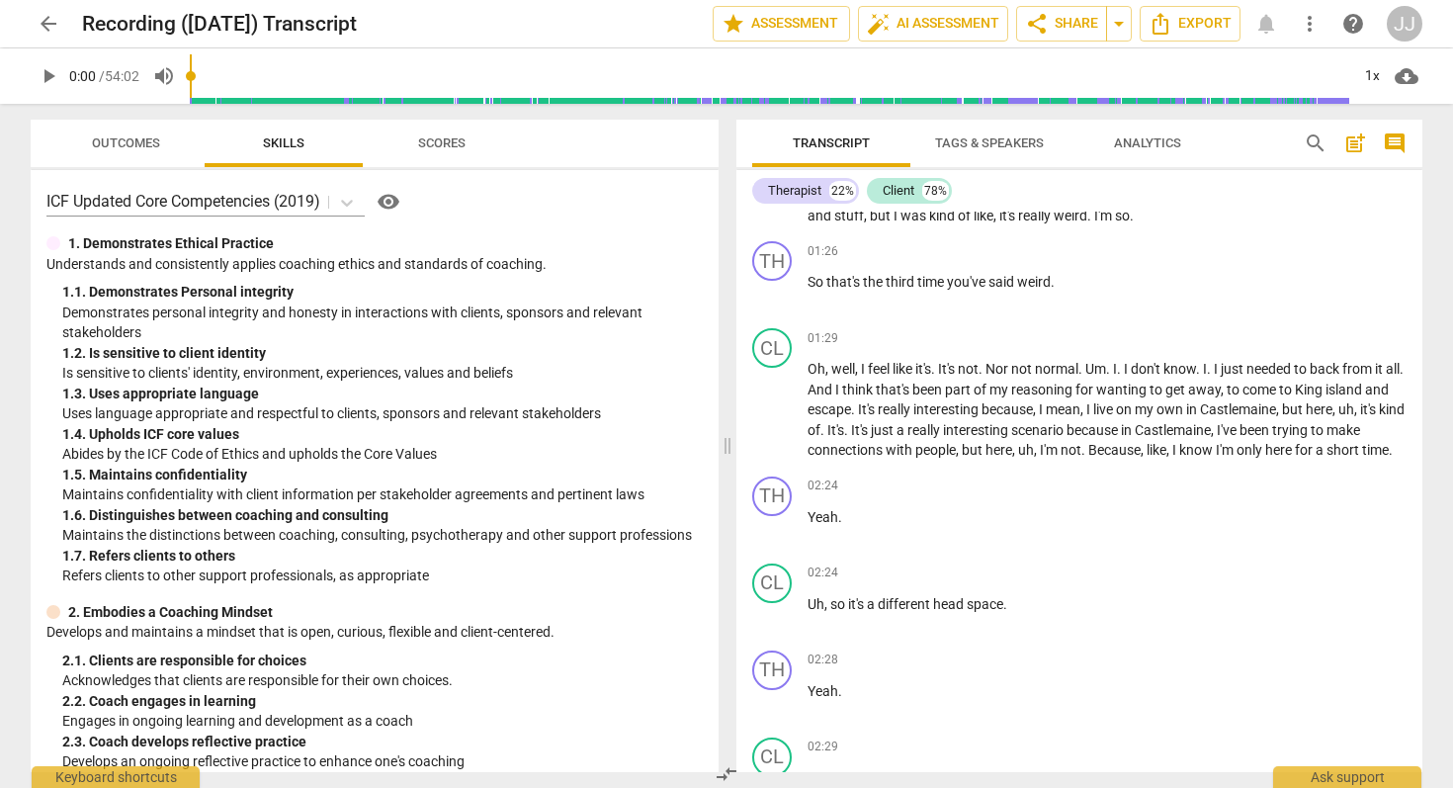
click at [1312, 12] on span "more_vert" at bounding box center [1310, 24] width 24 height 24
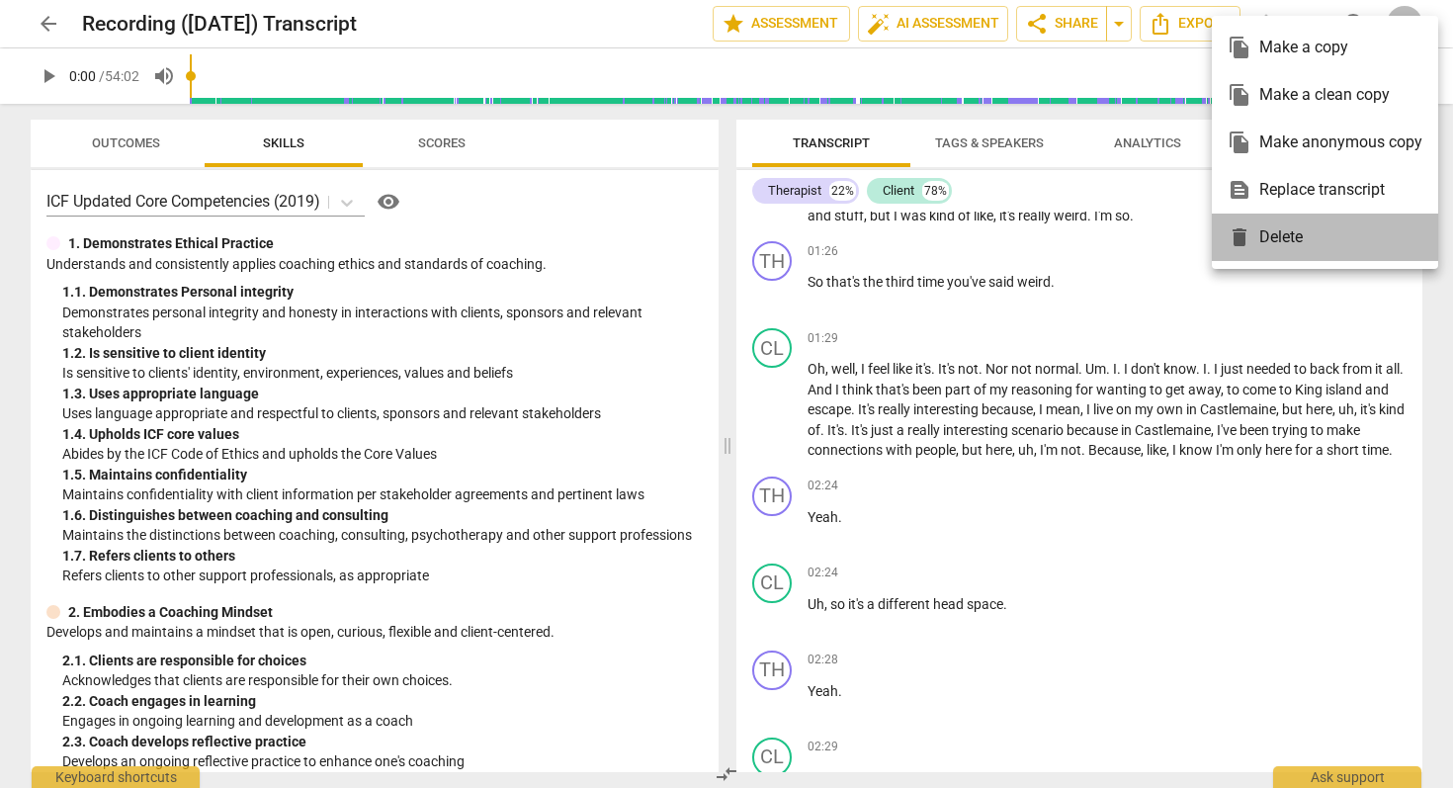
click at [1280, 228] on div "delete Delete" at bounding box center [1325, 237] width 195 height 47
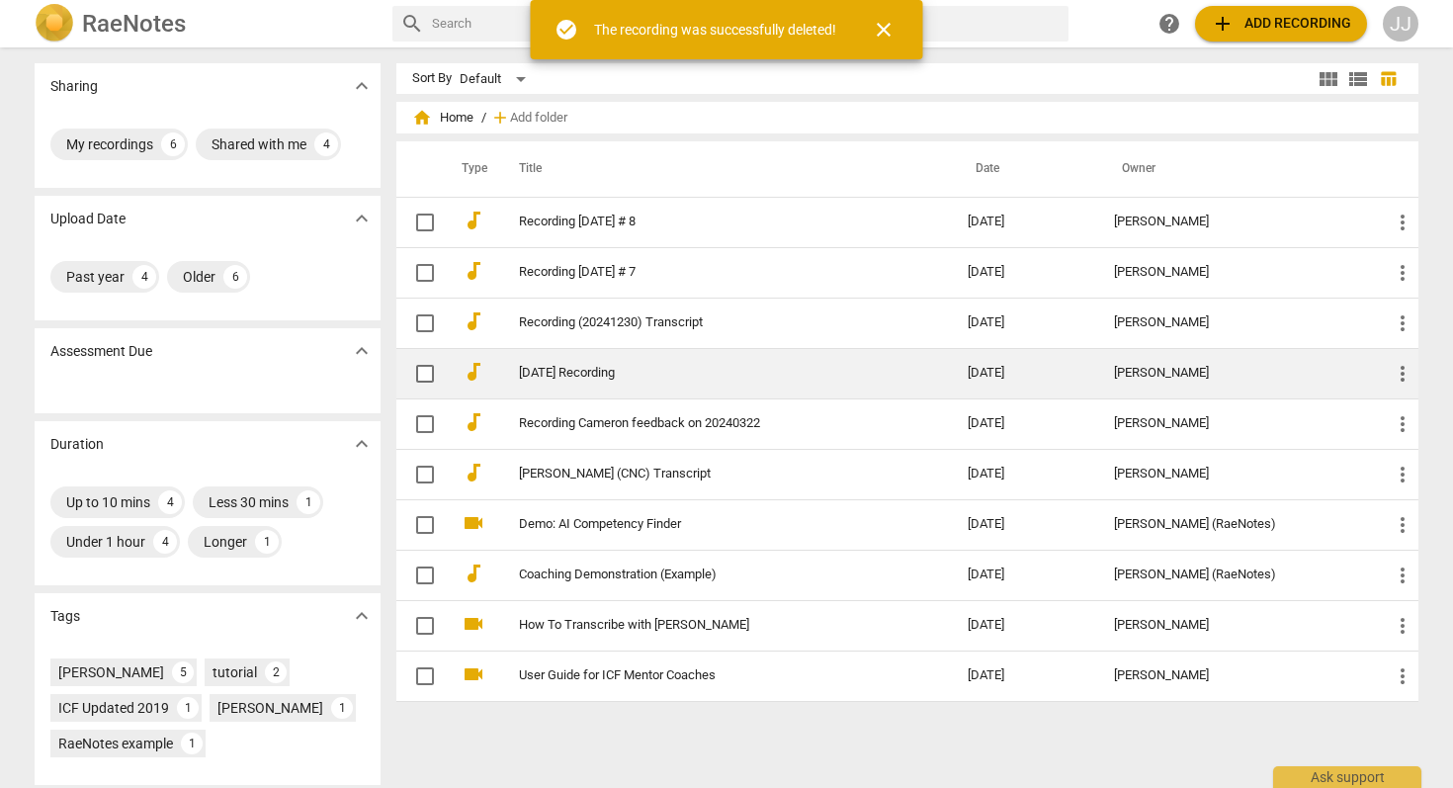
click at [619, 370] on link "[DATE] Recording" at bounding box center [708, 373] width 378 height 15
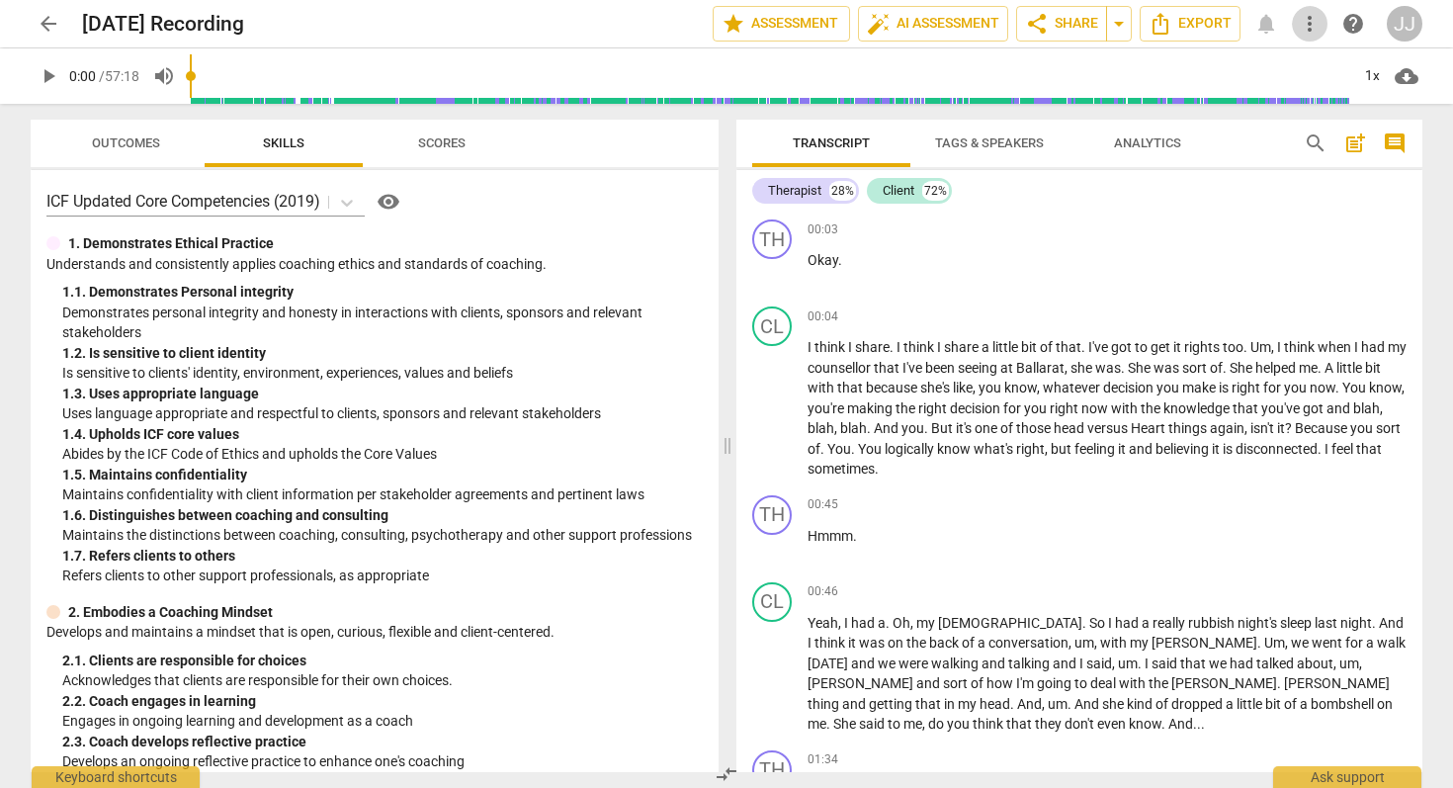
click at [1304, 22] on span "more_vert" at bounding box center [1310, 24] width 24 height 24
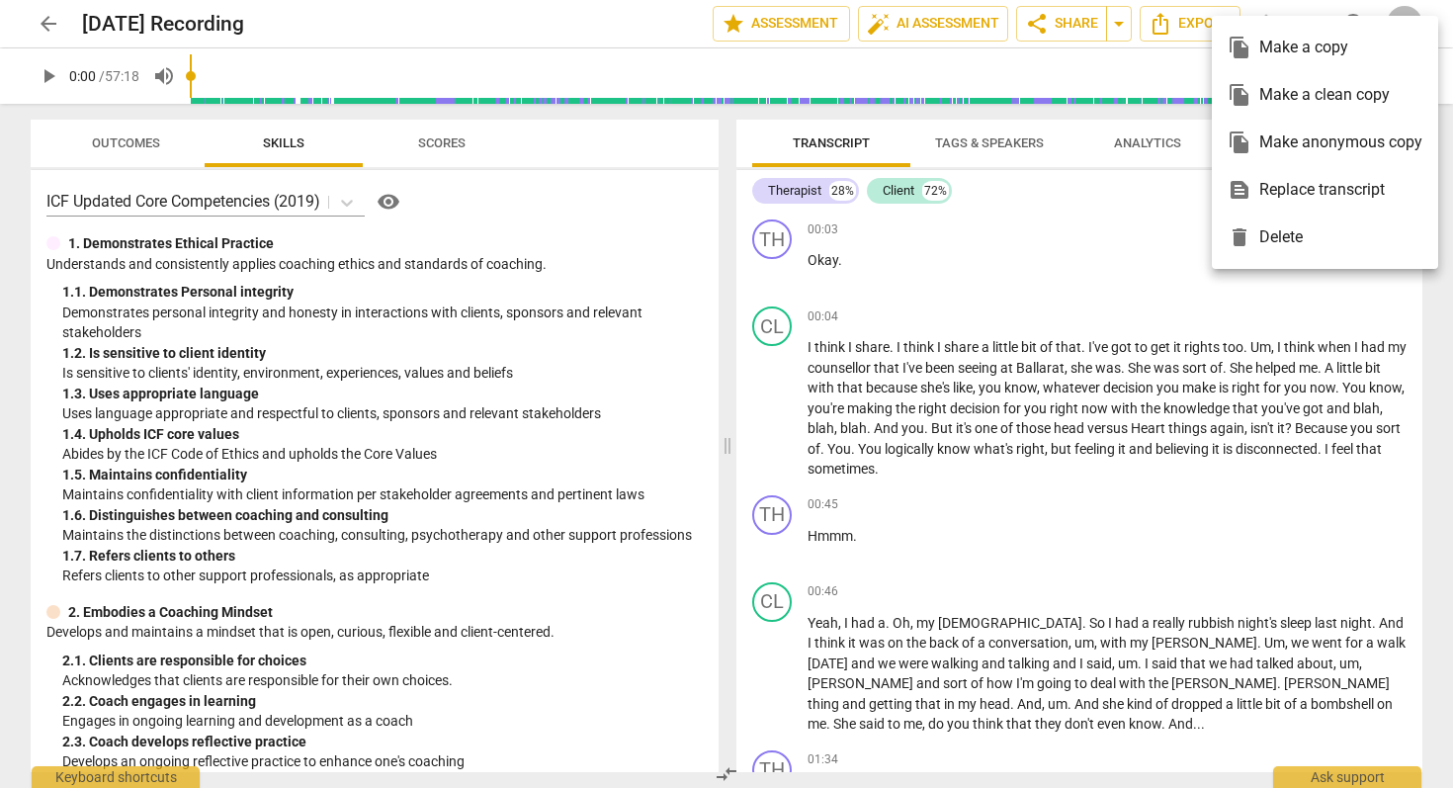
click at [1288, 233] on div "delete Delete" at bounding box center [1325, 237] width 195 height 47
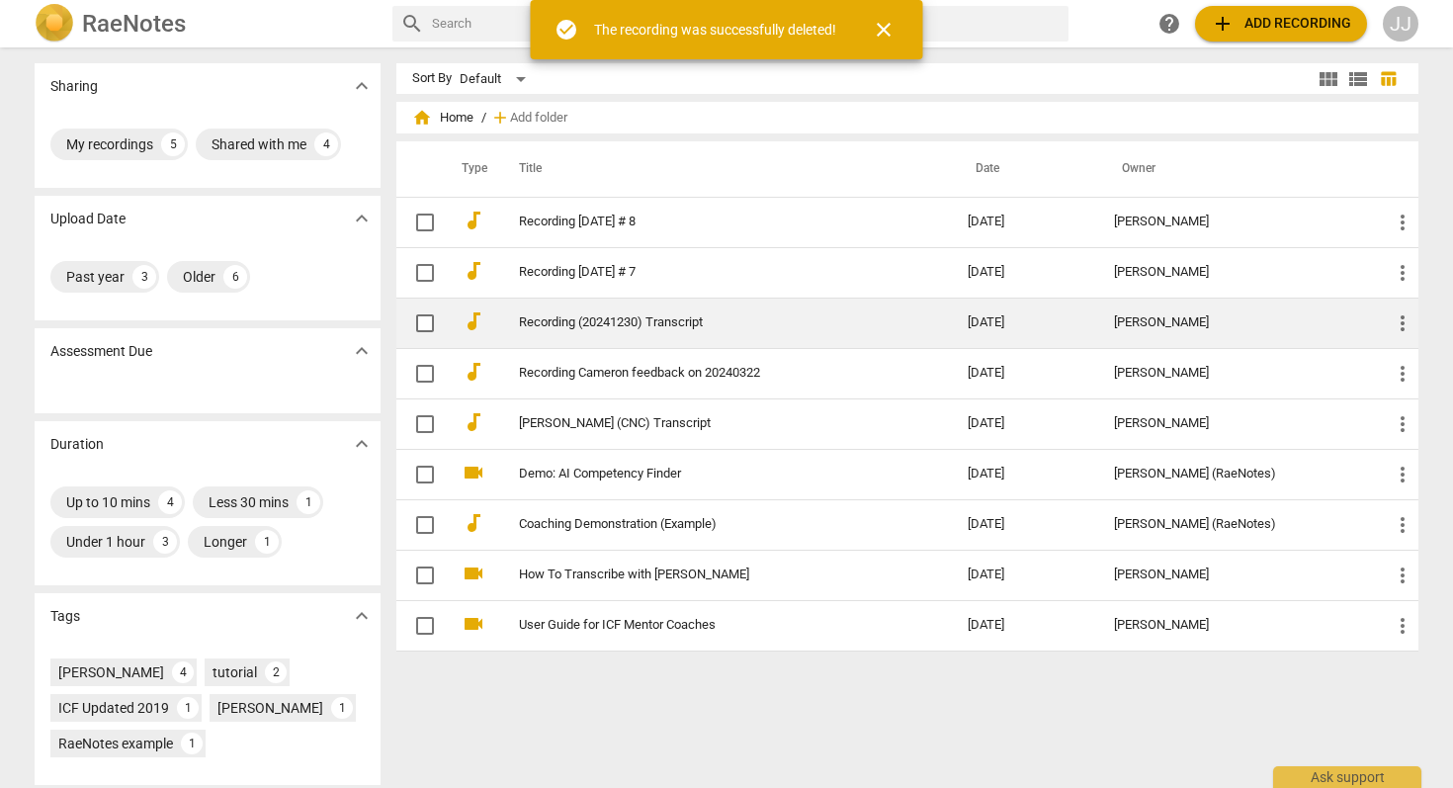
click at [673, 320] on link "Recording (20241230) Transcript" at bounding box center [708, 322] width 378 height 15
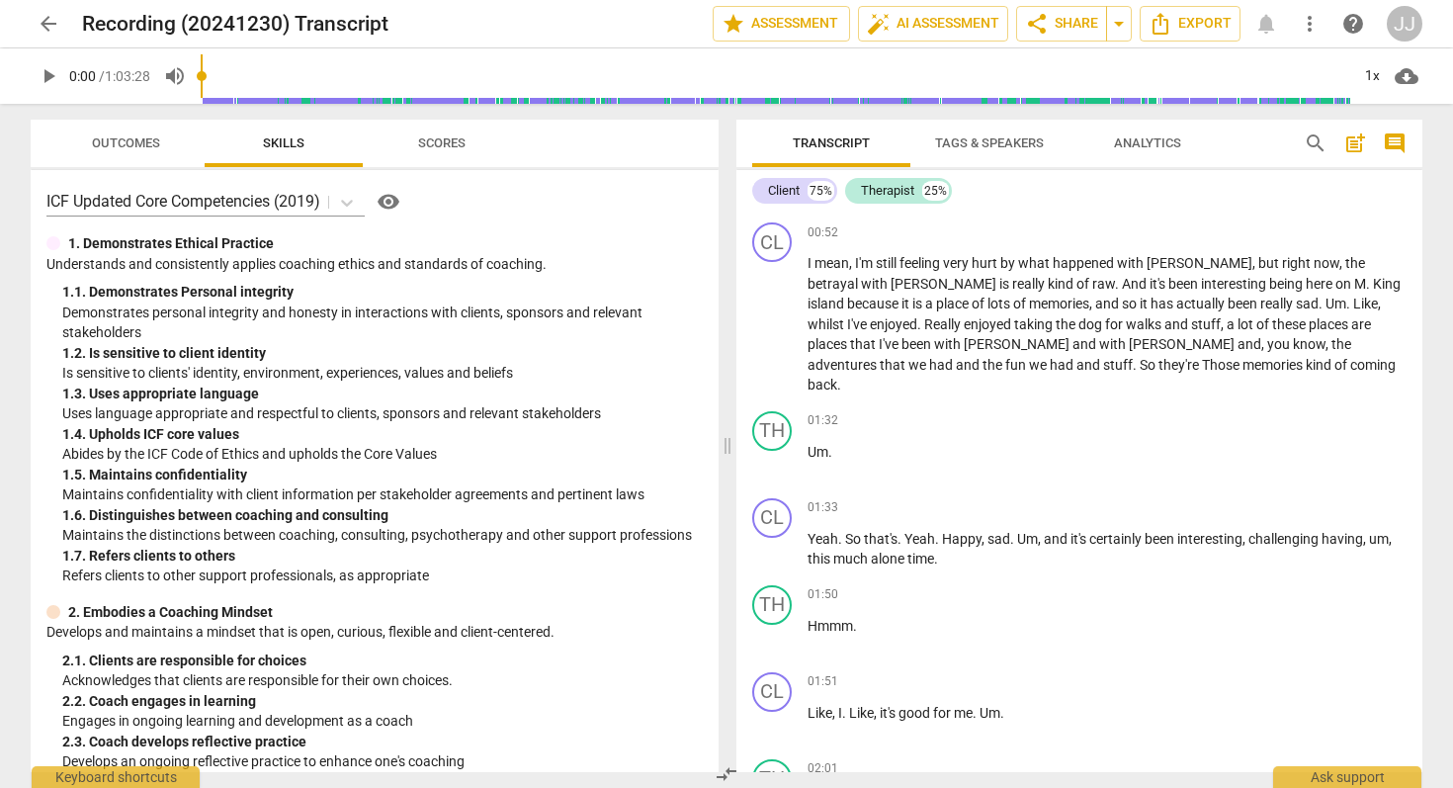
scroll to position [413, 0]
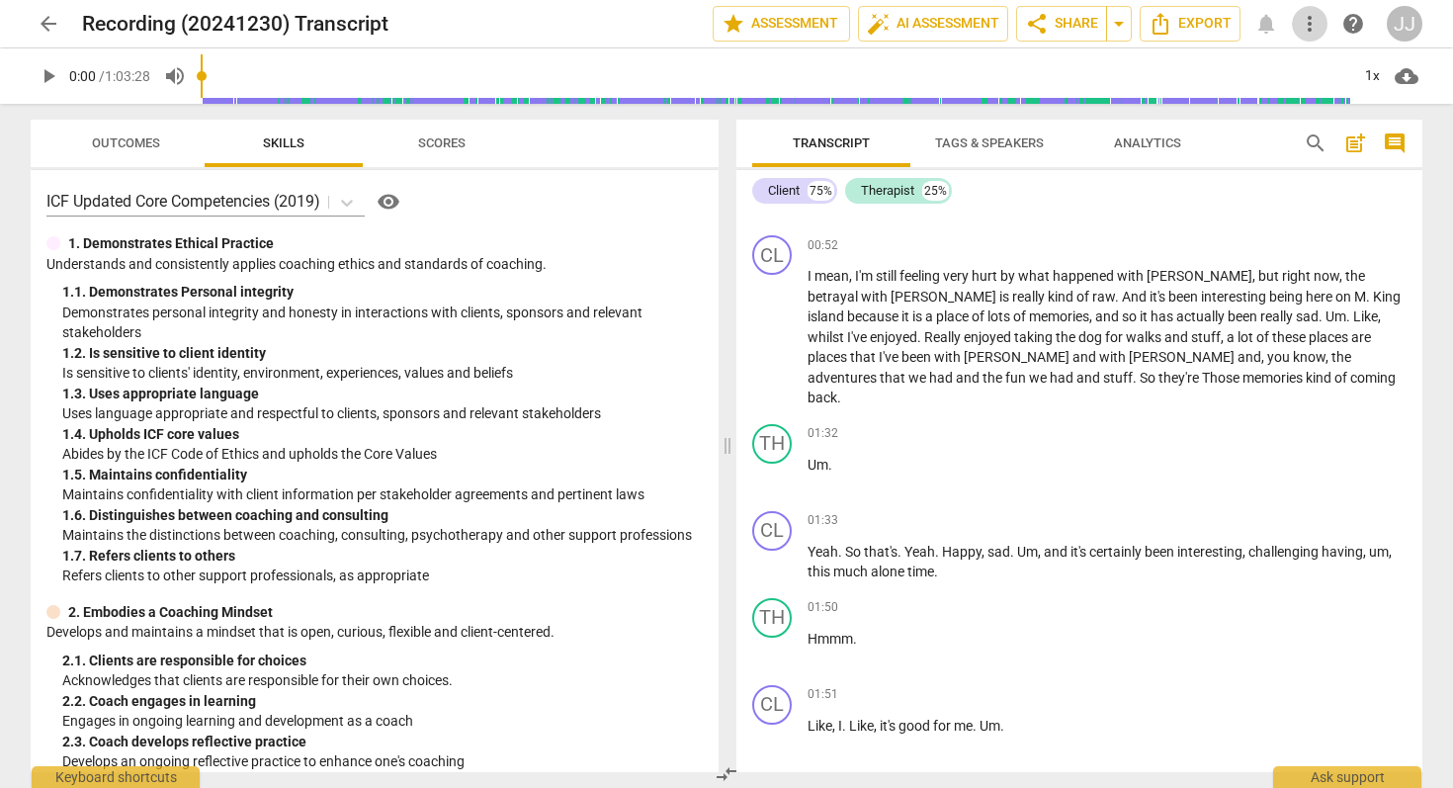
click at [1316, 25] on span "more_vert" at bounding box center [1310, 24] width 24 height 24
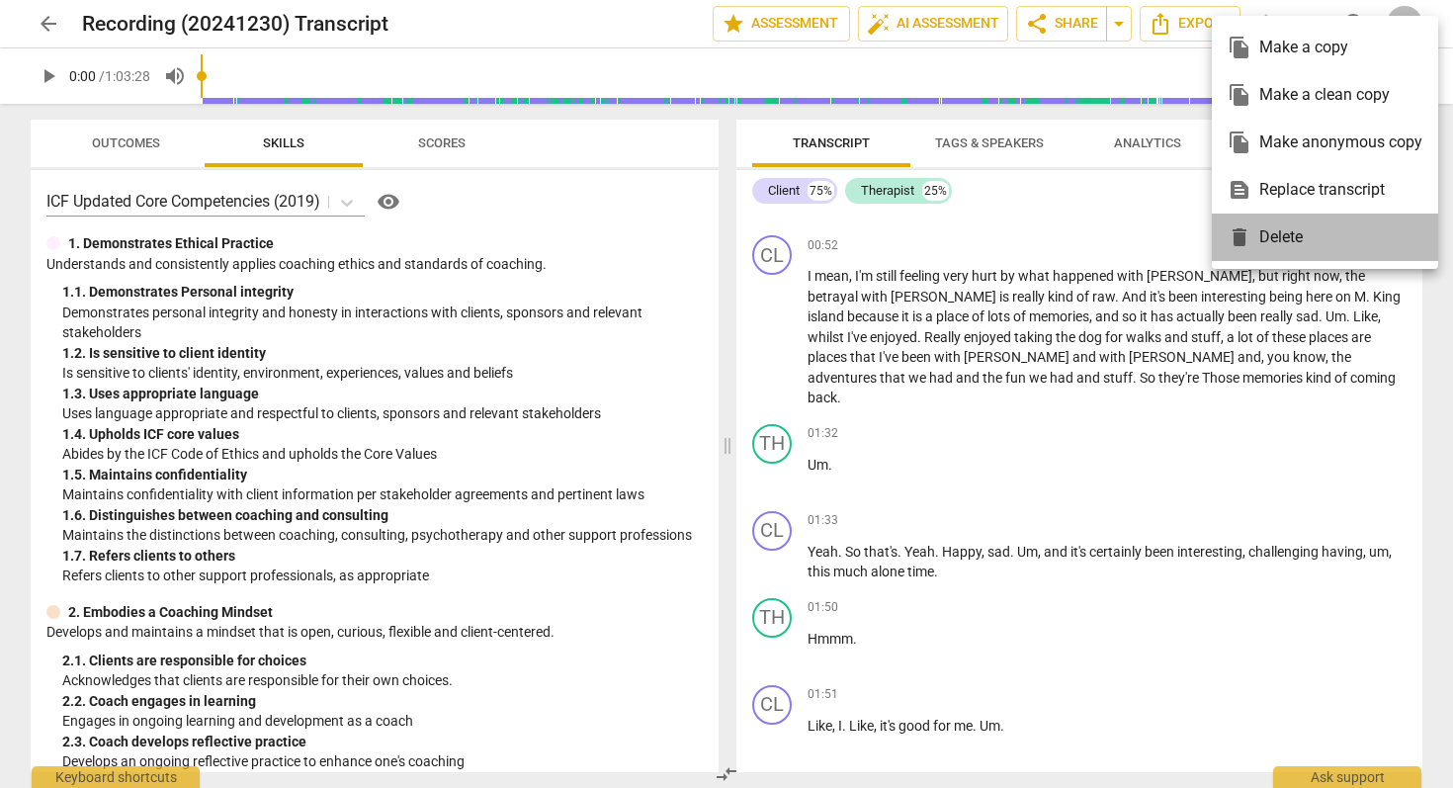
click at [1279, 229] on div "delete Delete" at bounding box center [1325, 237] width 195 height 47
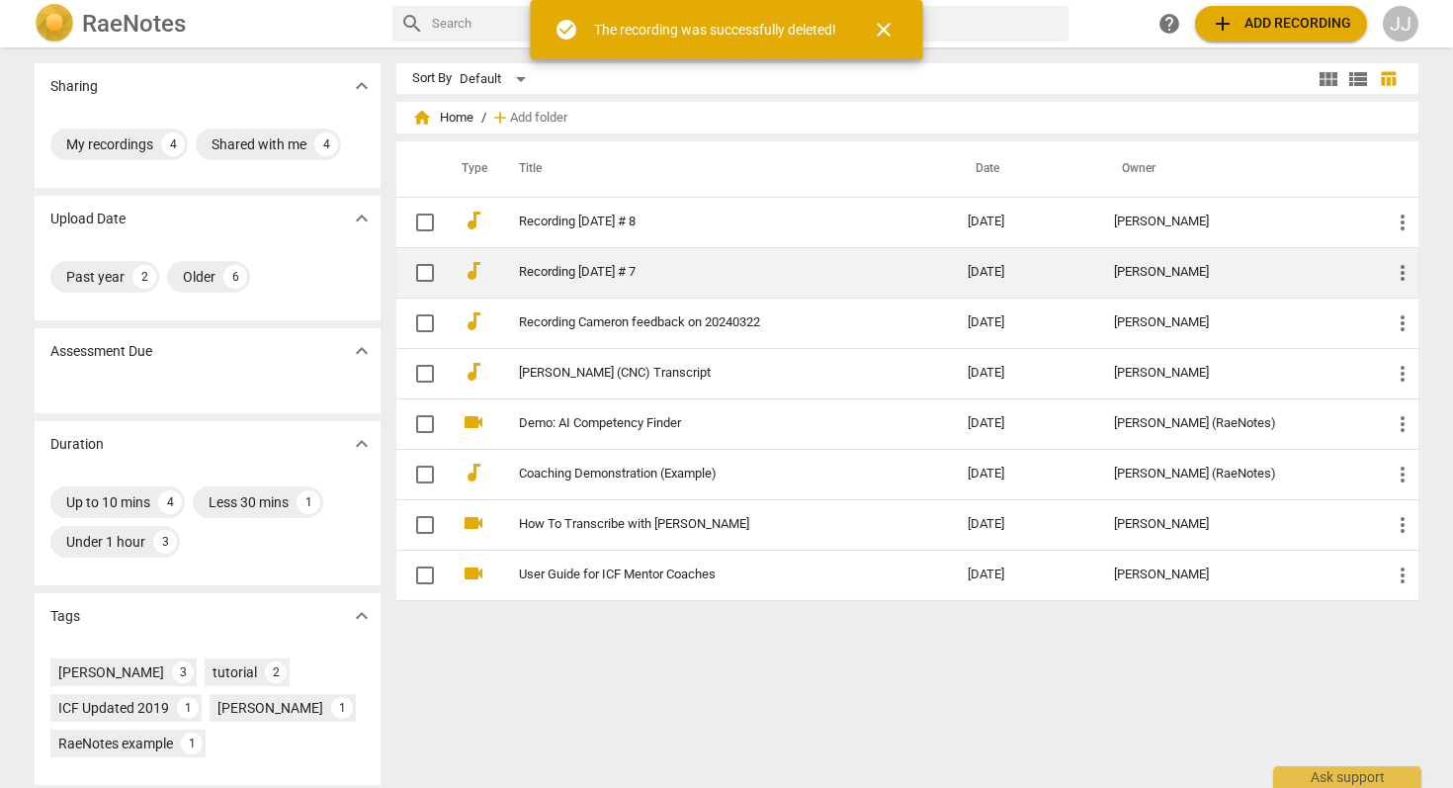
click at [592, 277] on link "Recording [DATE] # 7" at bounding box center [708, 272] width 378 height 15
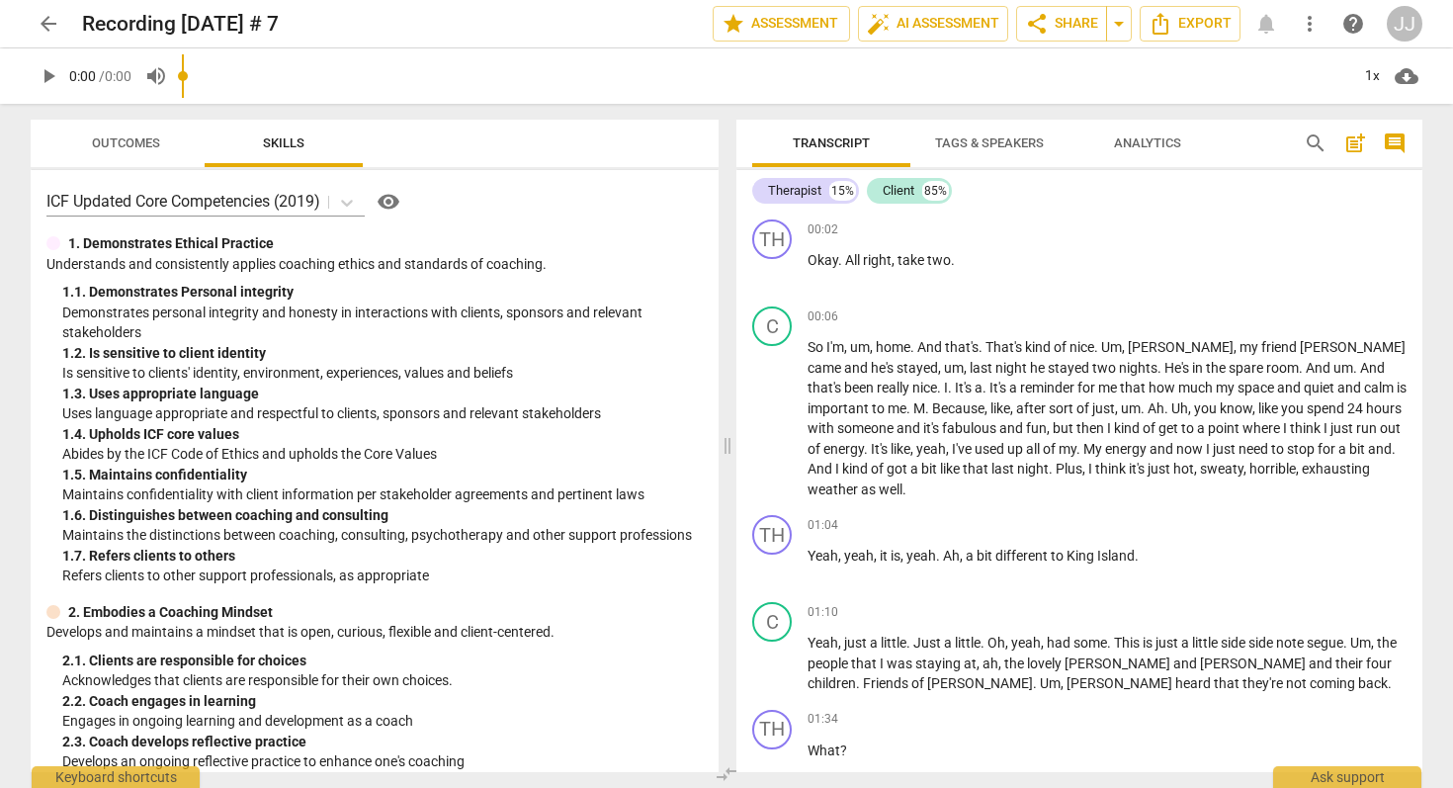
click at [1304, 20] on span "more_vert" at bounding box center [1310, 24] width 24 height 24
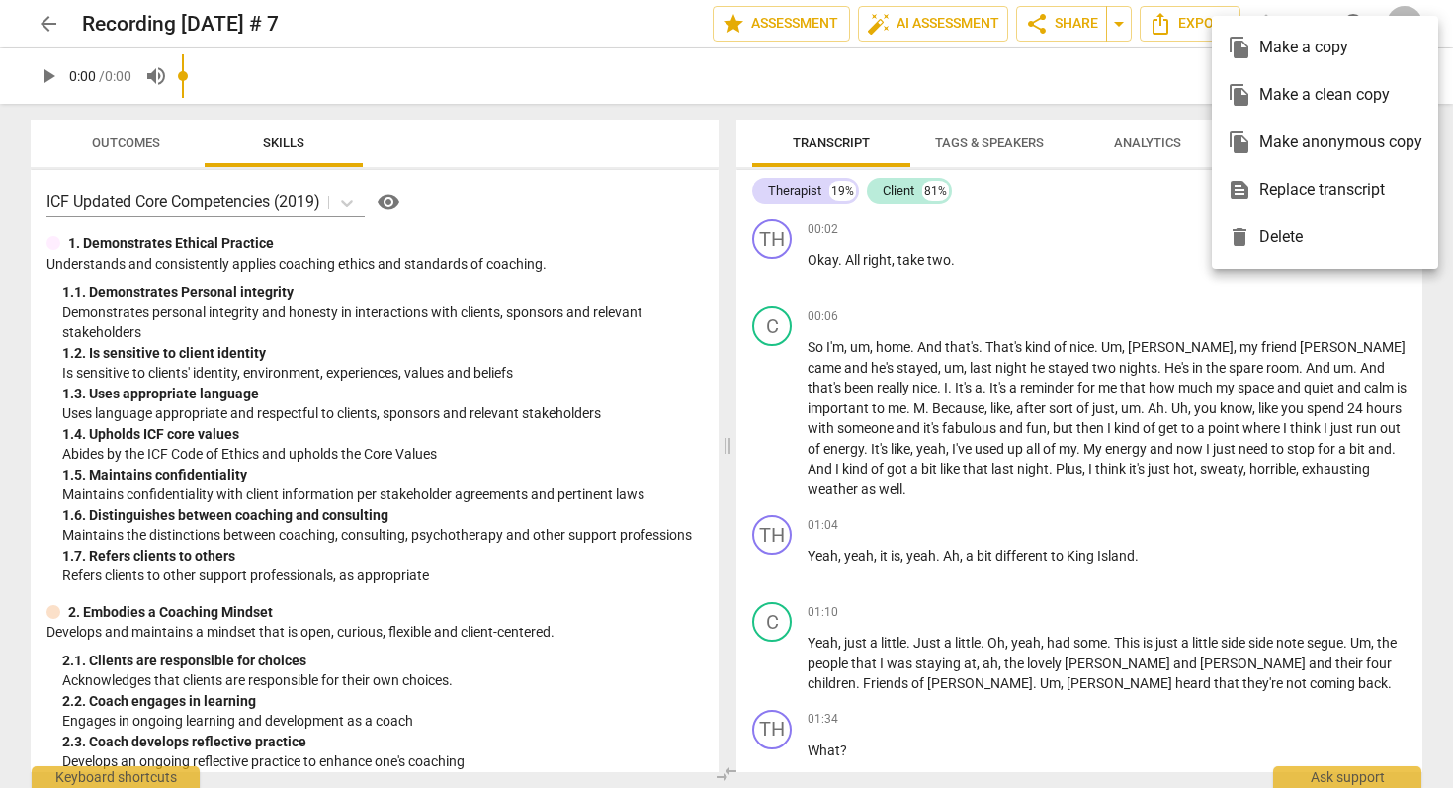
click at [1277, 212] on div "file_copy Make a copy file_copy Make a clean copy file_copy Make anonymous copy…" at bounding box center [726, 394] width 1453 height 788
click at [1282, 229] on div "delete Delete" at bounding box center [1325, 237] width 195 height 47
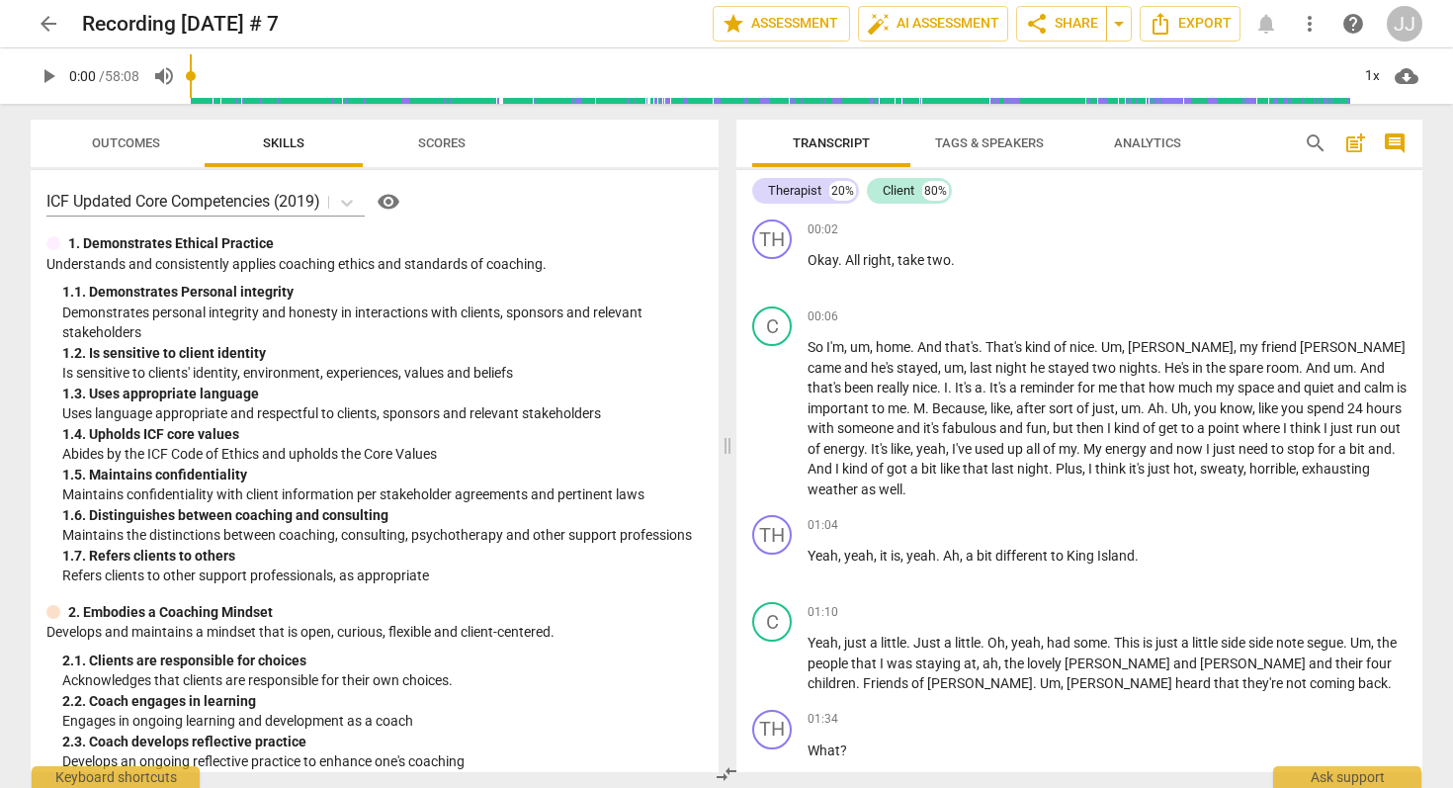
click at [1310, 15] on span "more_vert" at bounding box center [1310, 24] width 24 height 24
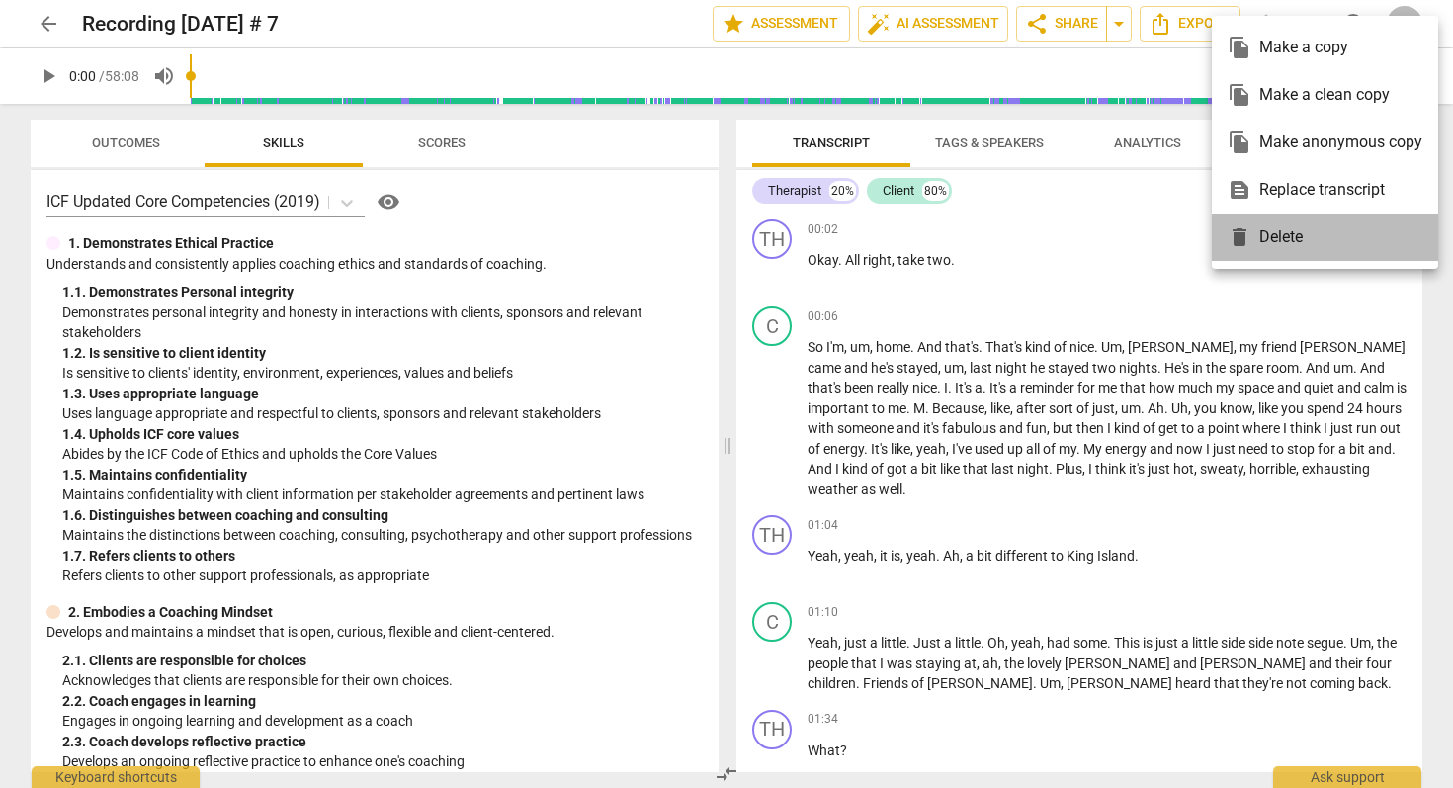
click at [1283, 247] on div "delete Delete" at bounding box center [1325, 237] width 195 height 47
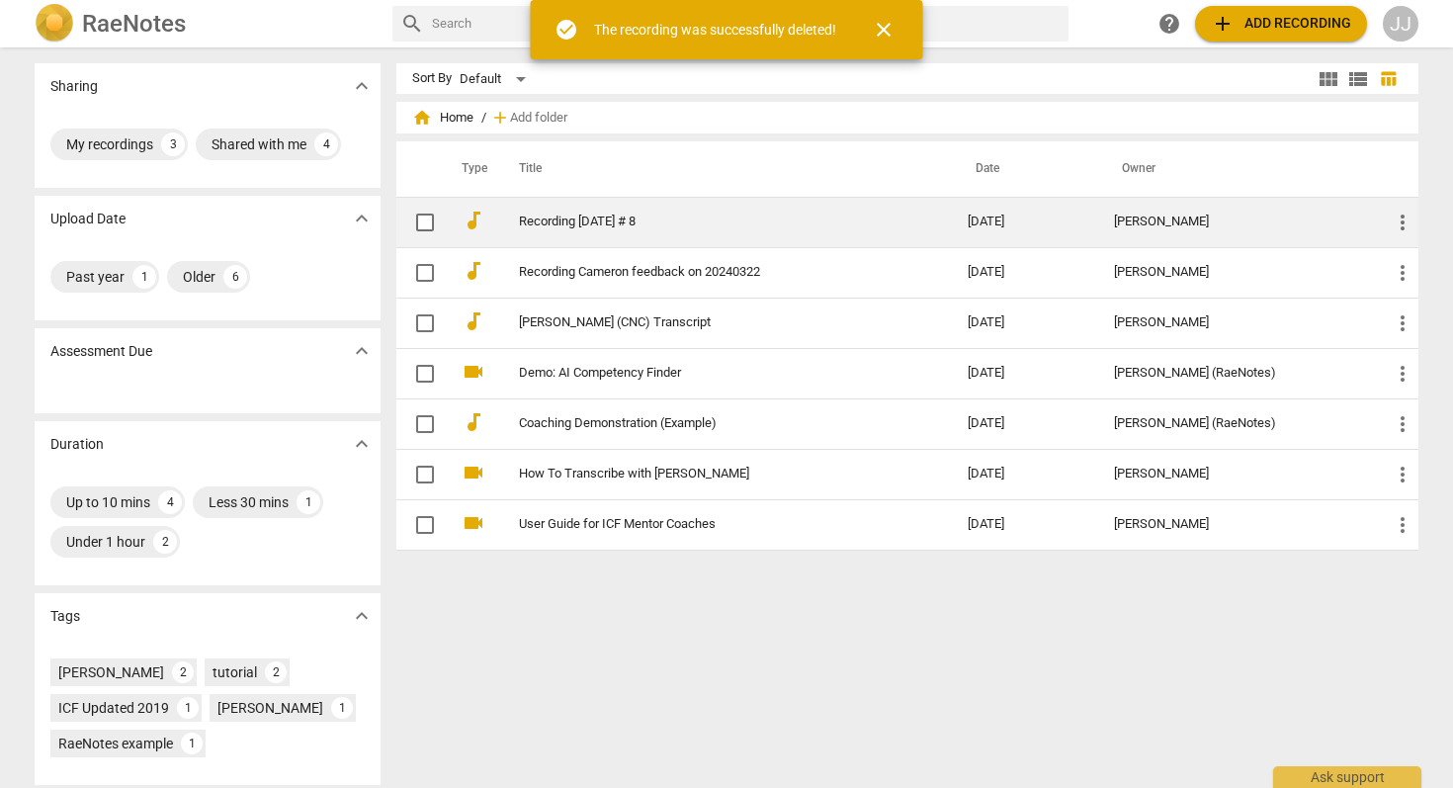
click at [656, 223] on link "Recording [DATE] # 8" at bounding box center [708, 221] width 378 height 15
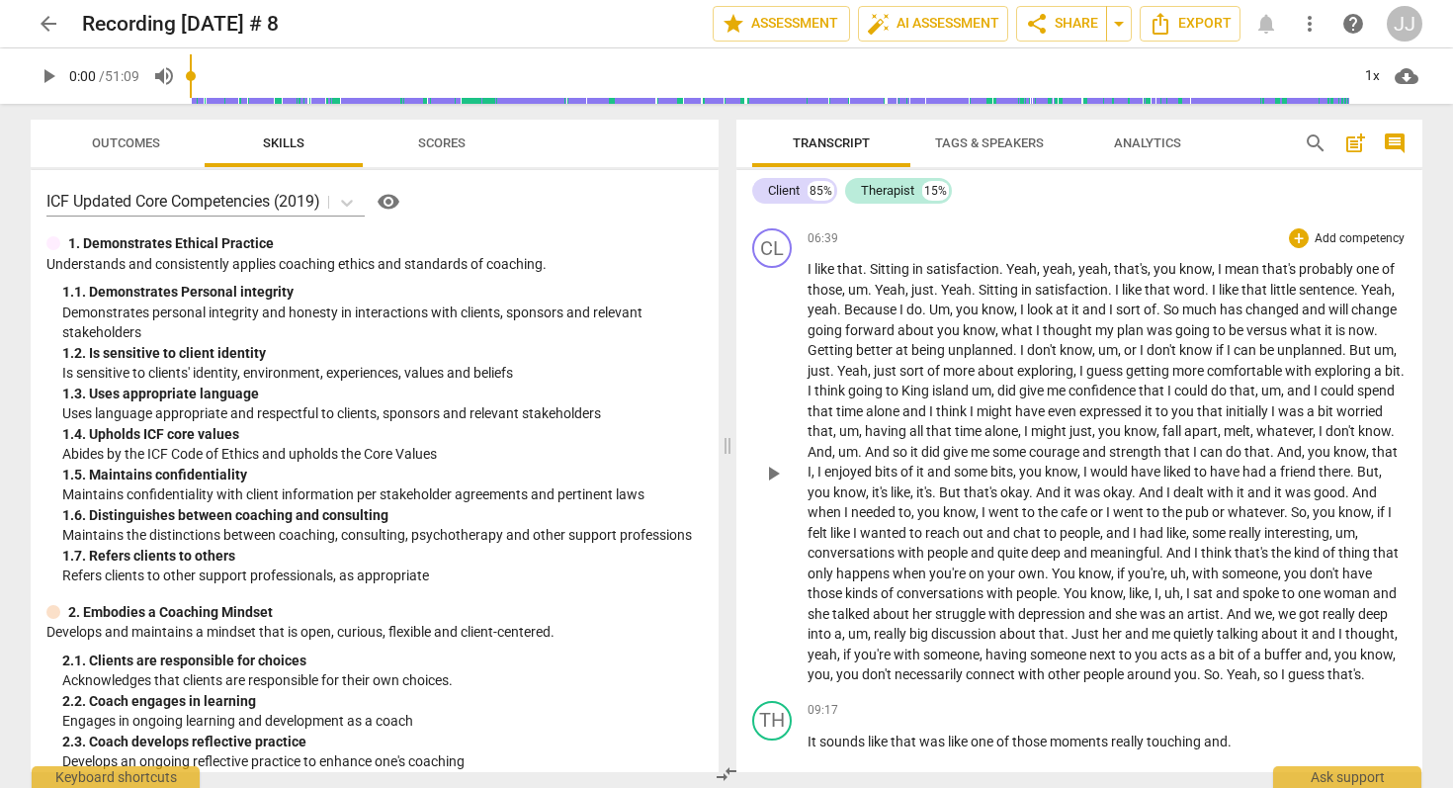
scroll to position [3271, 0]
click at [1310, 28] on span "more_vert" at bounding box center [1310, 24] width 24 height 24
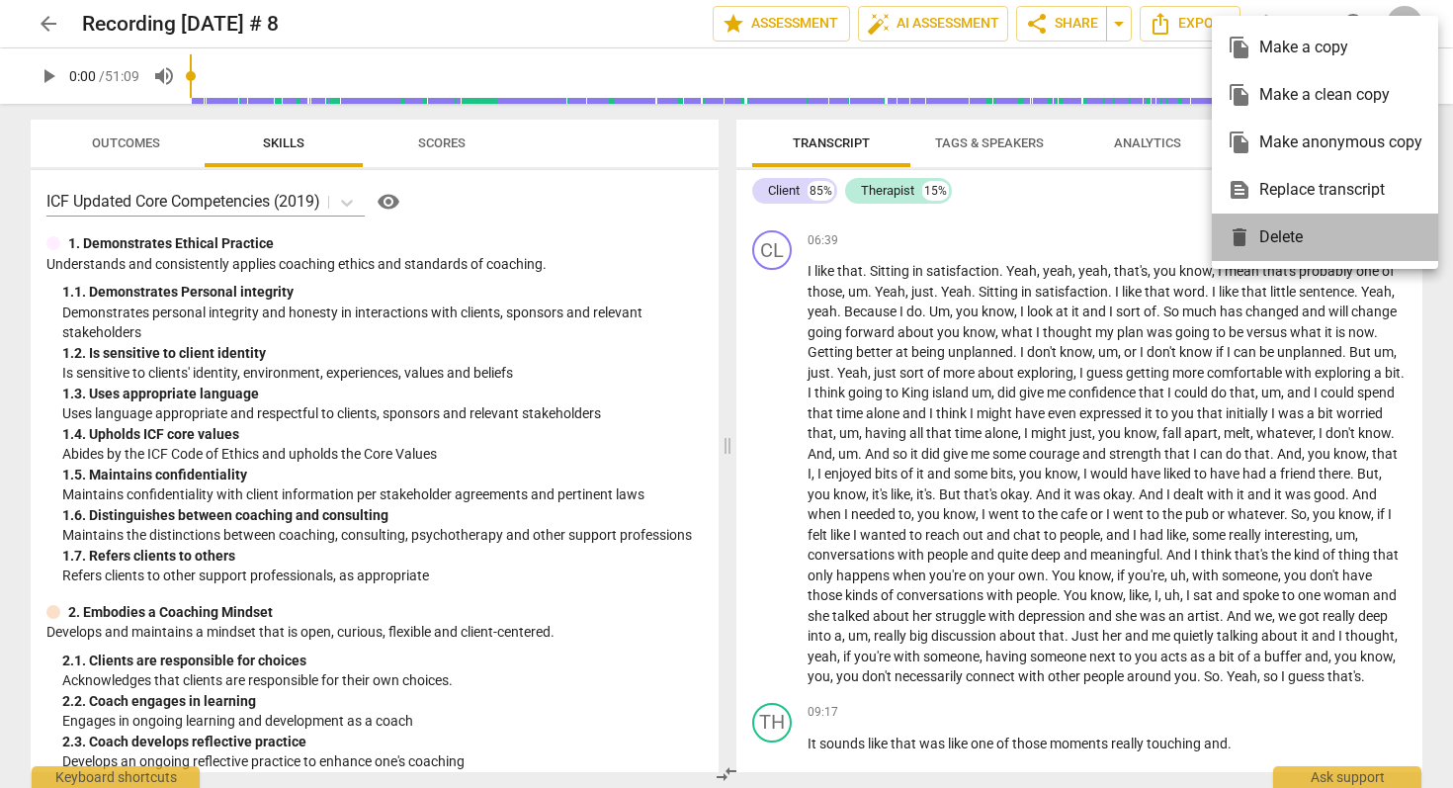
click at [1293, 236] on div "delete Delete" at bounding box center [1325, 237] width 195 height 47
